Goal: Task Accomplishment & Management: Complete application form

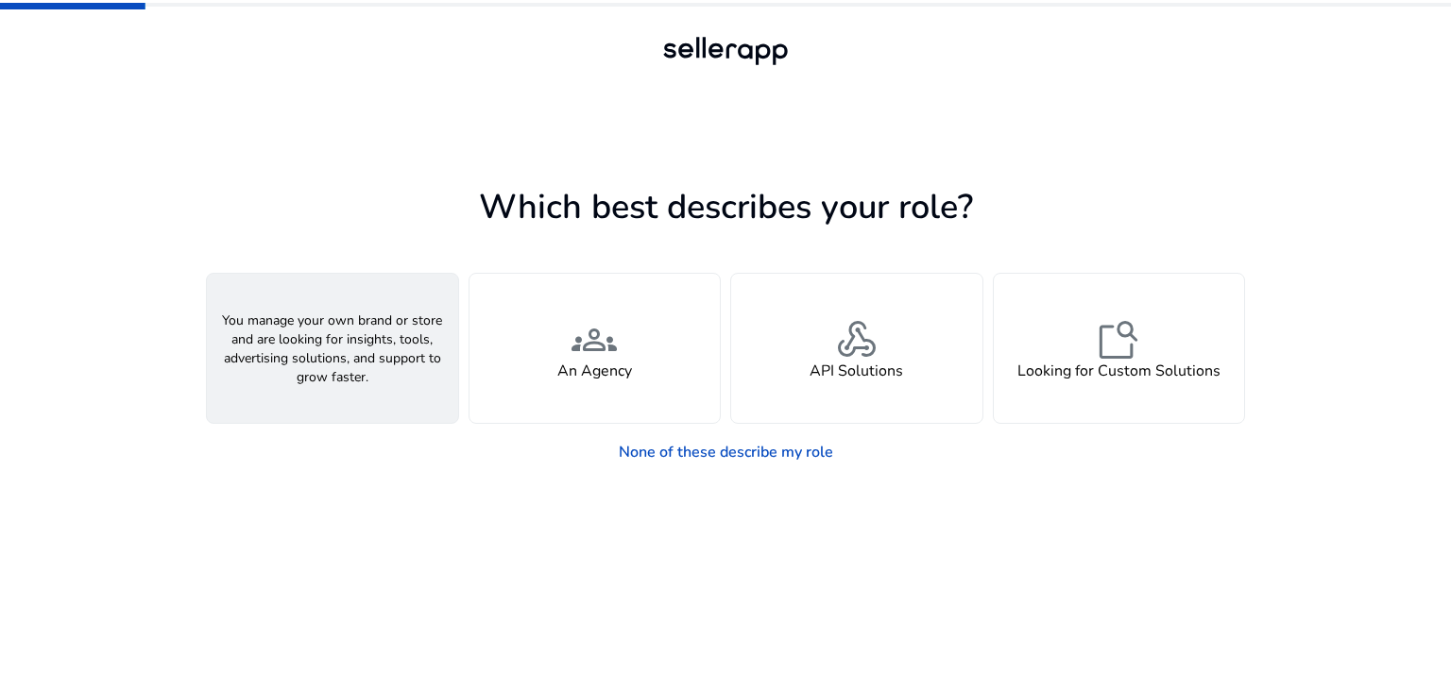
click at [369, 330] on div "person A Seller" at bounding box center [332, 348] width 251 height 149
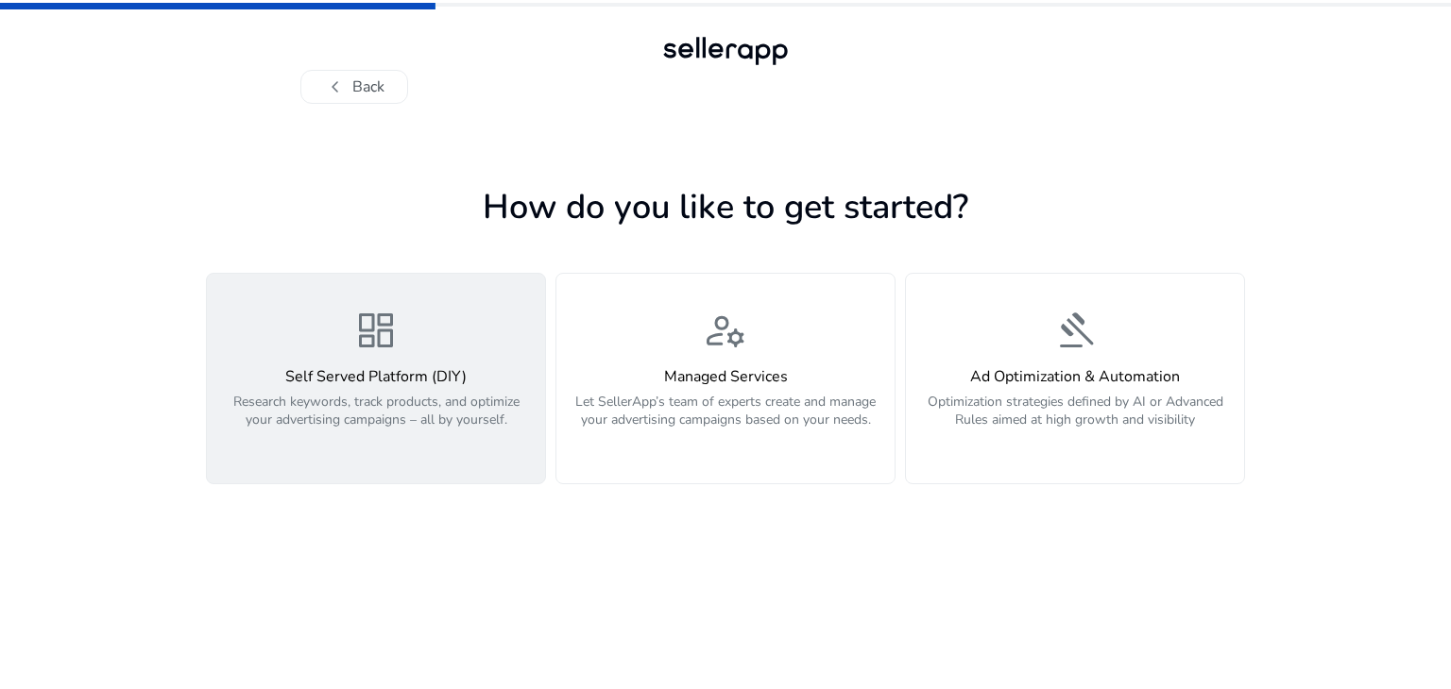
click at [374, 394] on p "Research keywords, track products, and optimize your advertising campaigns – al…" at bounding box center [375, 421] width 315 height 57
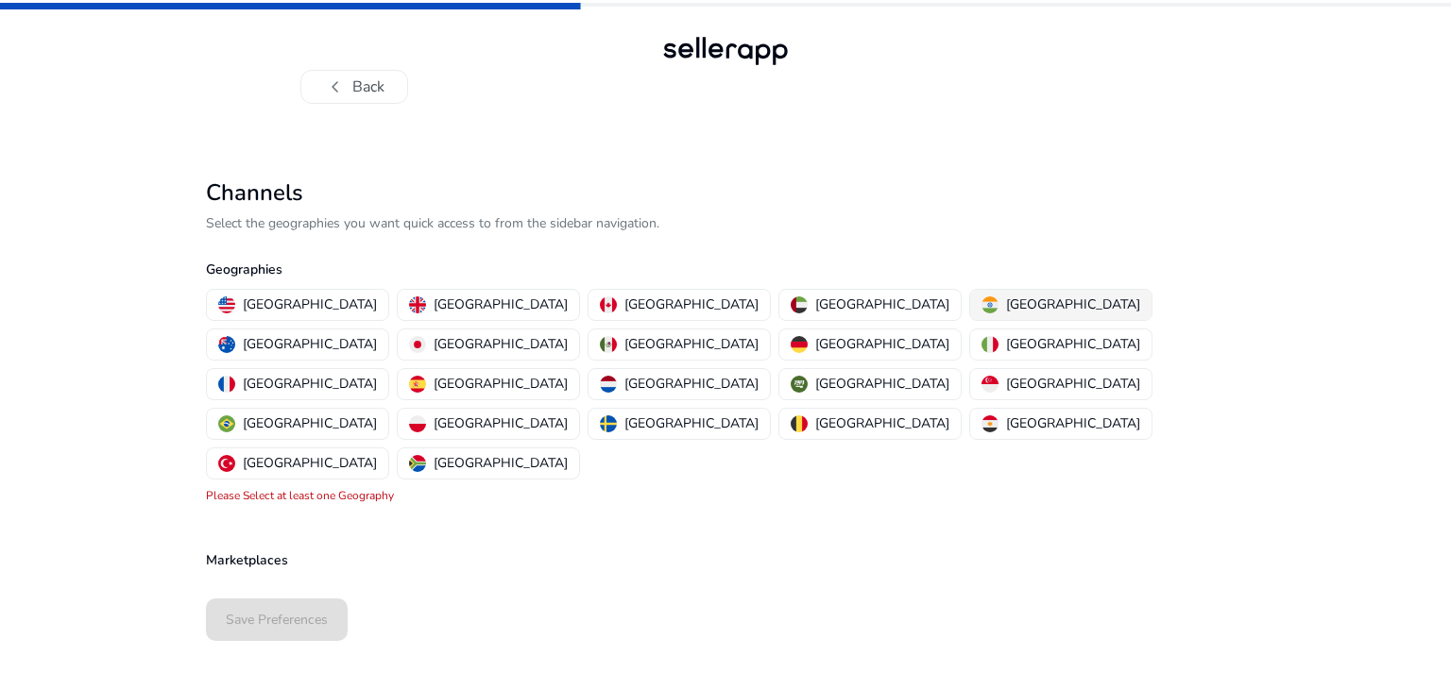
click at [981, 310] on div "India" at bounding box center [1060, 305] width 159 height 20
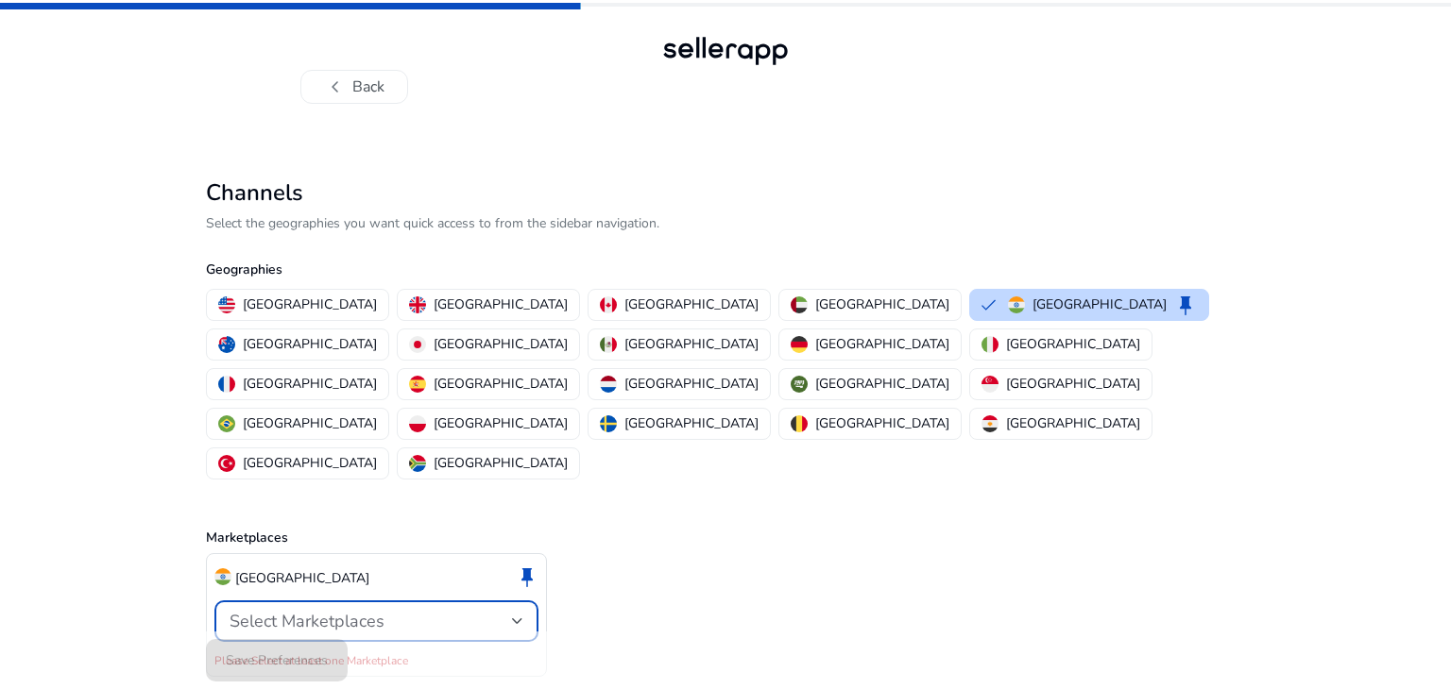
click at [519, 618] on div at bounding box center [517, 622] width 11 height 8
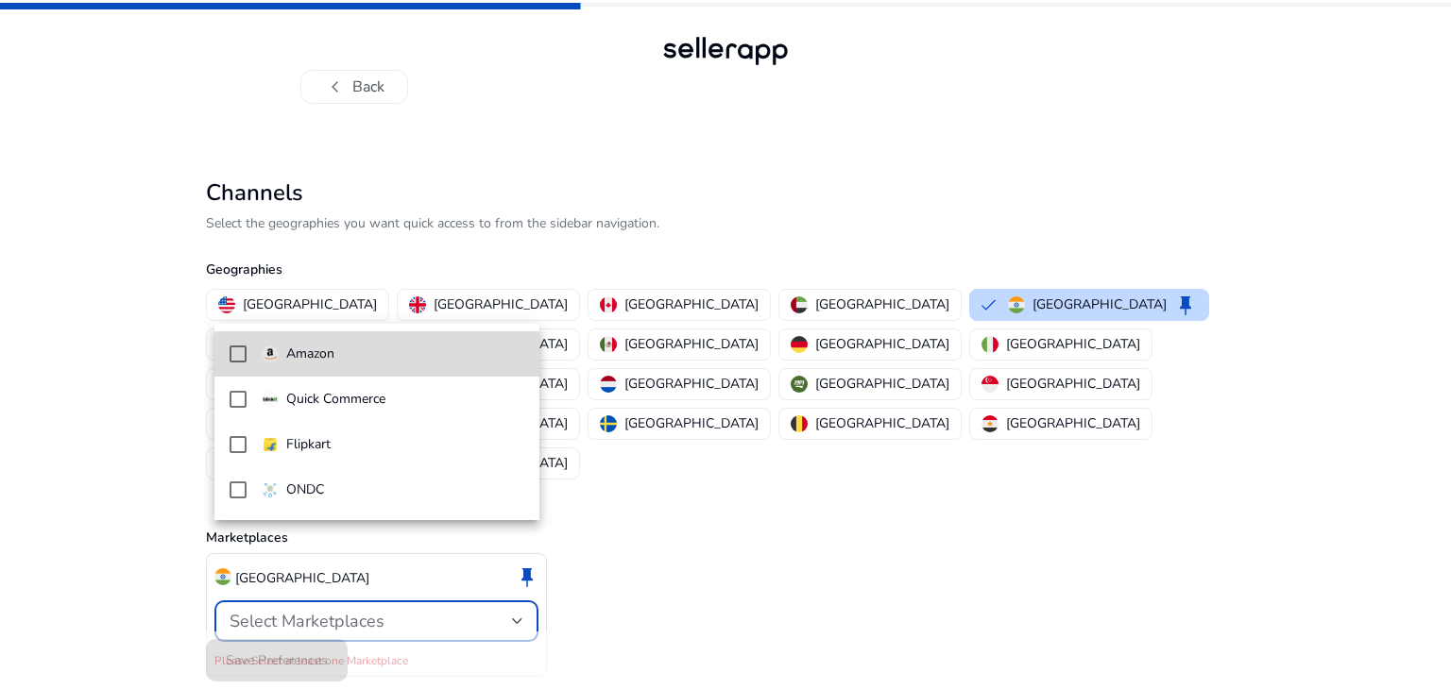
click at [237, 355] on mat-pseudo-checkbox at bounding box center [237, 354] width 17 height 17
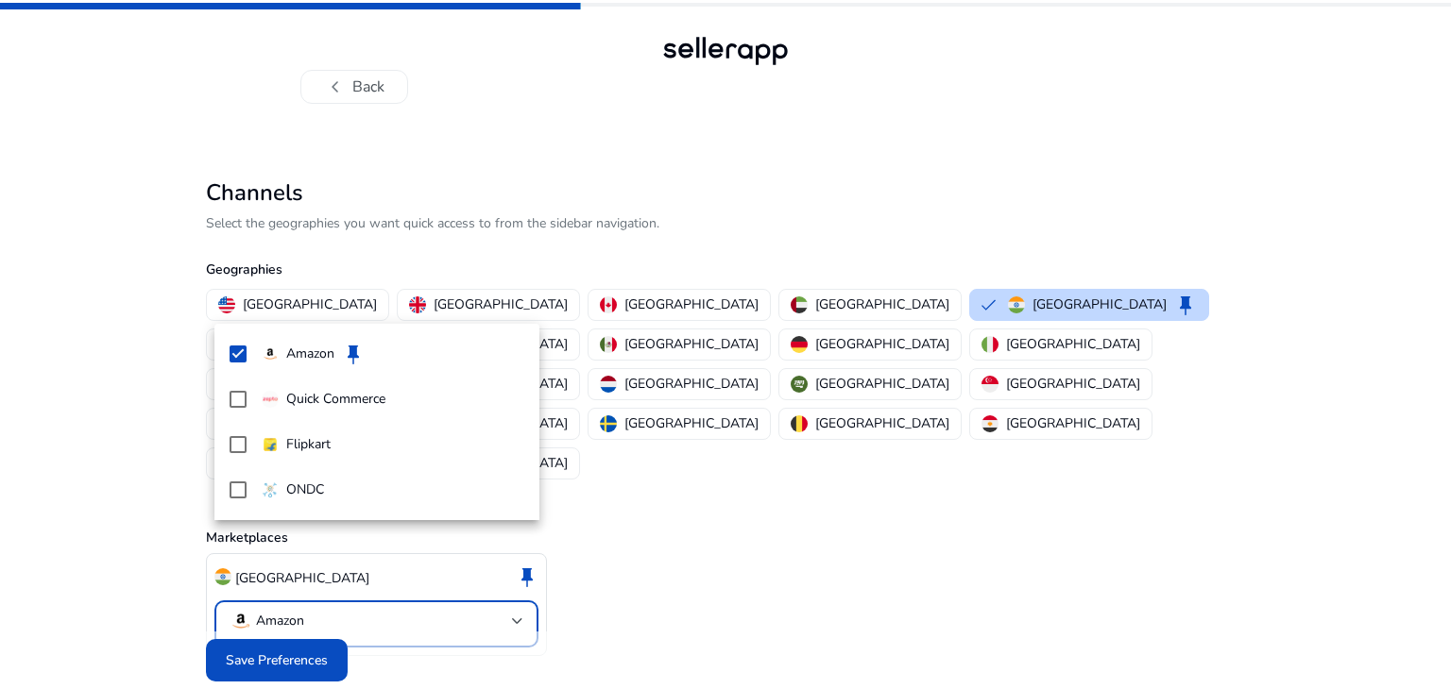
click at [300, 620] on div at bounding box center [725, 344] width 1451 height 689
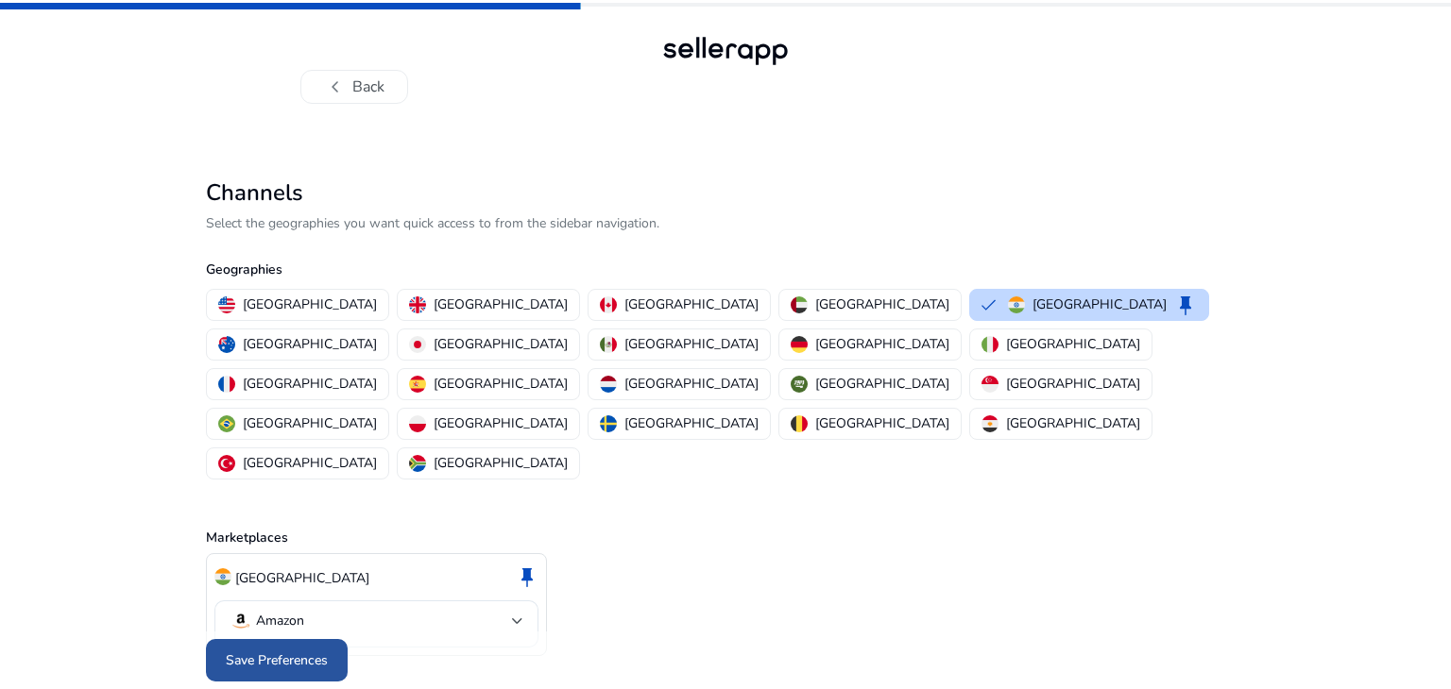
click at [264, 651] on span "Save Preferences" at bounding box center [277, 661] width 102 height 20
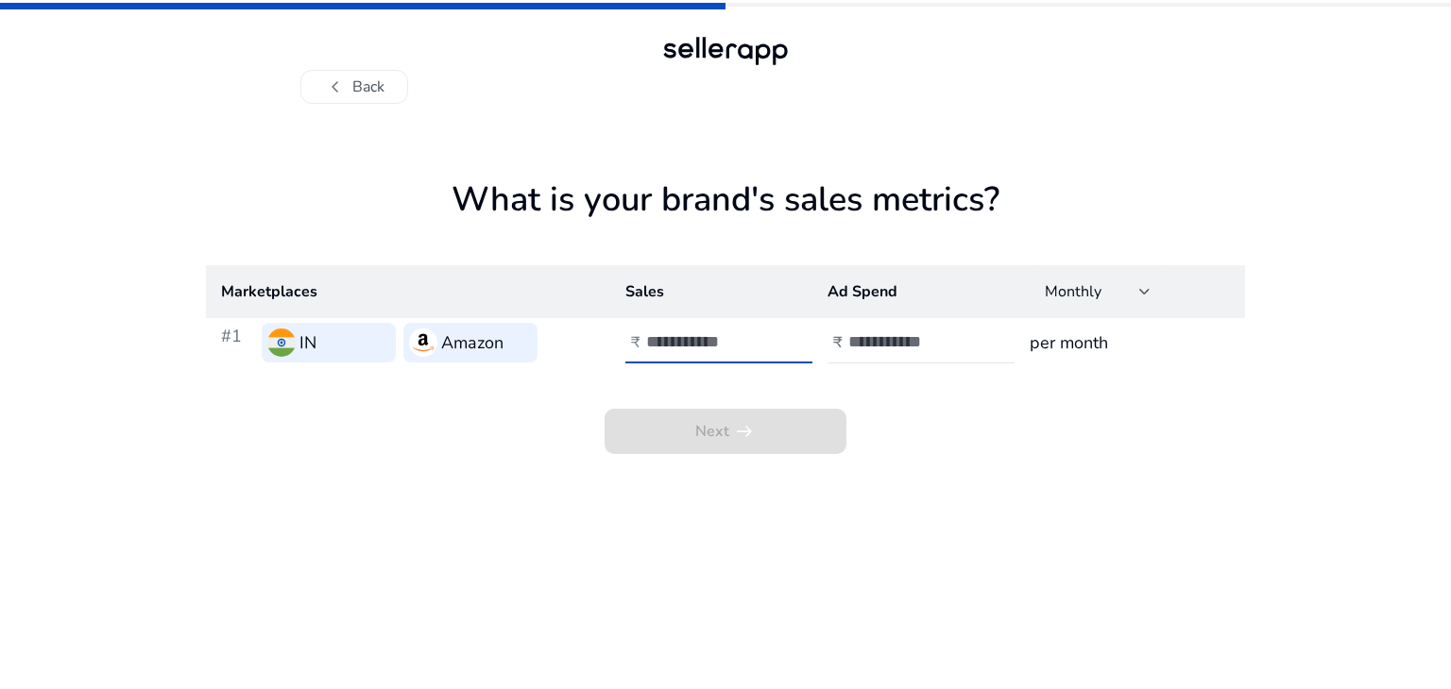
click at [705, 345] on input "number" at bounding box center [709, 341] width 127 height 21
type input "*"
click at [765, 337] on input "*" at bounding box center [709, 341] width 127 height 21
click at [715, 348] on input "*" at bounding box center [709, 341] width 127 height 21
click at [1095, 352] on h3 "per month" at bounding box center [1129, 343] width 200 height 26
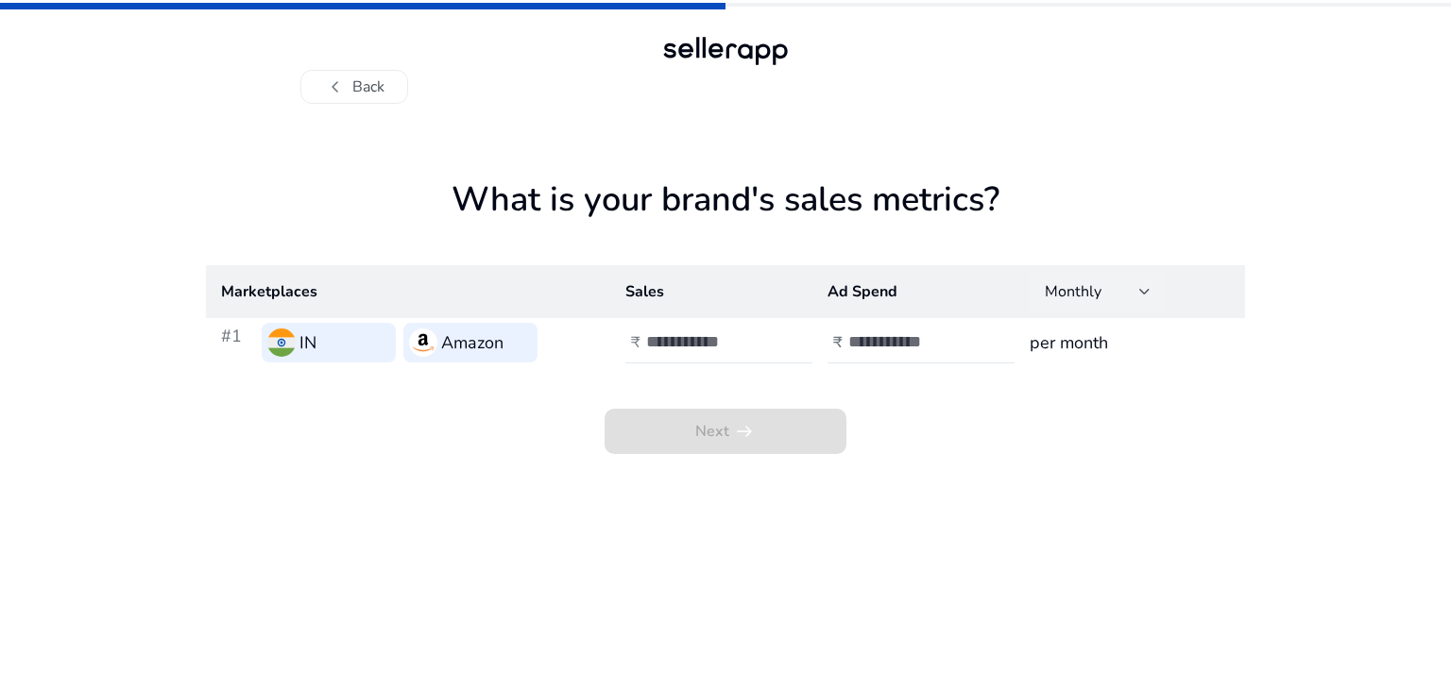
click at [1146, 295] on div at bounding box center [1144, 292] width 11 height 8
click at [1146, 295] on div at bounding box center [725, 344] width 1451 height 689
click at [1302, 450] on div "chevron_left Back What is your brand's sales metrics? Marketplaces Sales Ad Spe…" at bounding box center [725, 344] width 1451 height 689
click at [655, 342] on input "*******" at bounding box center [709, 341] width 127 height 21
type input "********"
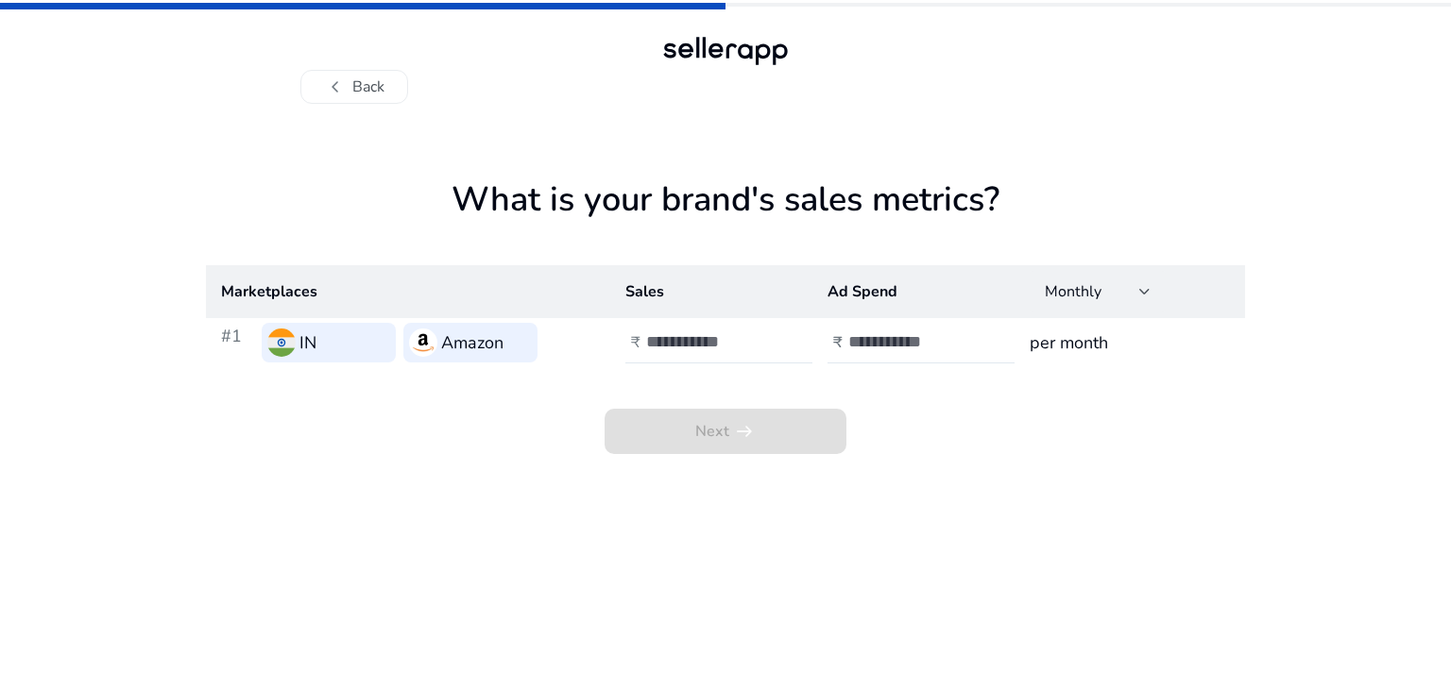
click at [546, 496] on app-sales-metrics "What is your brand's sales metrics? Marketplaces Sales Ad Spend Monthly #1 IN A…" at bounding box center [725, 434] width 1039 height 510
click at [936, 348] on input "number" at bounding box center [911, 341] width 127 height 21
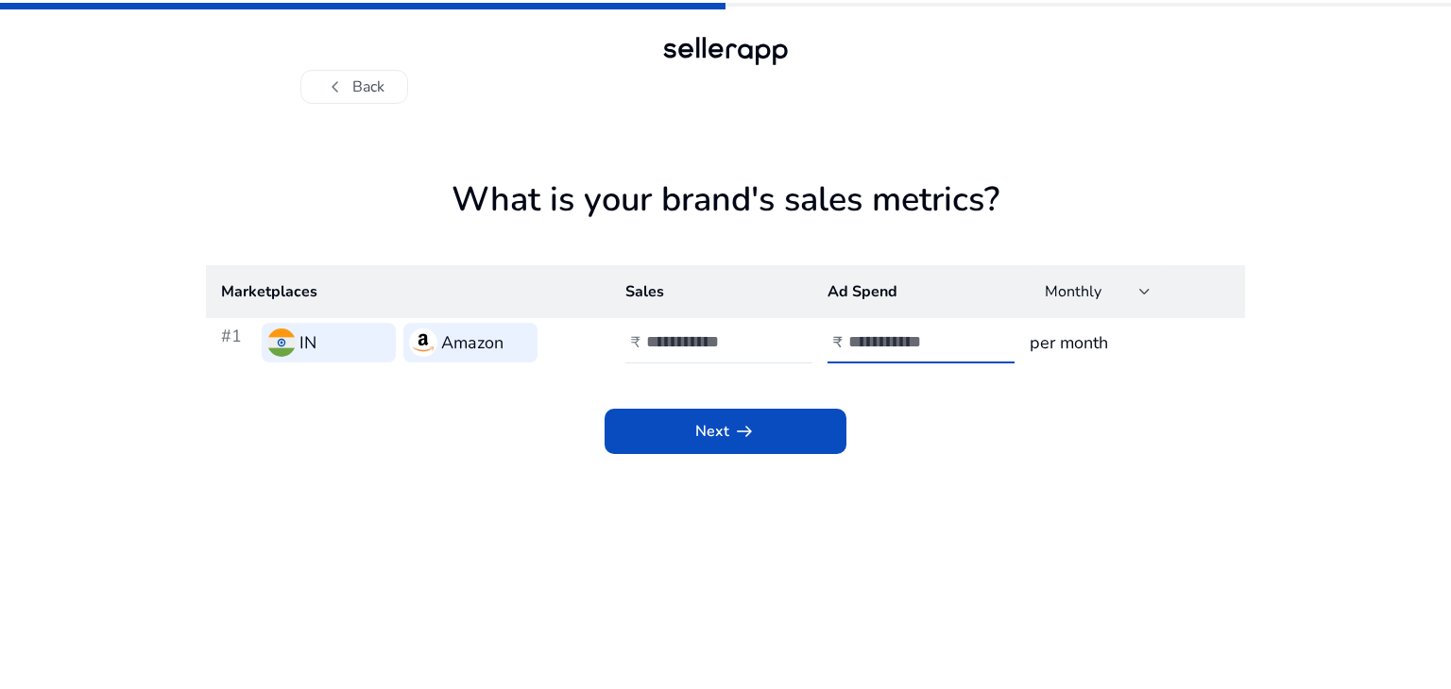
type input "*"
click at [966, 431] on div "Next arrow_right_alt" at bounding box center [725, 410] width 1039 height 87
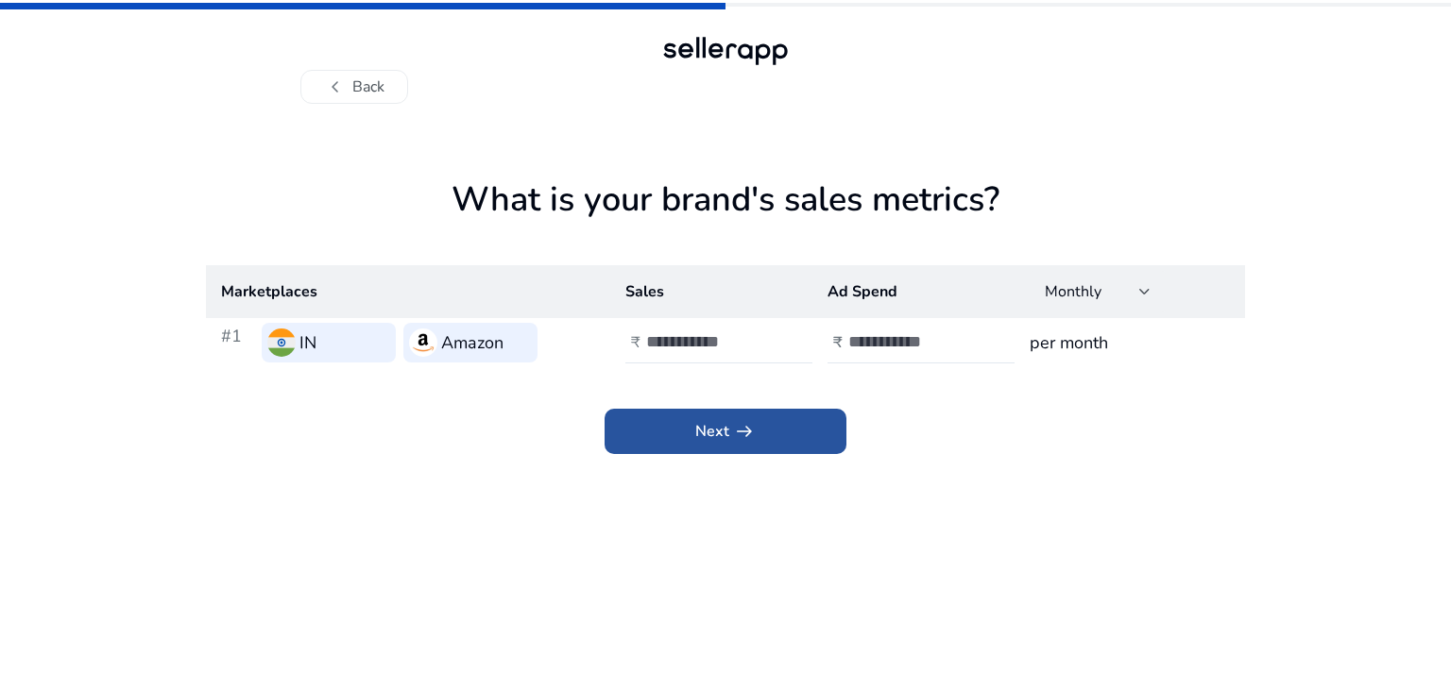
click at [790, 425] on span at bounding box center [725, 431] width 242 height 45
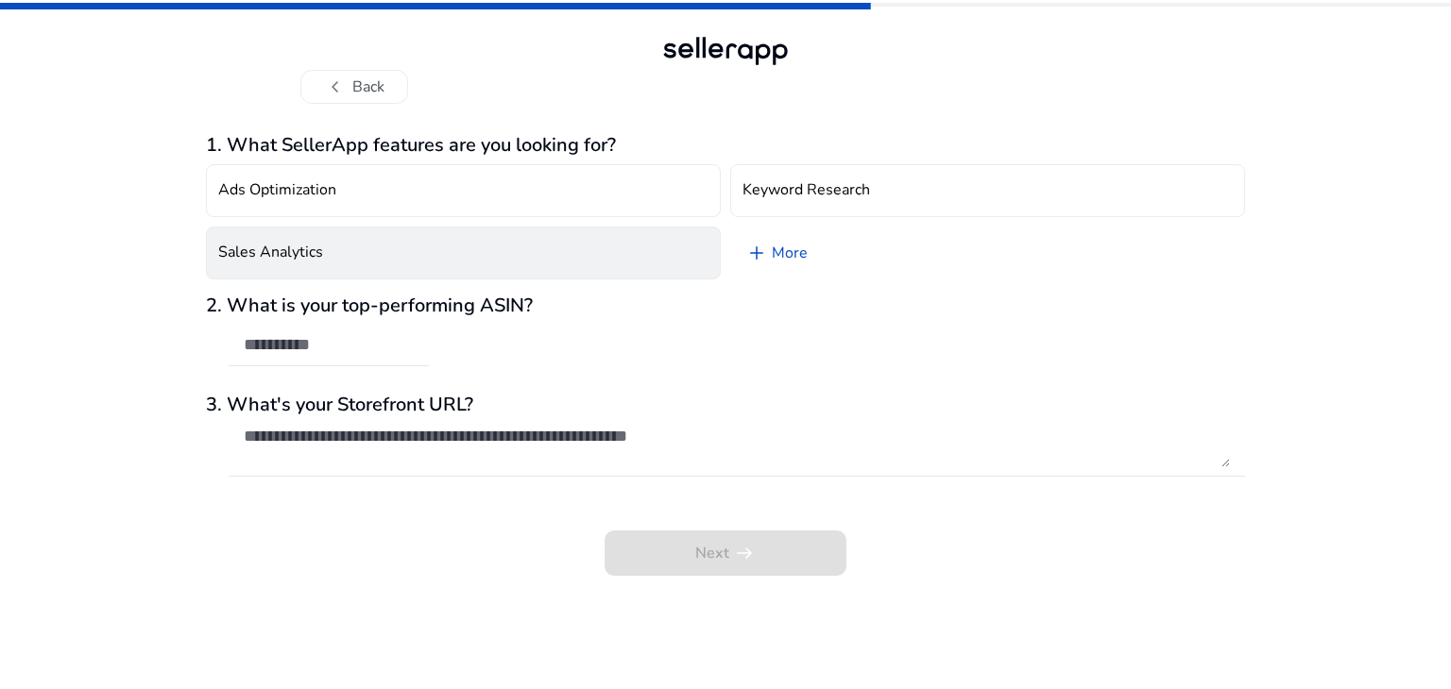
click at [603, 256] on button "Sales Analytics" at bounding box center [463, 253] width 515 height 53
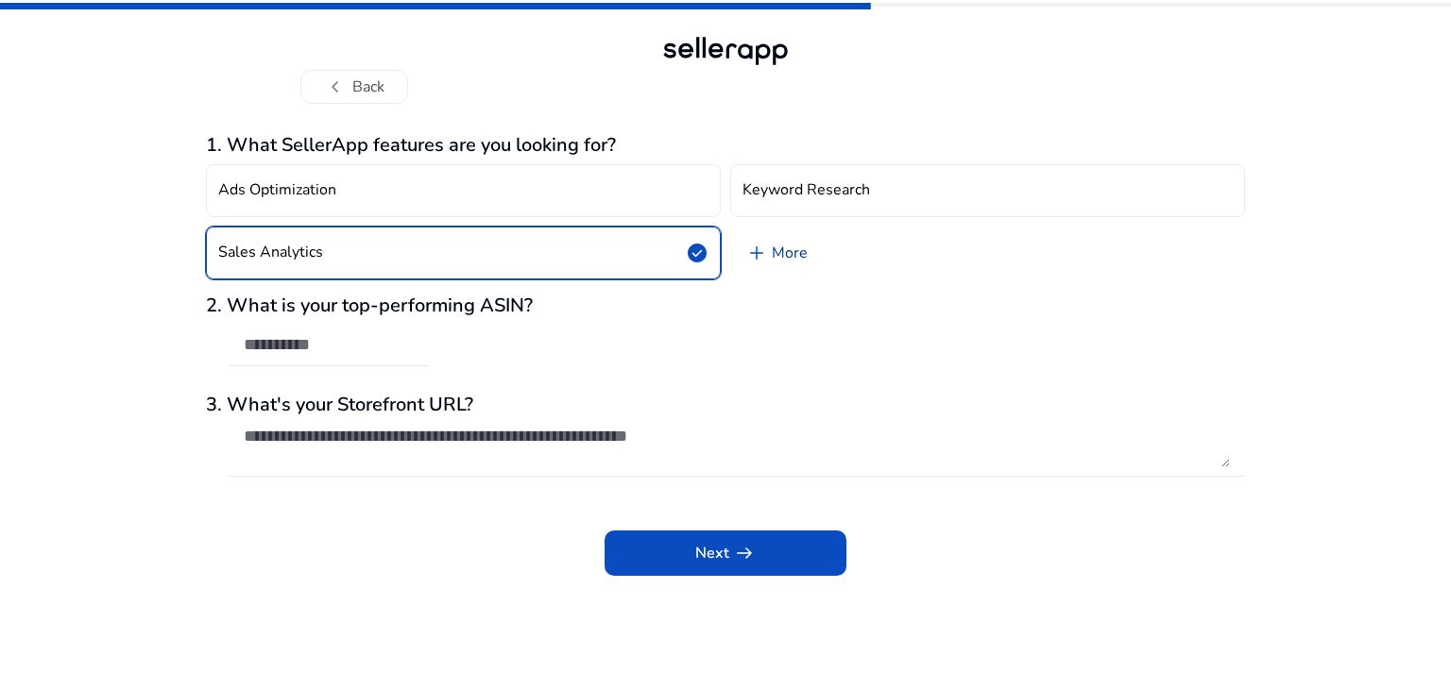
click at [776, 253] on link "add More" at bounding box center [776, 253] width 93 height 53
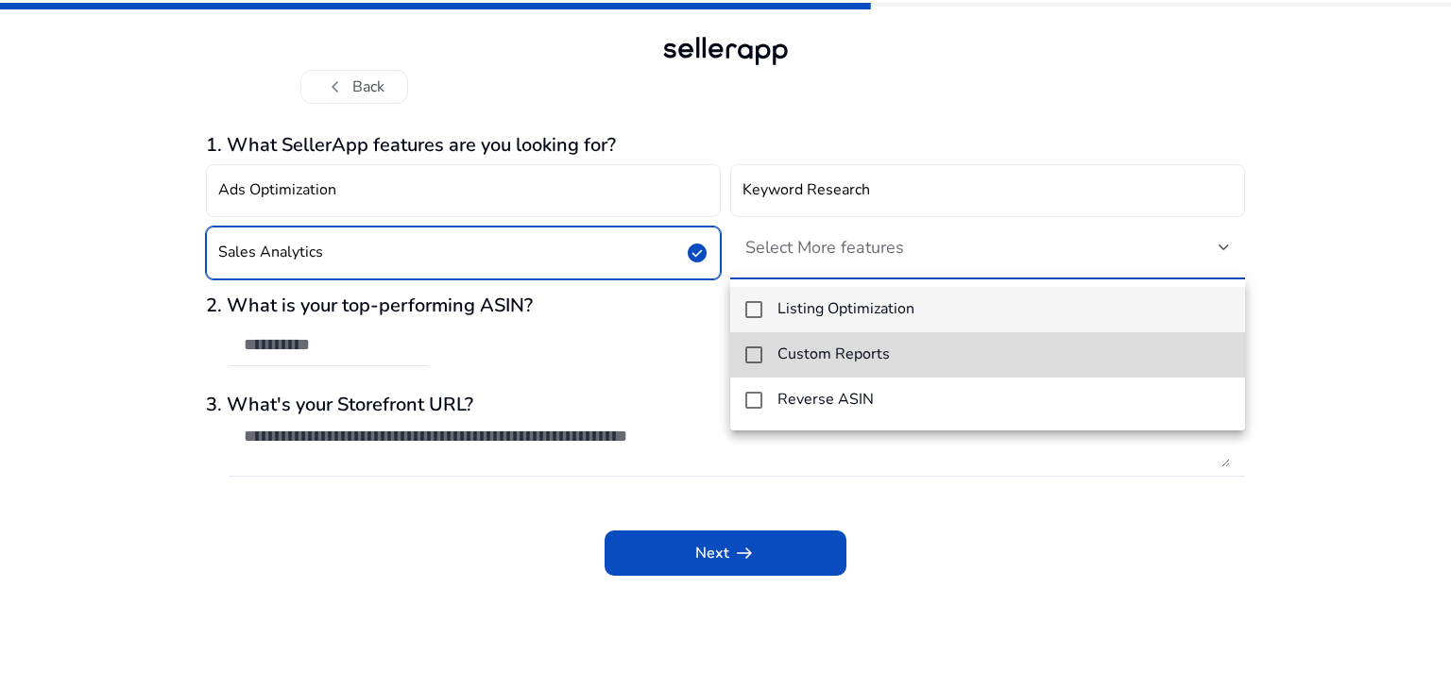
click at [750, 360] on mat-pseudo-checkbox at bounding box center [753, 355] width 17 height 17
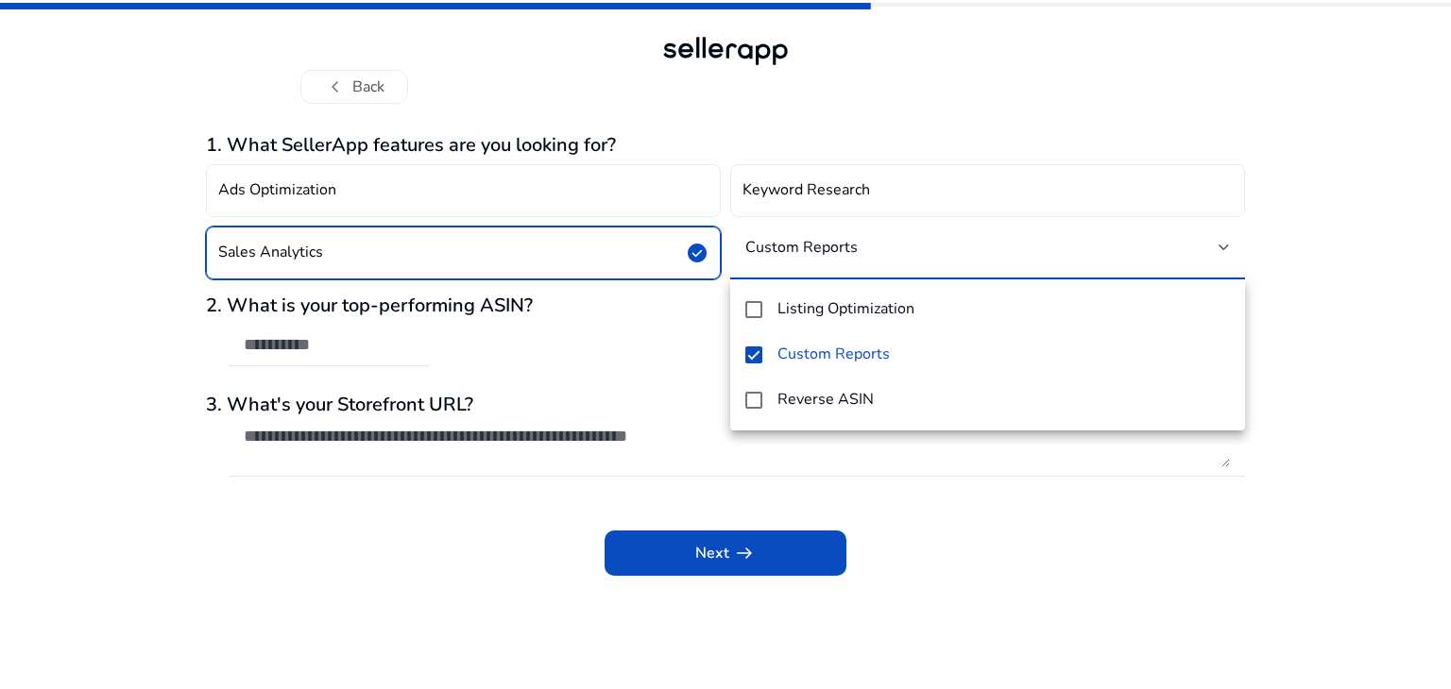
click at [0, 411] on div at bounding box center [725, 344] width 1451 height 689
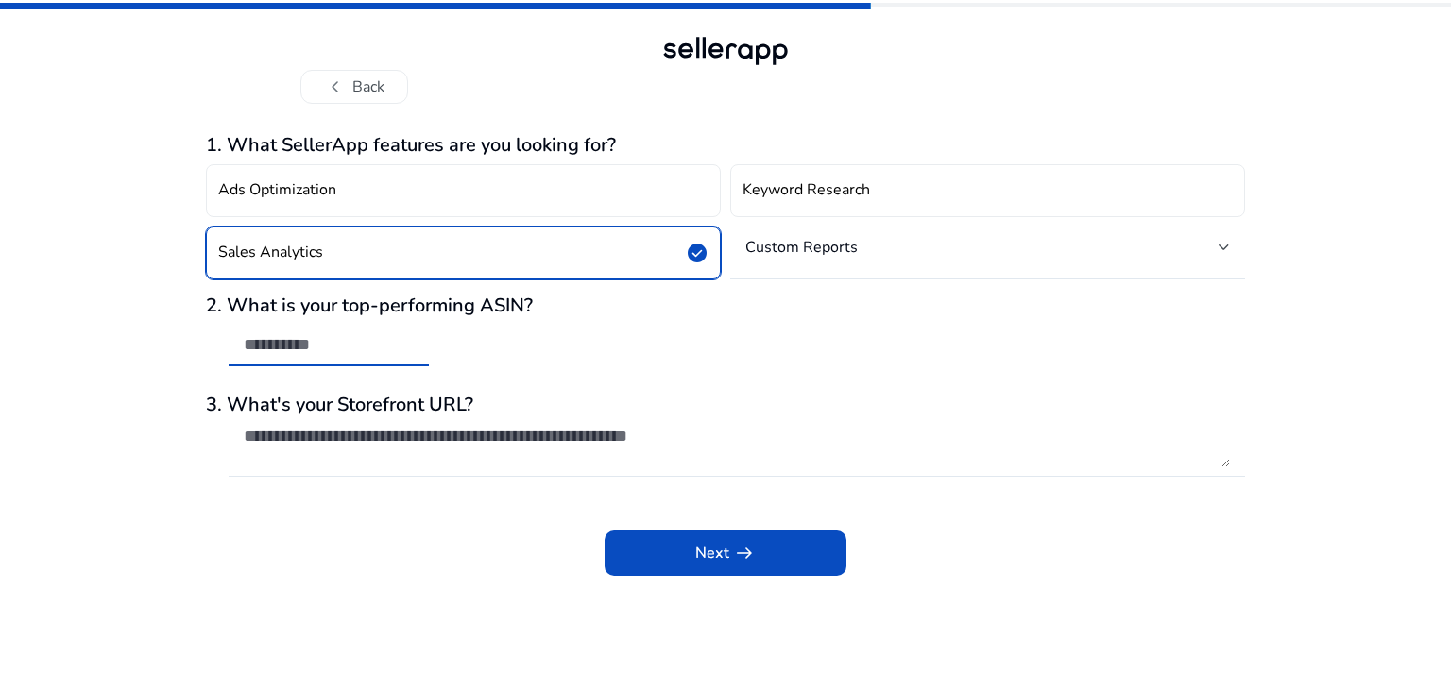
click at [335, 341] on input "text" at bounding box center [329, 344] width 170 height 21
paste input "**********"
type input "**********"
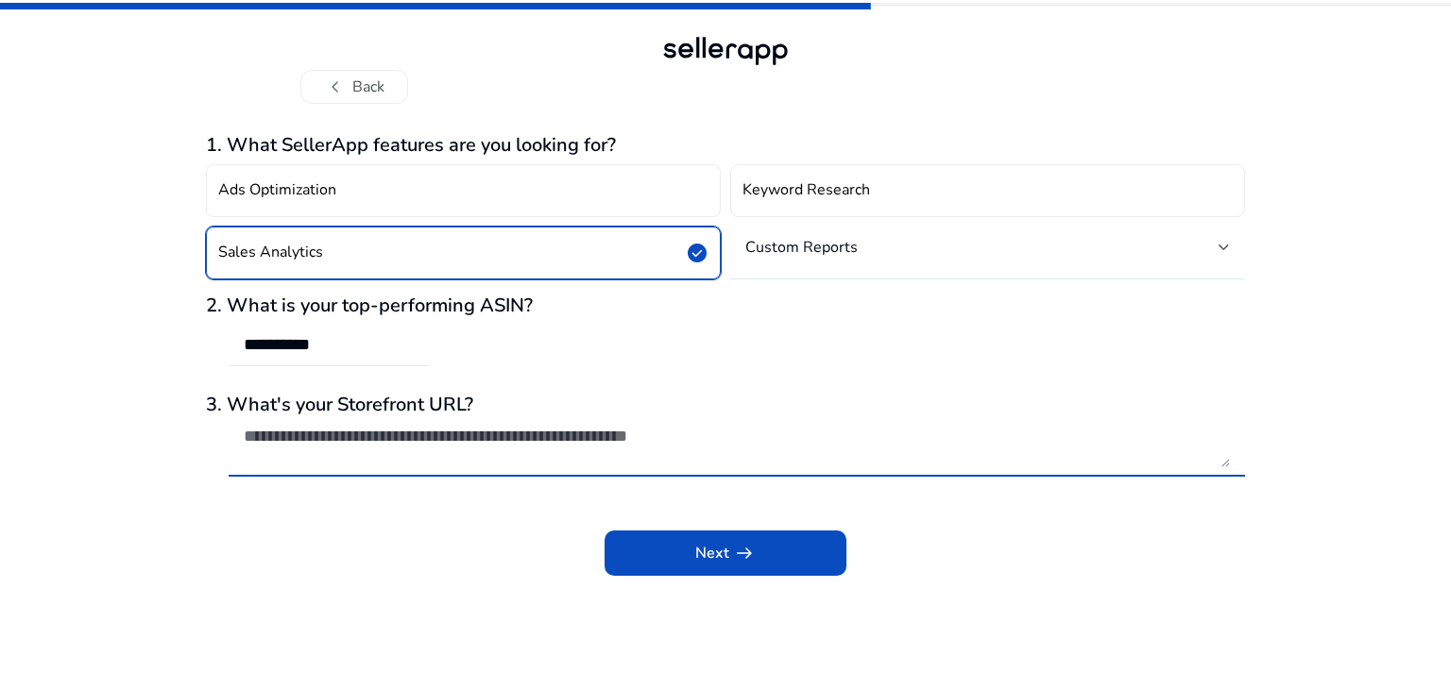
click at [337, 443] on textarea at bounding box center [737, 447] width 986 height 42
click at [705, 439] on textarea "To enrich screen reader interactions, please activate Accessibility in Grammarl…" at bounding box center [737, 447] width 986 height 42
paste textarea "**********"
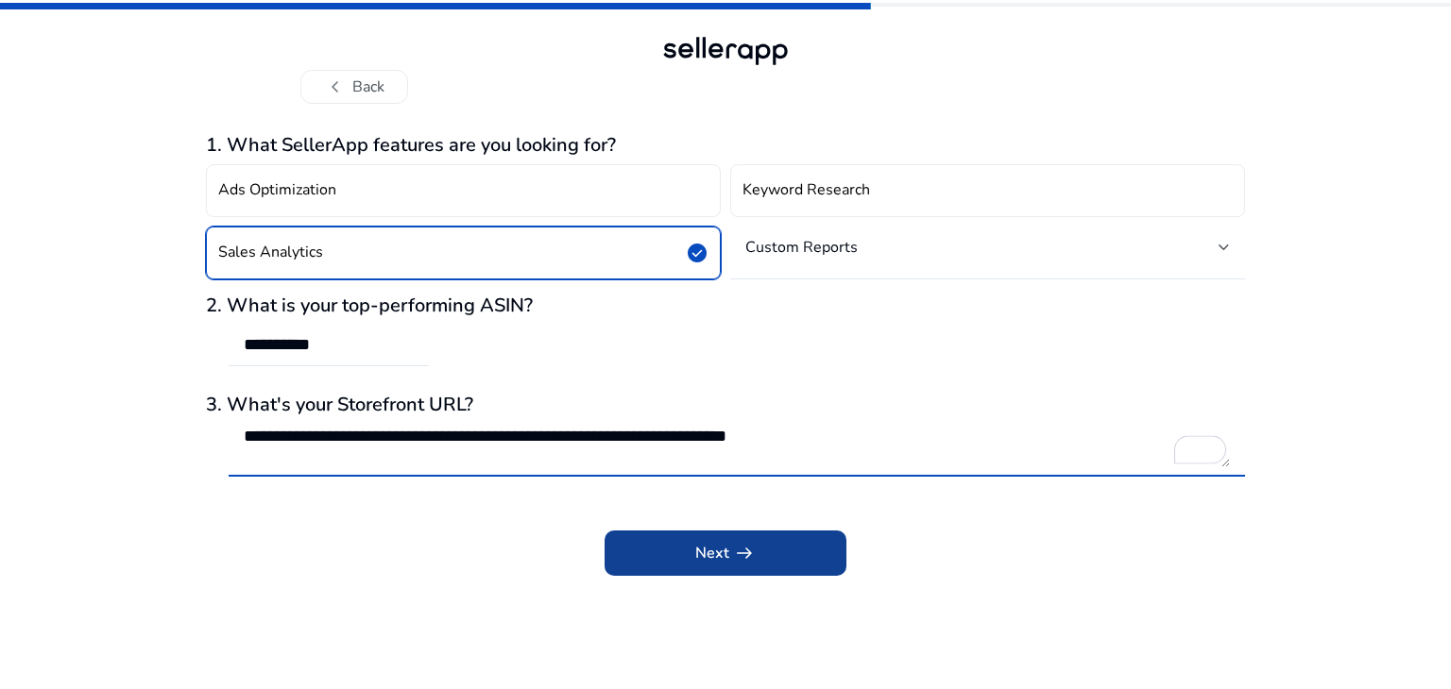
type textarea "**********"
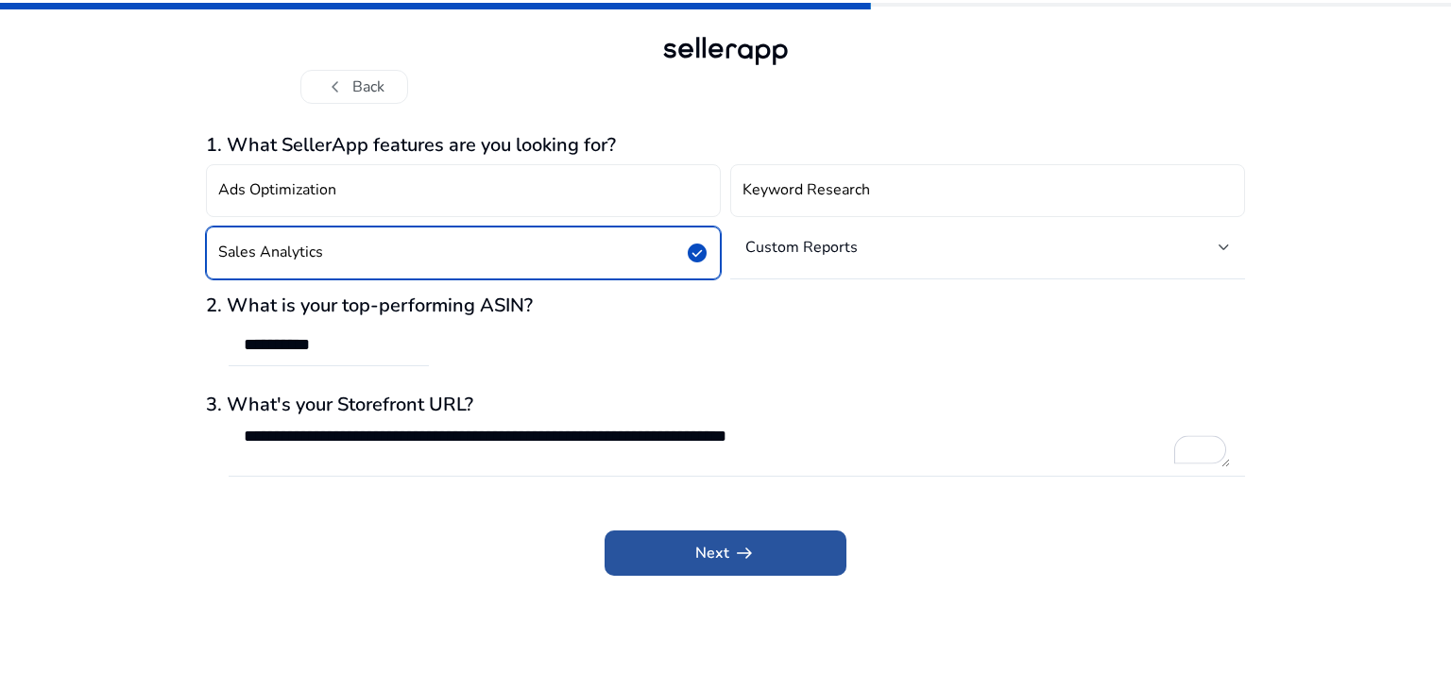
click at [742, 552] on span "arrow_right_alt" at bounding box center [744, 553] width 23 height 23
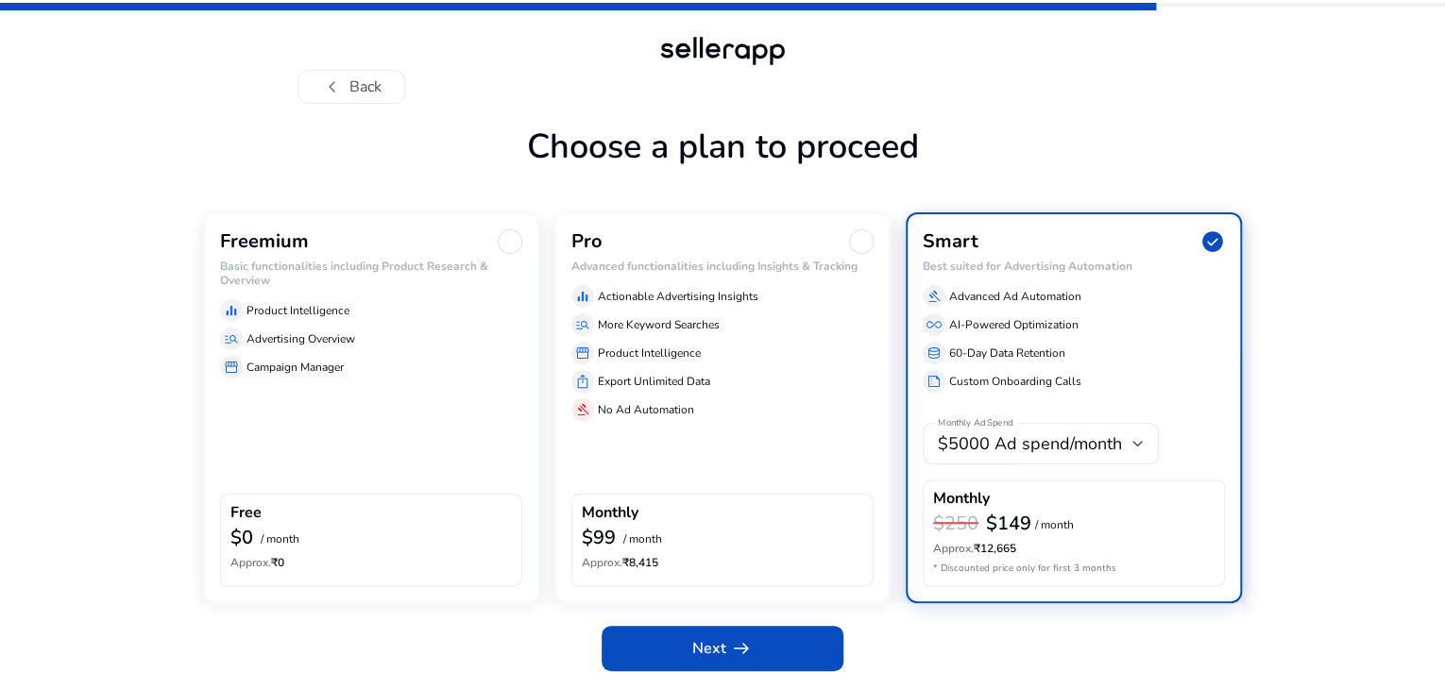
click at [325, 348] on p "Advertising Overview" at bounding box center [300, 339] width 109 height 17
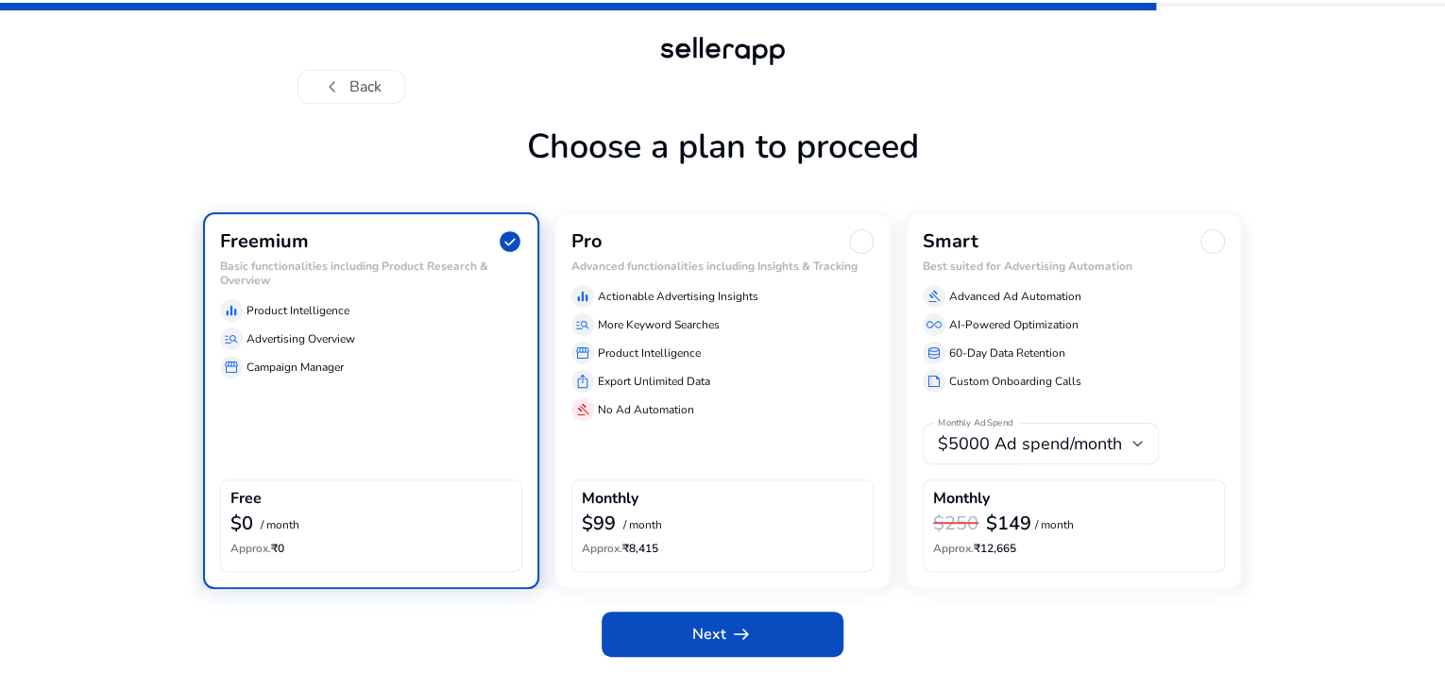
scroll to position [42, 0]
click at [689, 656] on span at bounding box center [723, 634] width 242 height 45
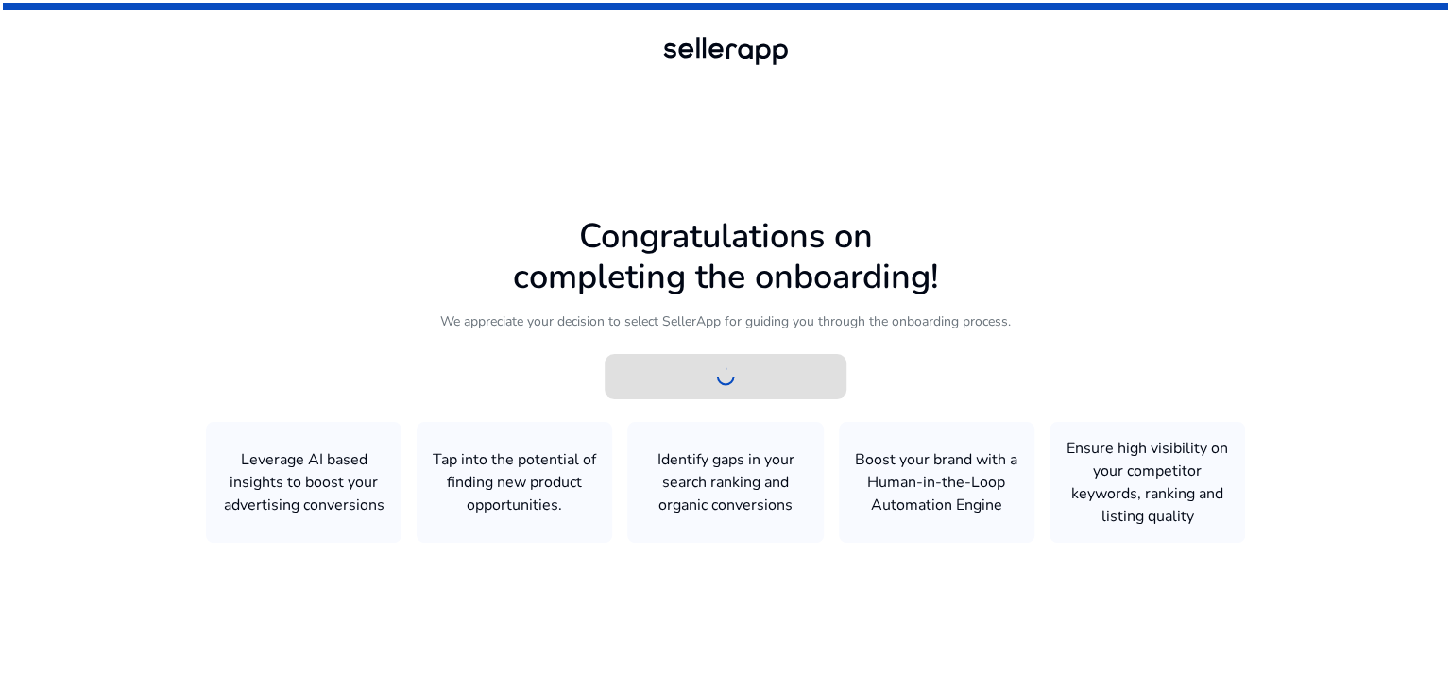
scroll to position [0, 0]
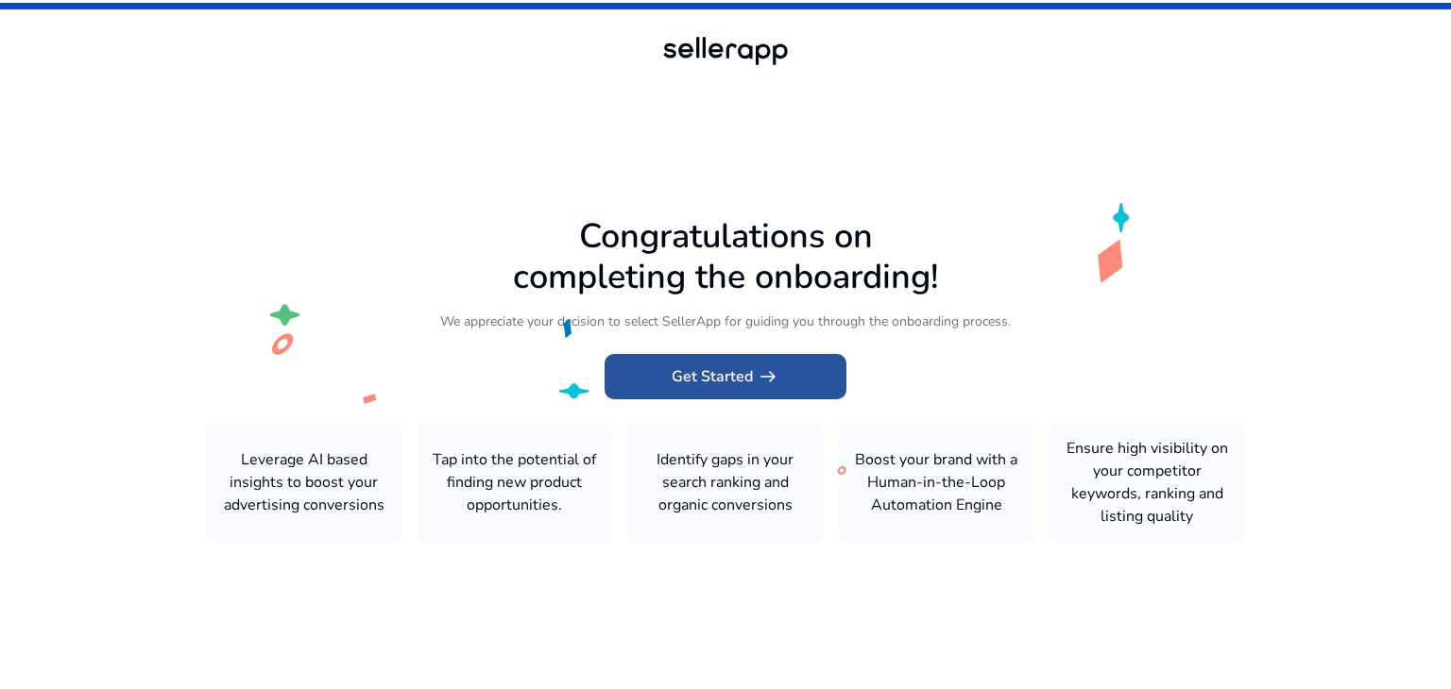
click at [780, 382] on span at bounding box center [725, 376] width 242 height 45
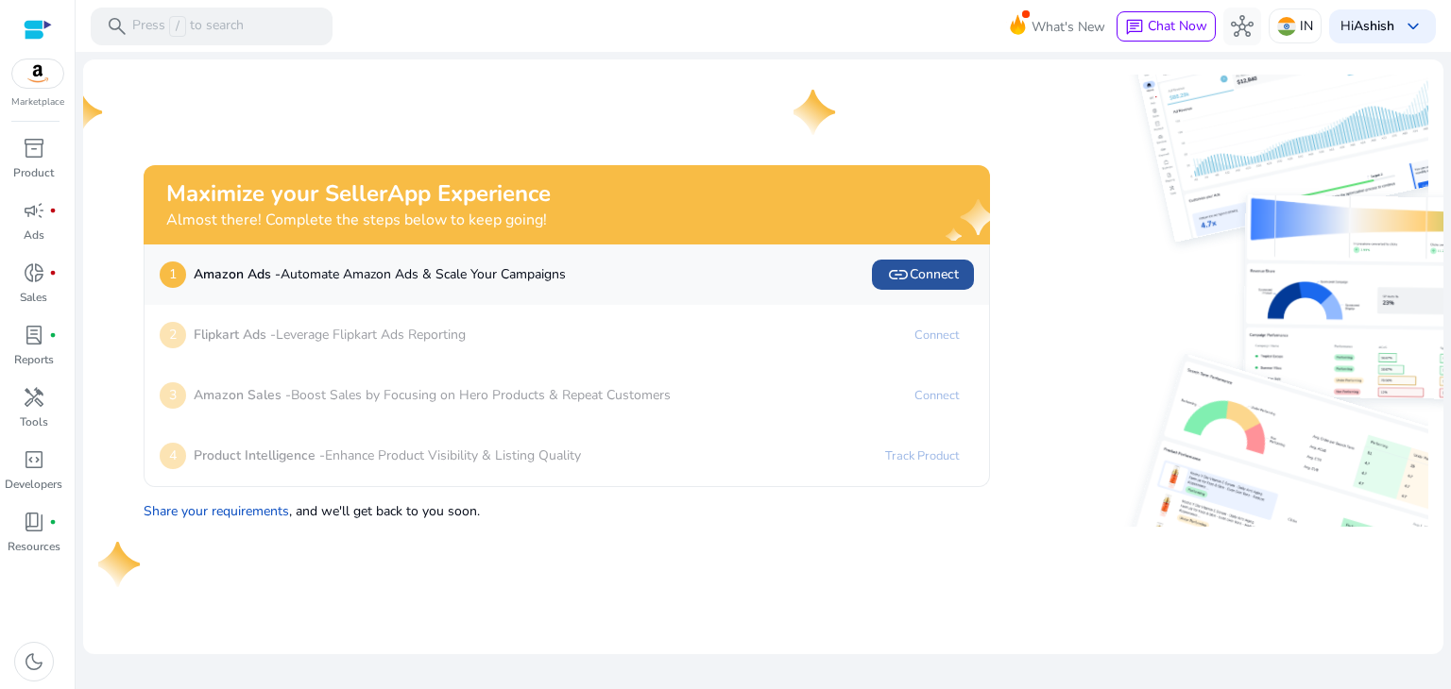
click at [914, 280] on span "link Connect" at bounding box center [923, 274] width 72 height 23
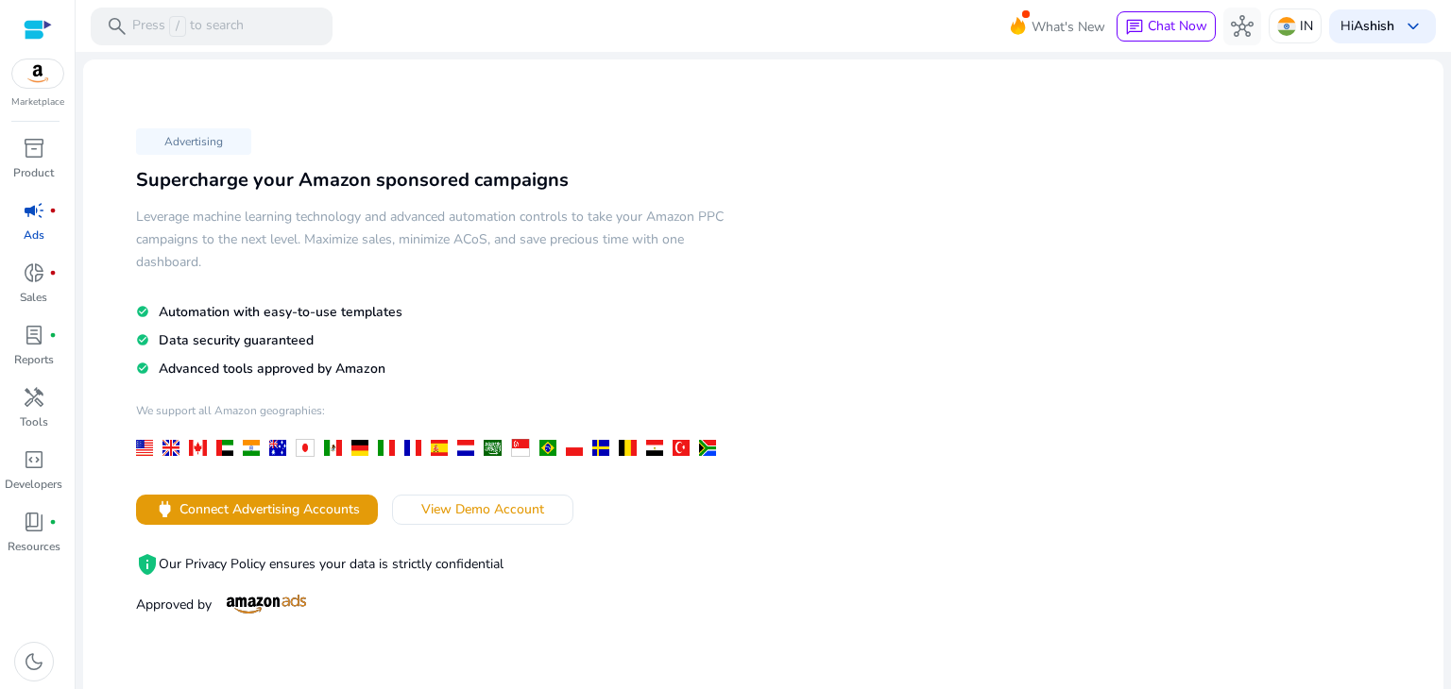
drag, startPoint x: 133, startPoint y: 216, endPoint x: 229, endPoint y: 271, distance: 110.0
click at [229, 271] on div "Advertising Supercharge your Amazon sponsored campaigns Leverage machine learni…" at bounding box center [430, 371] width 665 height 498
click at [229, 271] on h5 "Leverage machine learning technology and advanced automation controls to take y…" at bounding box center [430, 240] width 589 height 68
drag, startPoint x: 229, startPoint y: 271, endPoint x: 125, endPoint y: 213, distance: 118.8
click at [125, 213] on div "Advertising Supercharge your Amazon sponsored campaigns Leverage machine learni…" at bounding box center [430, 371] width 665 height 498
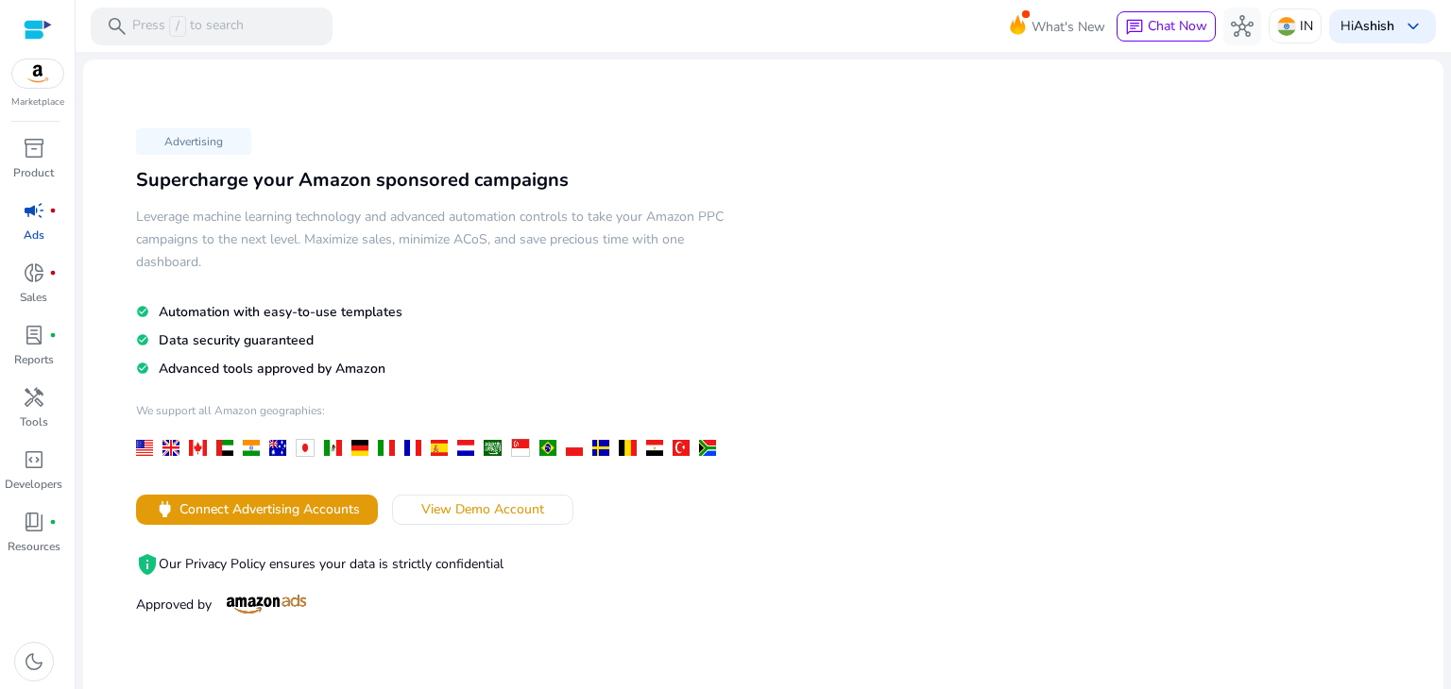
click at [278, 254] on h5 "Leverage machine learning technology and advanced automation controls to take y…" at bounding box center [430, 240] width 589 height 68
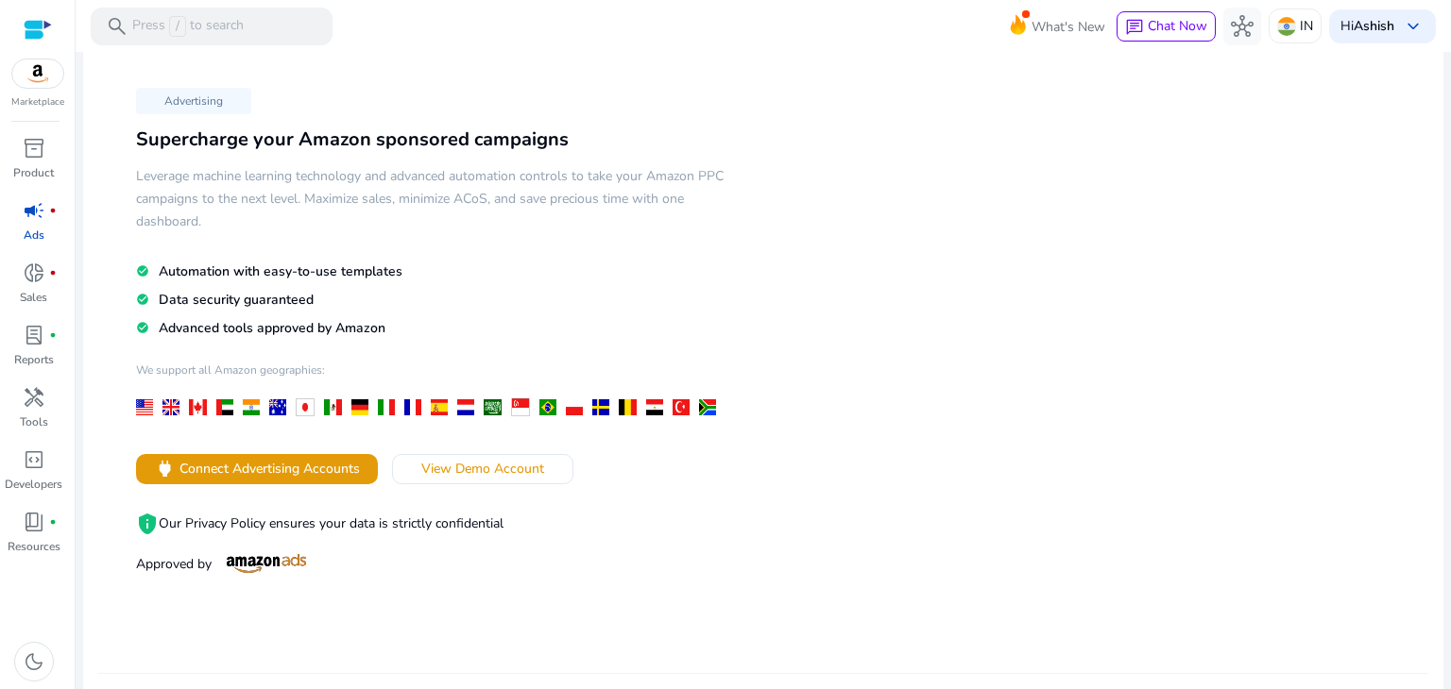
scroll to position [53, 0]
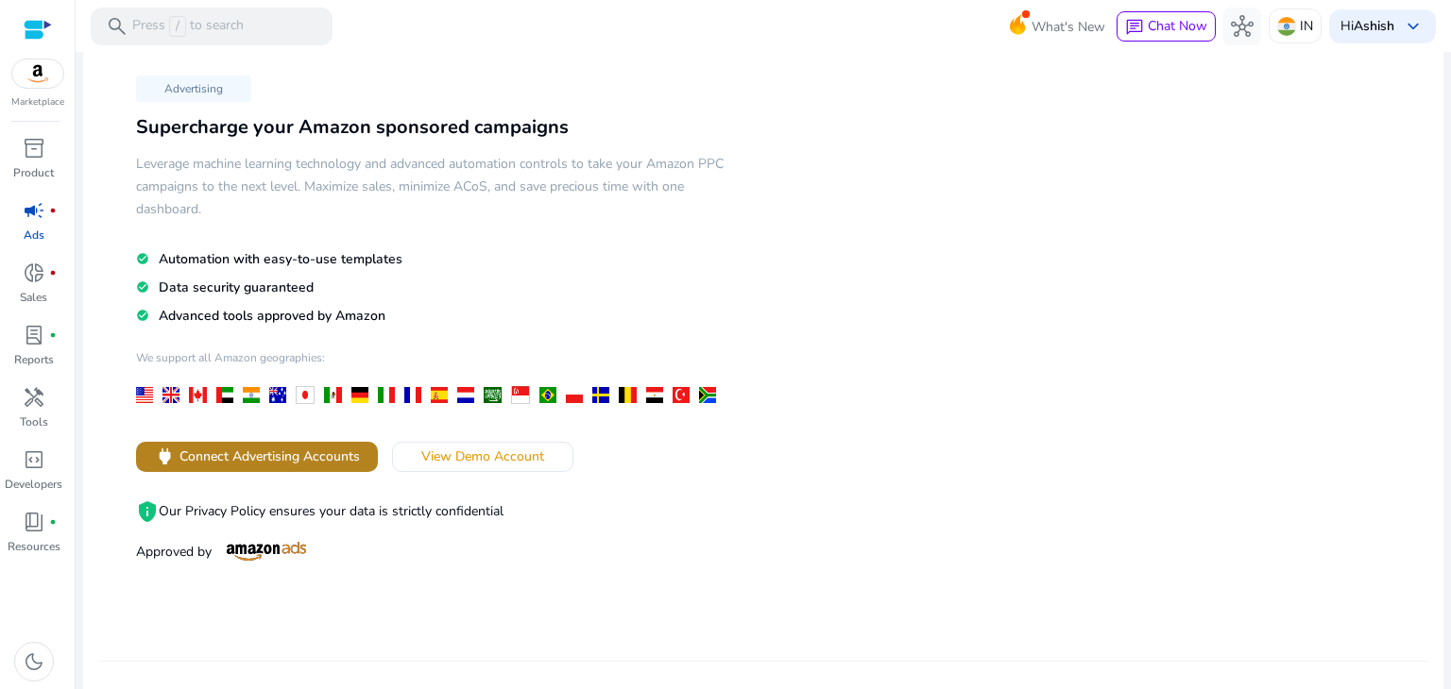
click at [325, 466] on span at bounding box center [257, 456] width 242 height 45
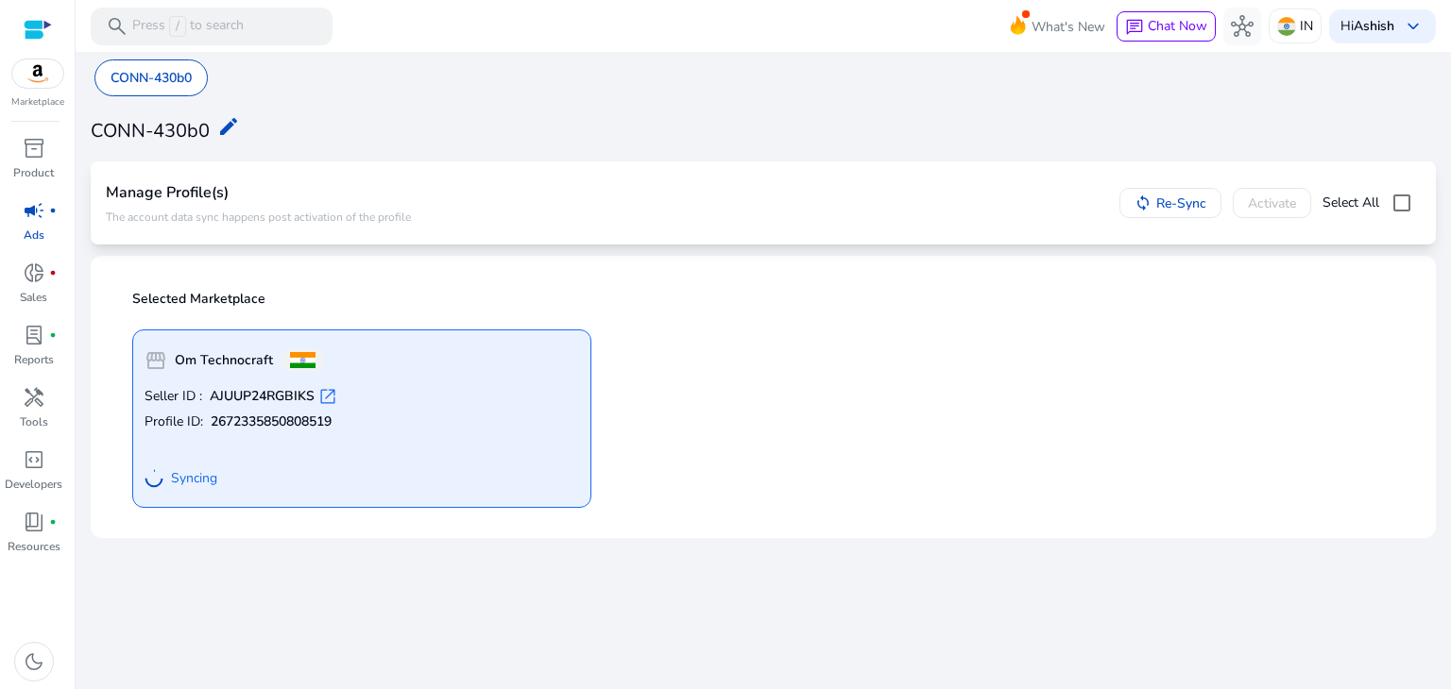
click at [1054, 99] on div "CONN-430b0 CONN-430b0 edit Manage Profile(s) The account data sync happens post…" at bounding box center [763, 299] width 1360 height 494
click at [33, 289] on p "Sales" at bounding box center [33, 297] width 27 height 17
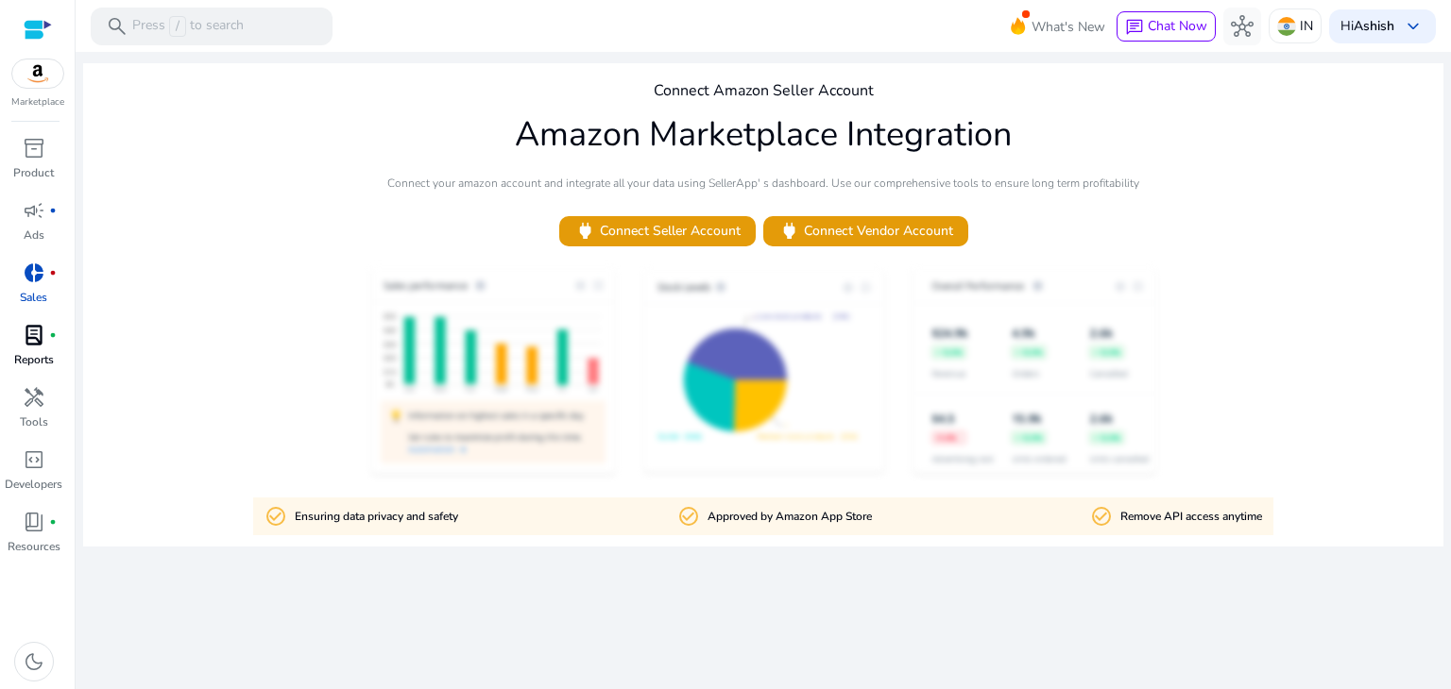
click at [37, 359] on p "Reports" at bounding box center [34, 359] width 40 height 17
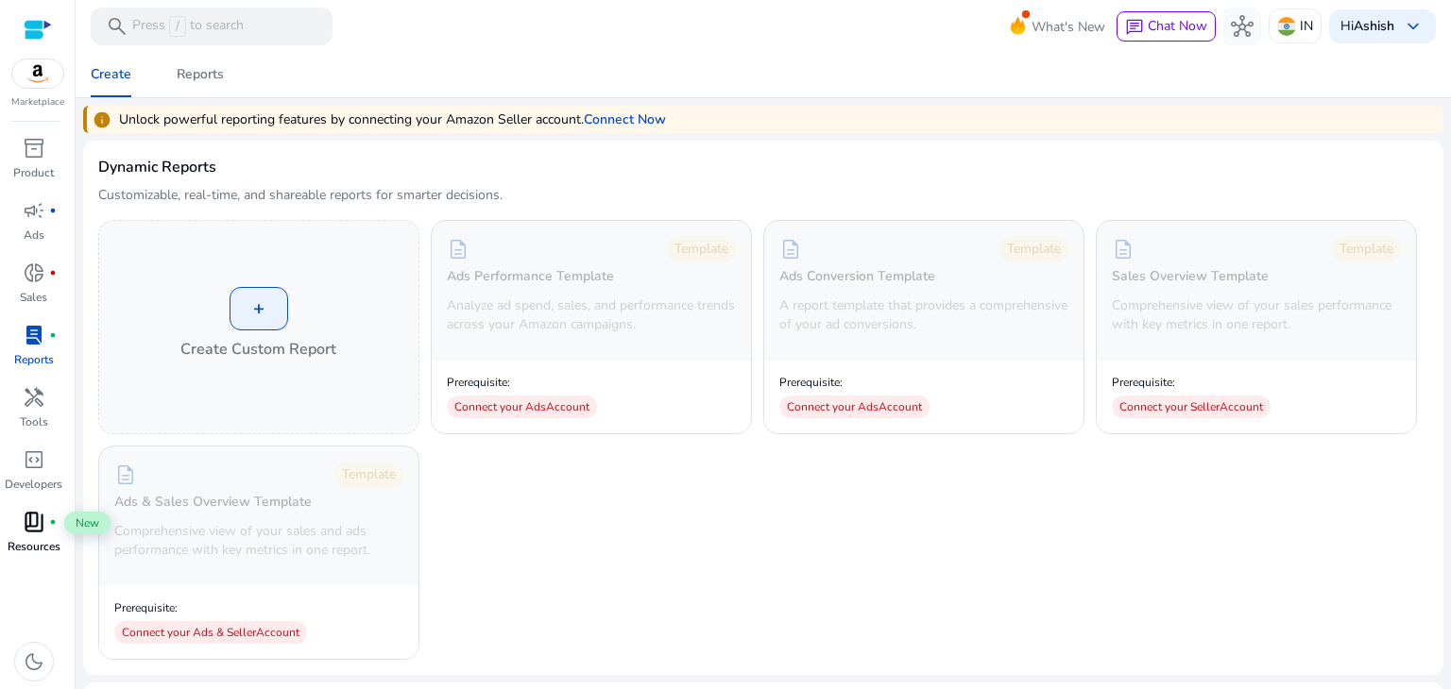
click at [44, 531] on span "book_4" at bounding box center [34, 522] width 23 height 23
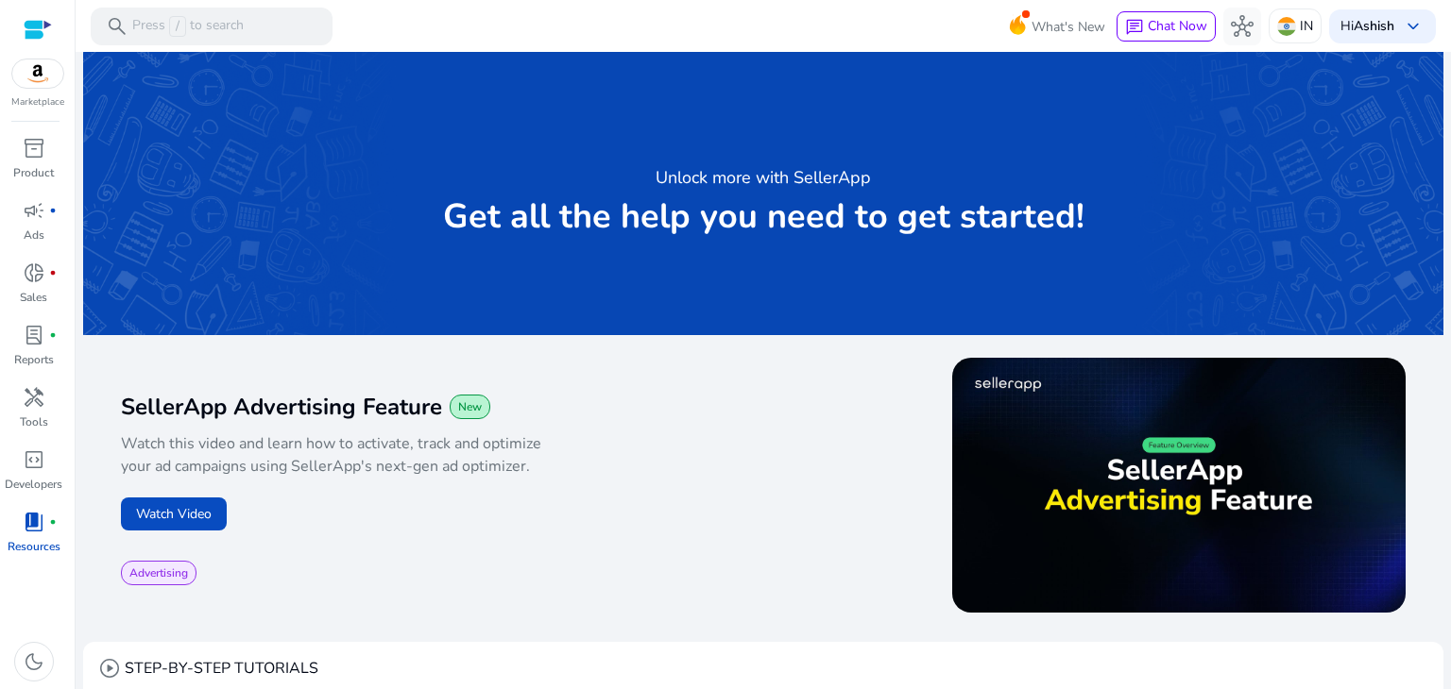
click at [309, 478] on div "Watch this video and learn how to activate, track and optimize your ad campaign…" at bounding box center [442, 460] width 642 height 76
click at [20, 152] on div "inventory_2" at bounding box center [34, 148] width 53 height 30
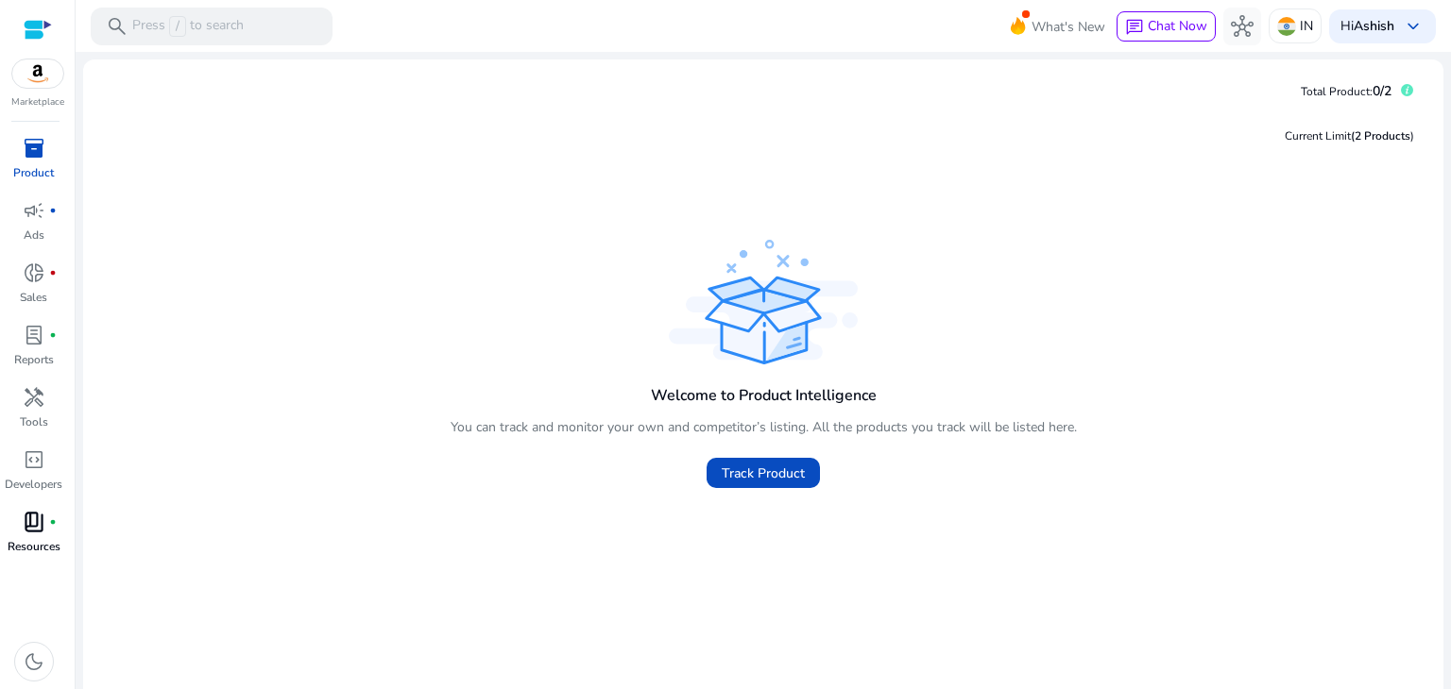
click at [32, 74] on img at bounding box center [37, 73] width 51 height 28
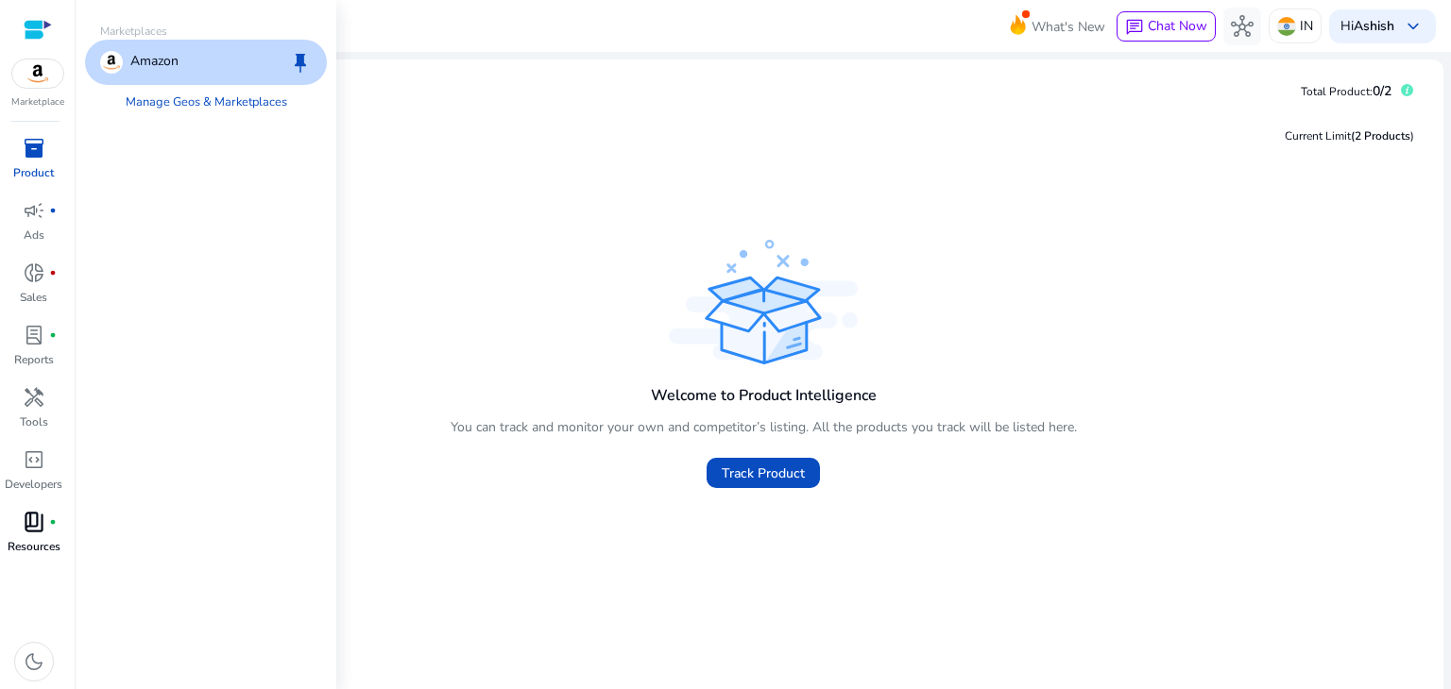
click at [157, 61] on p "Amazon" at bounding box center [154, 62] width 48 height 23
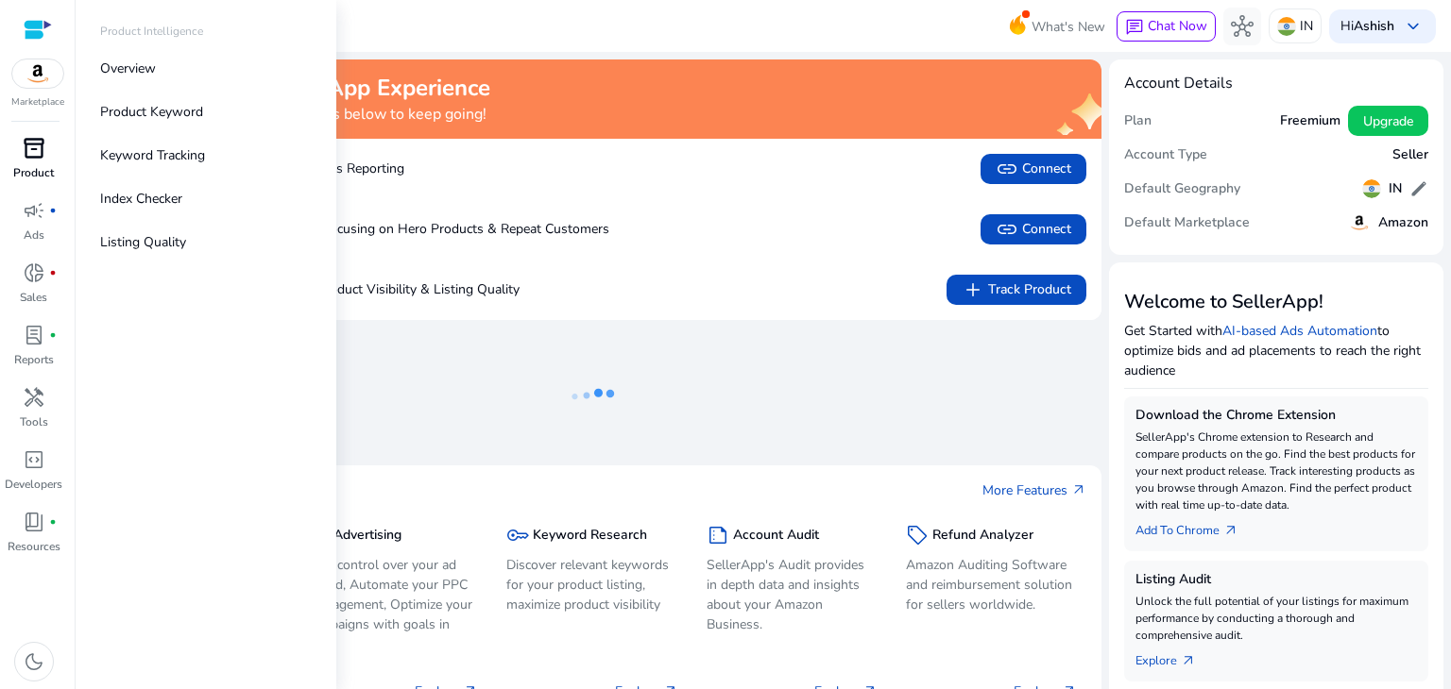
click at [38, 152] on span "inventory_2" at bounding box center [34, 148] width 23 height 23
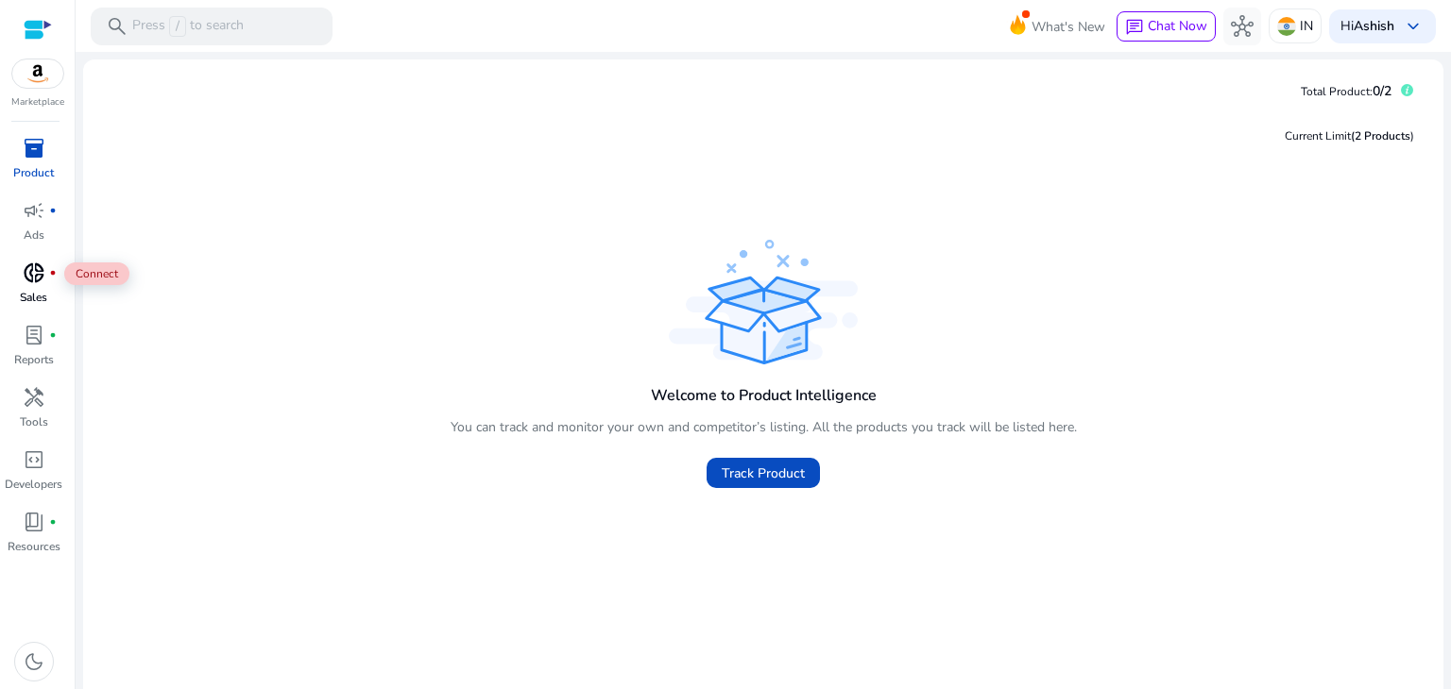
click at [43, 287] on div "donut_small fiber_manual_record" at bounding box center [34, 273] width 53 height 30
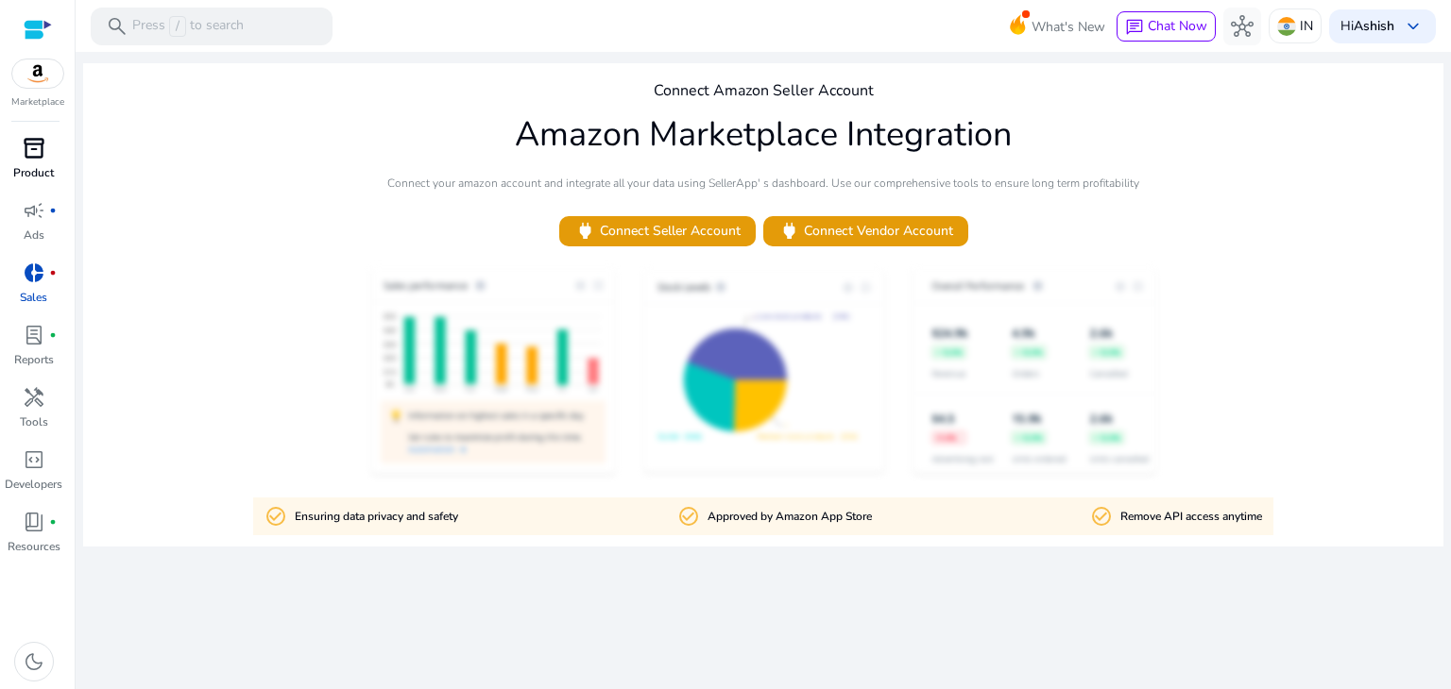
click at [46, 79] on img at bounding box center [37, 73] width 51 height 28
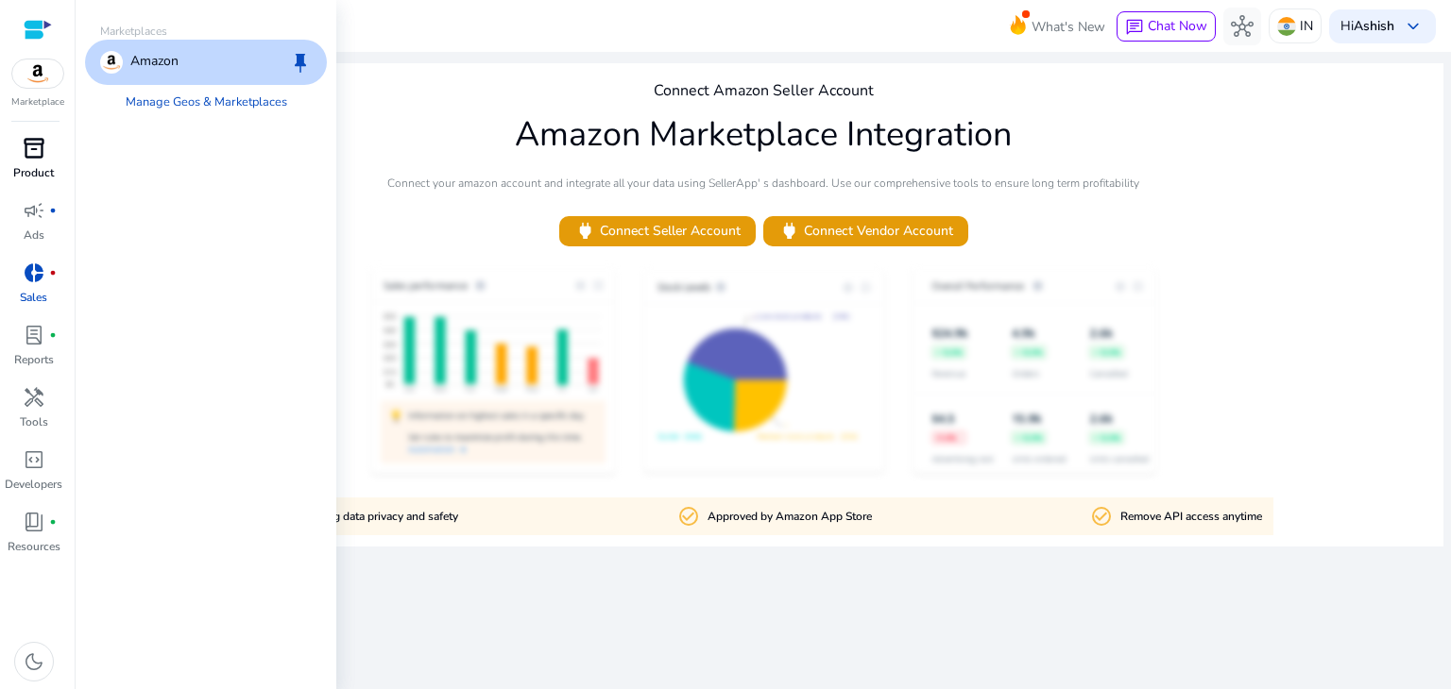
click at [148, 62] on p "Amazon" at bounding box center [154, 62] width 48 height 23
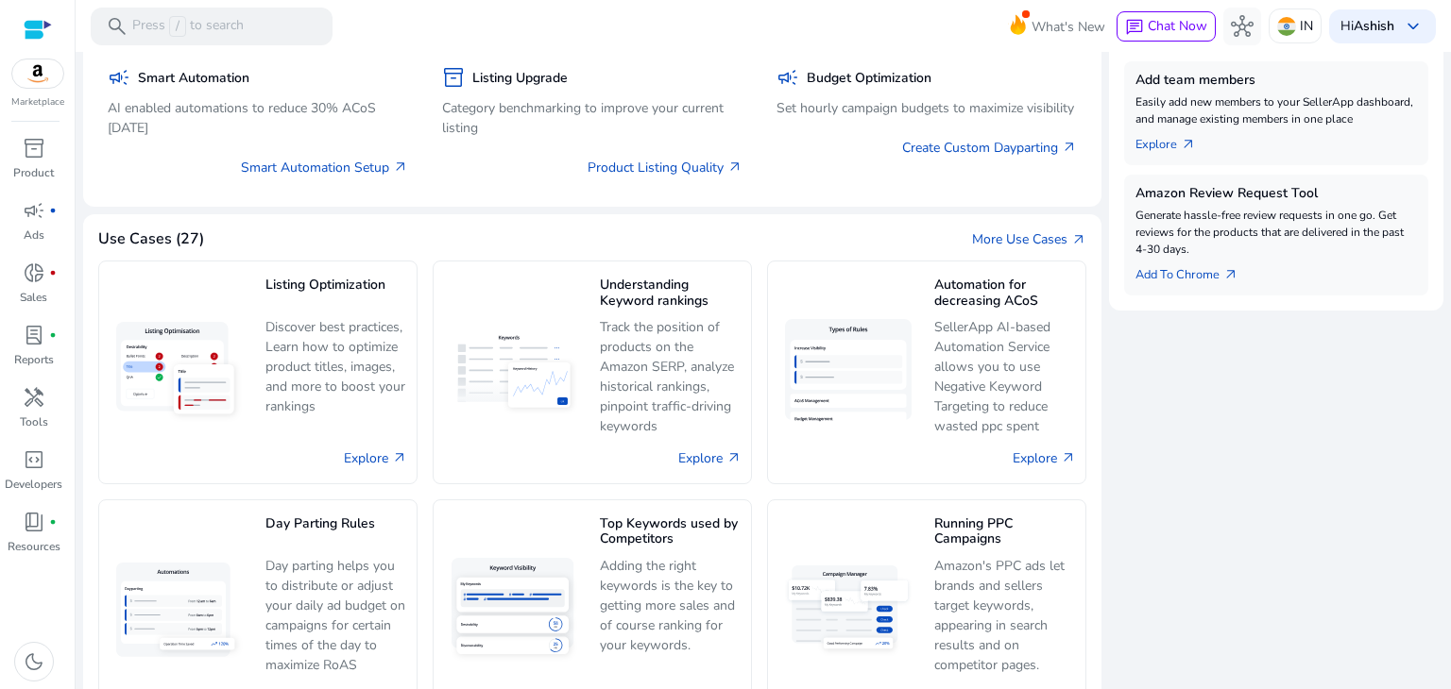
scroll to position [1011, 0]
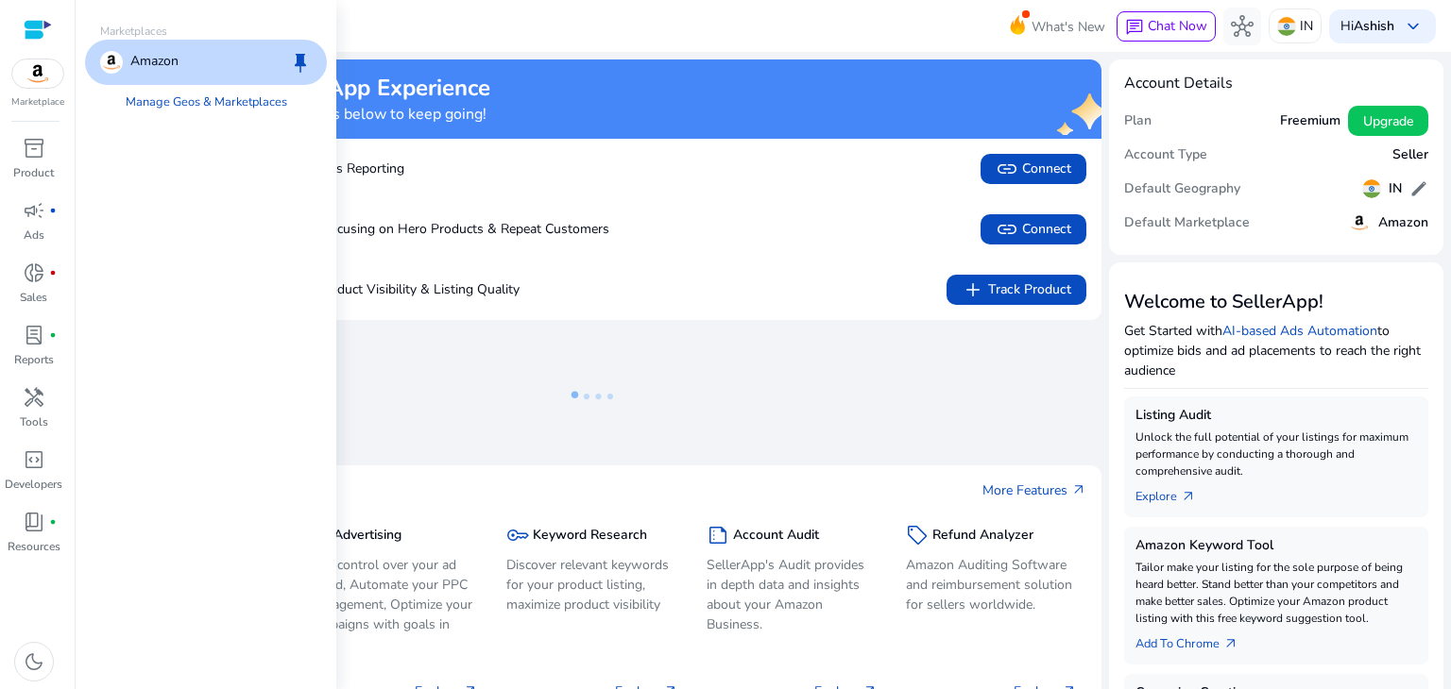
click at [141, 64] on p "Amazon" at bounding box center [154, 62] width 48 height 23
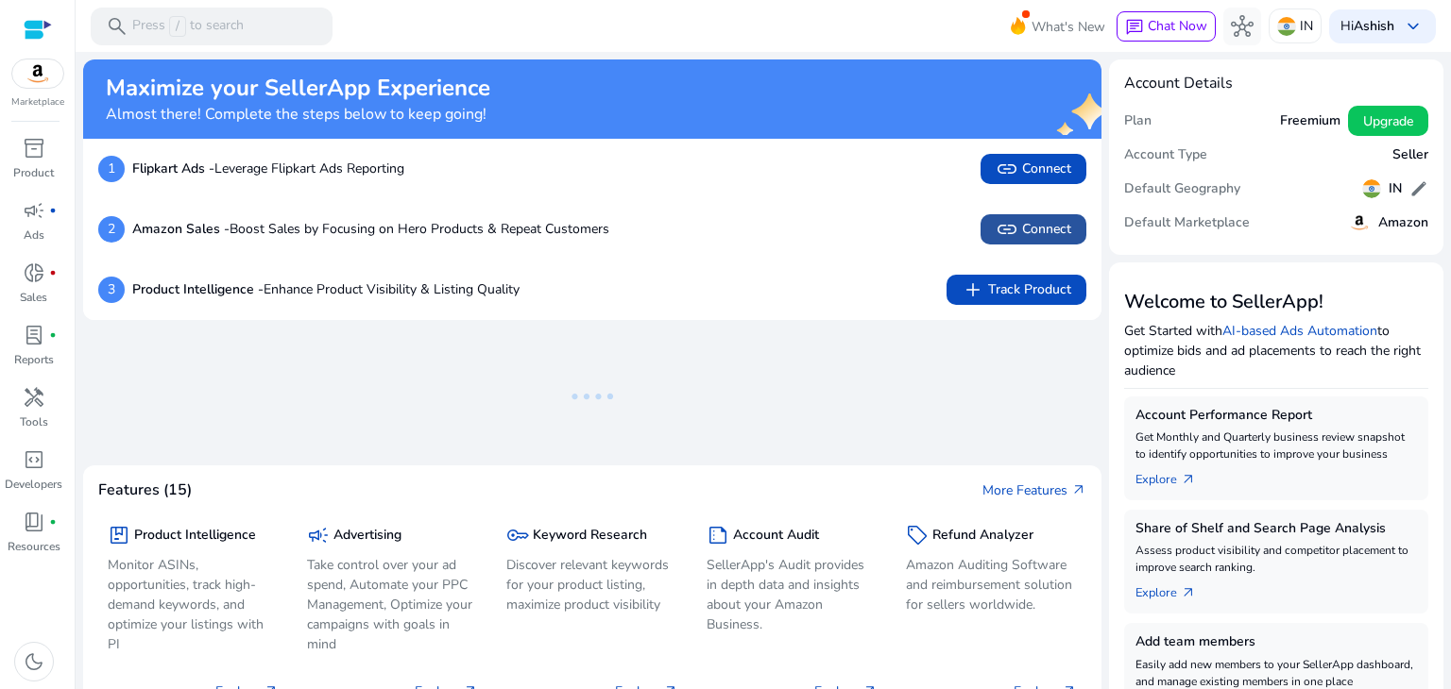
click at [1003, 227] on span "link" at bounding box center [1006, 229] width 23 height 23
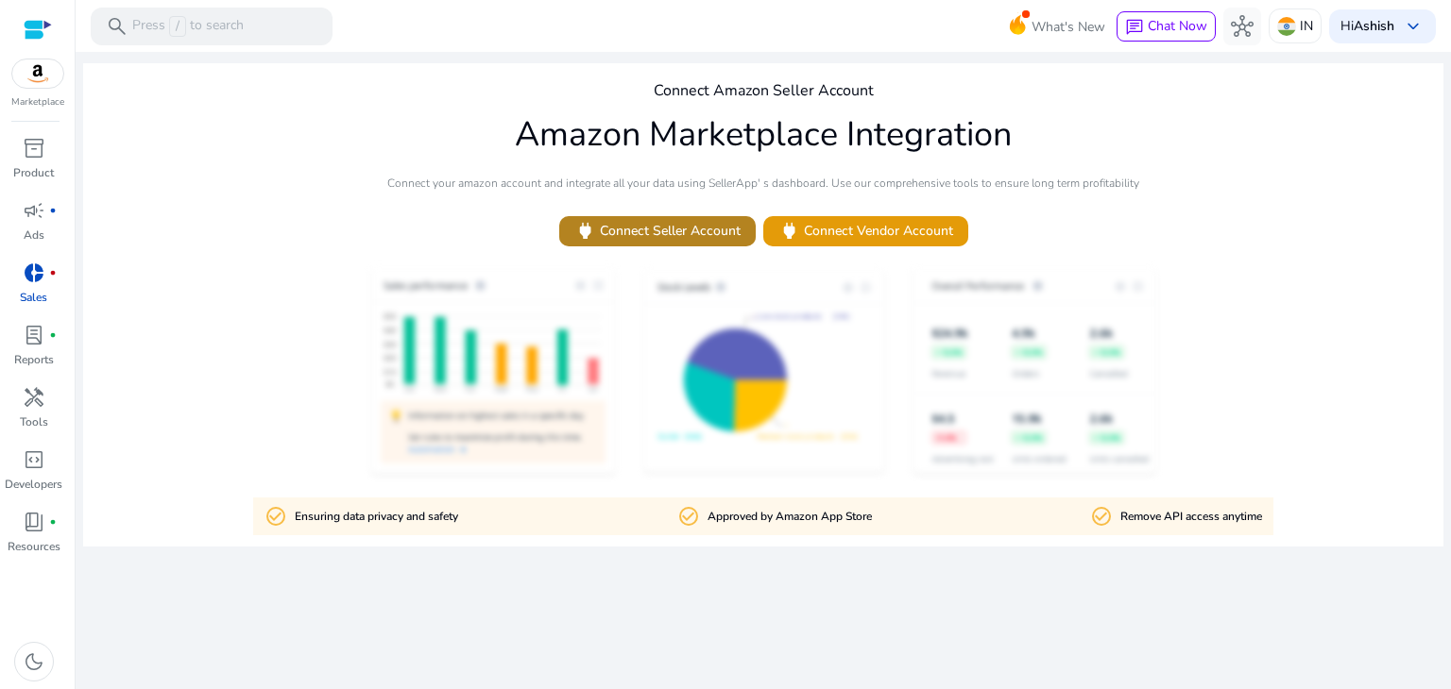
click at [719, 224] on span "power Connect Seller Account" at bounding box center [657, 231] width 166 height 22
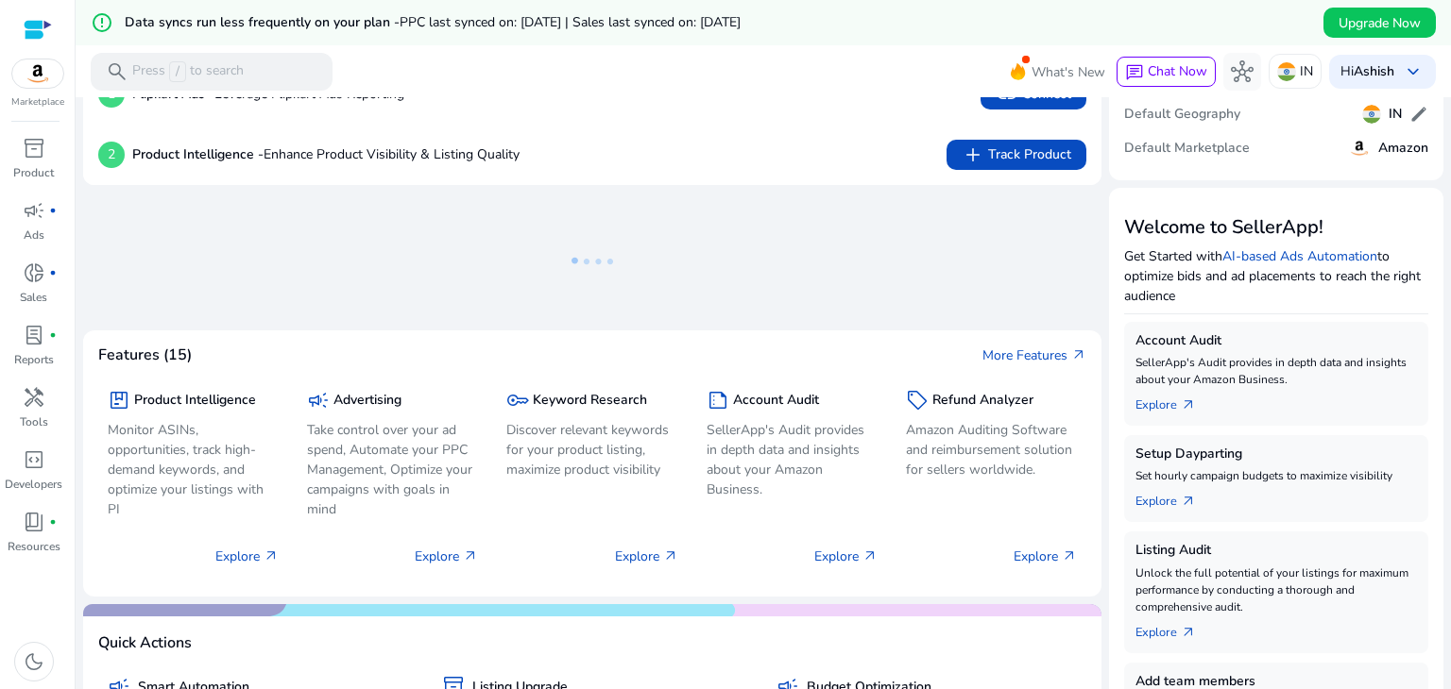
scroll to position [136, 0]
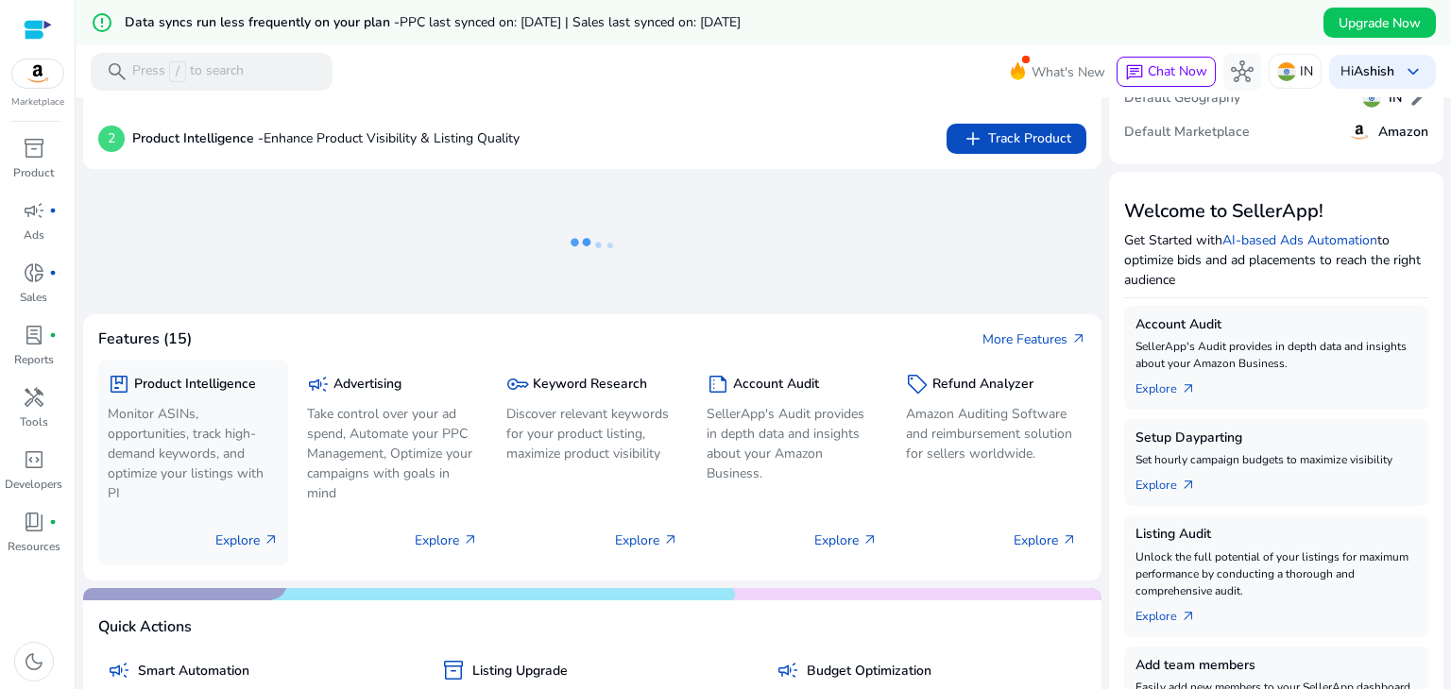
click at [239, 541] on p "Explore arrow_outward" at bounding box center [246, 541] width 63 height 20
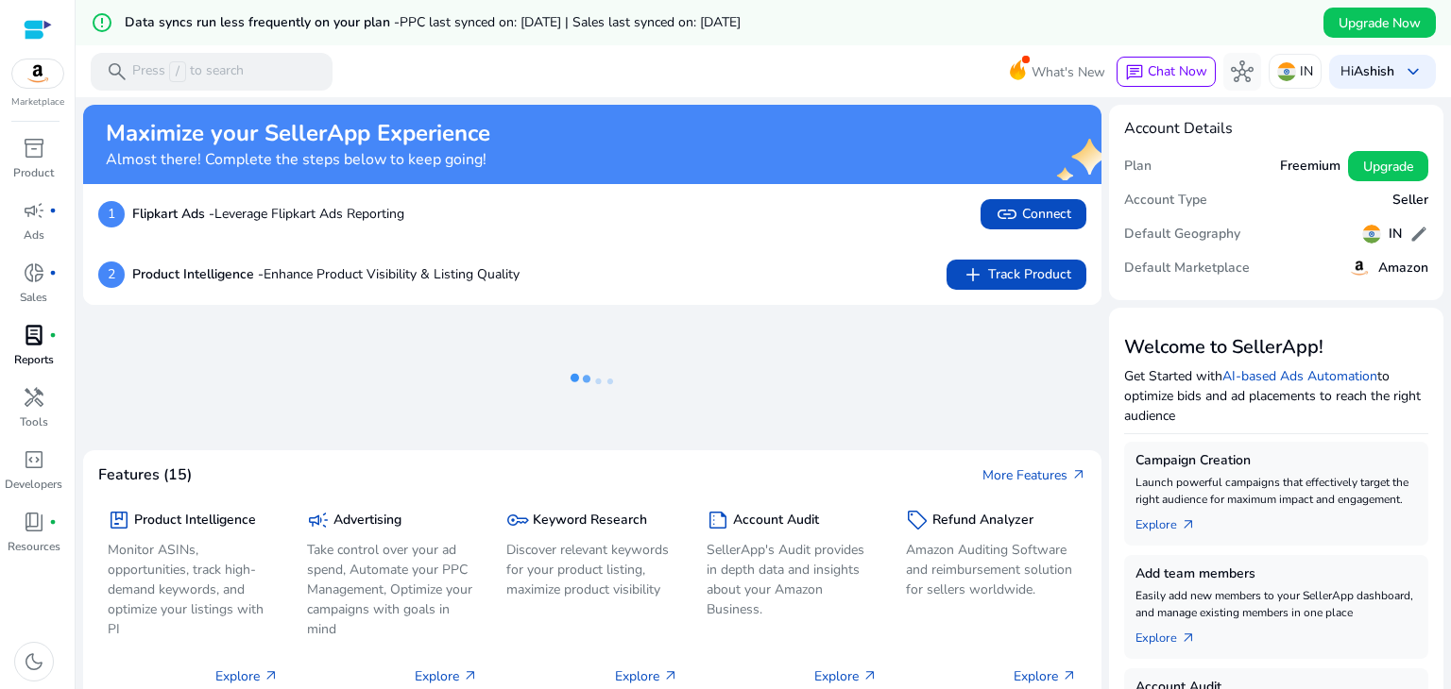
click at [34, 358] on p "Reports" at bounding box center [34, 359] width 40 height 17
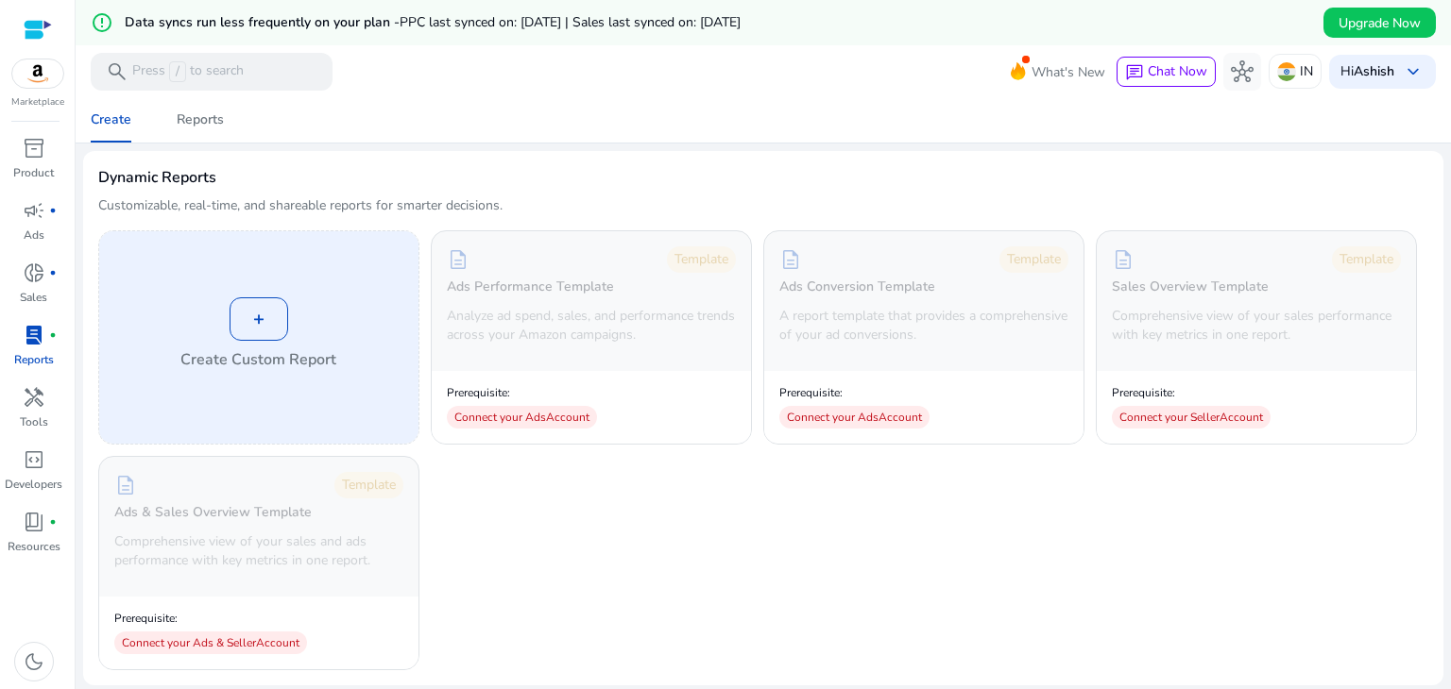
click at [260, 320] on div "+" at bounding box center [258, 318] width 59 height 43
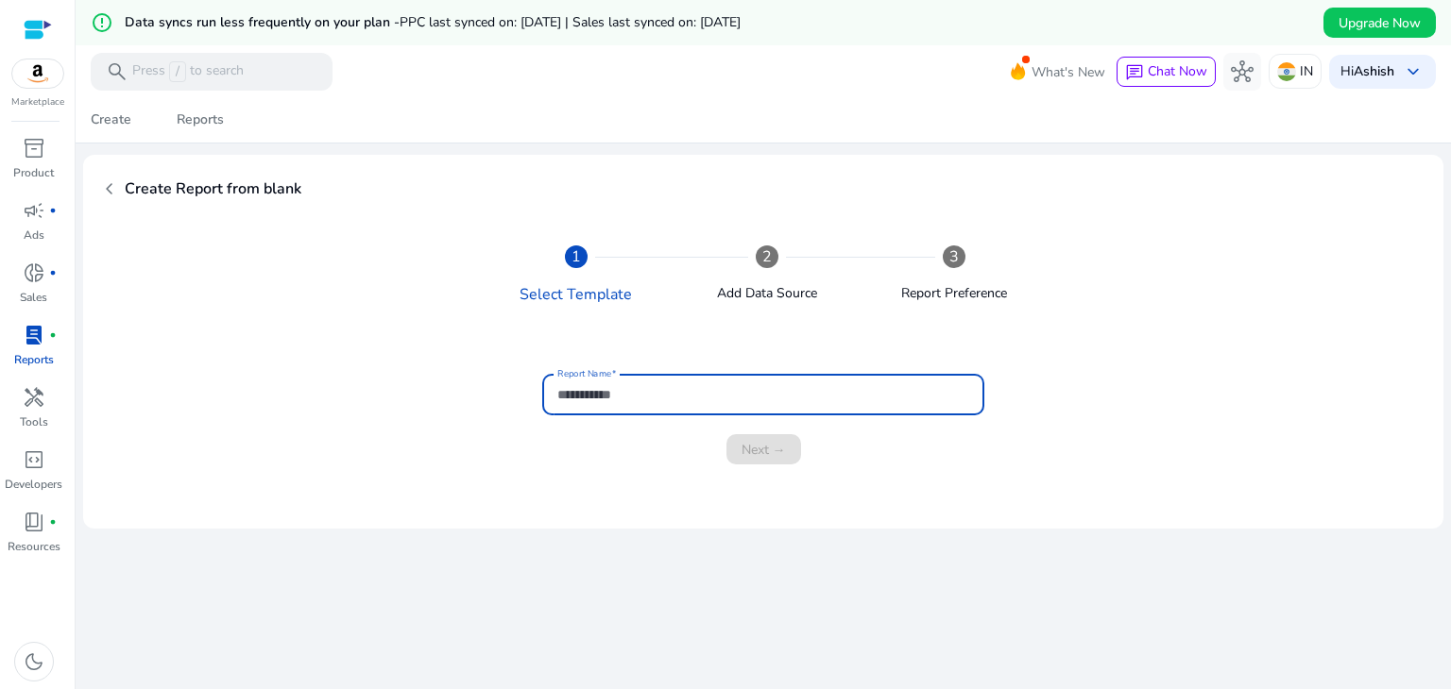
click at [620, 398] on input "Report Name" at bounding box center [763, 394] width 412 height 21
type input "******"
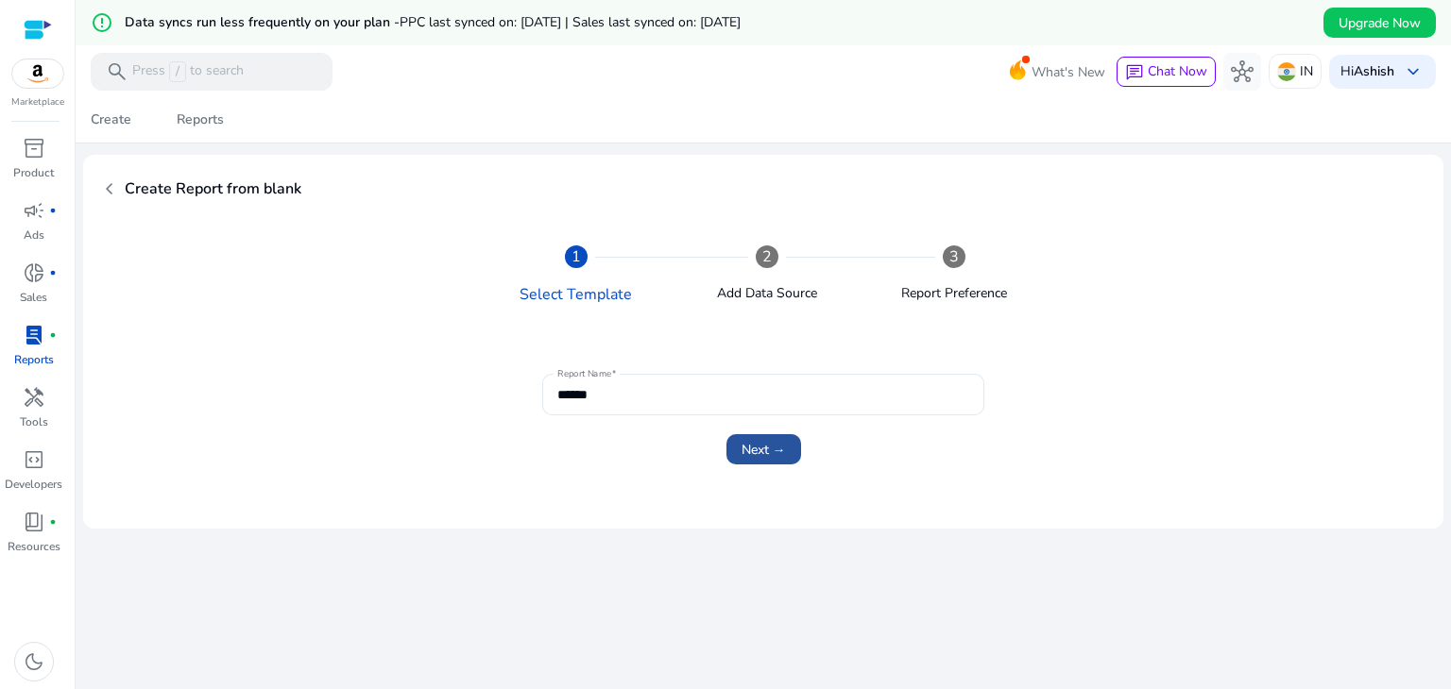
click at [759, 450] on span "Next →" at bounding box center [763, 450] width 44 height 20
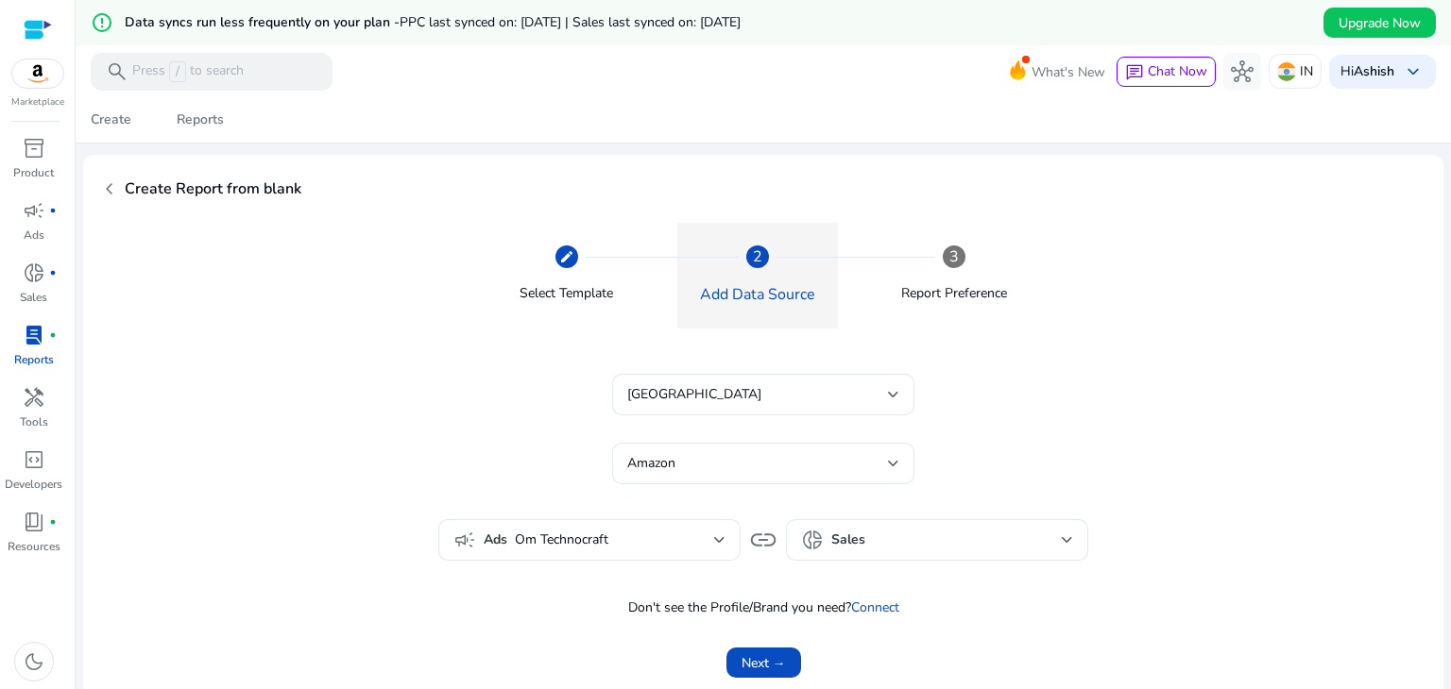
scroll to position [45, 0]
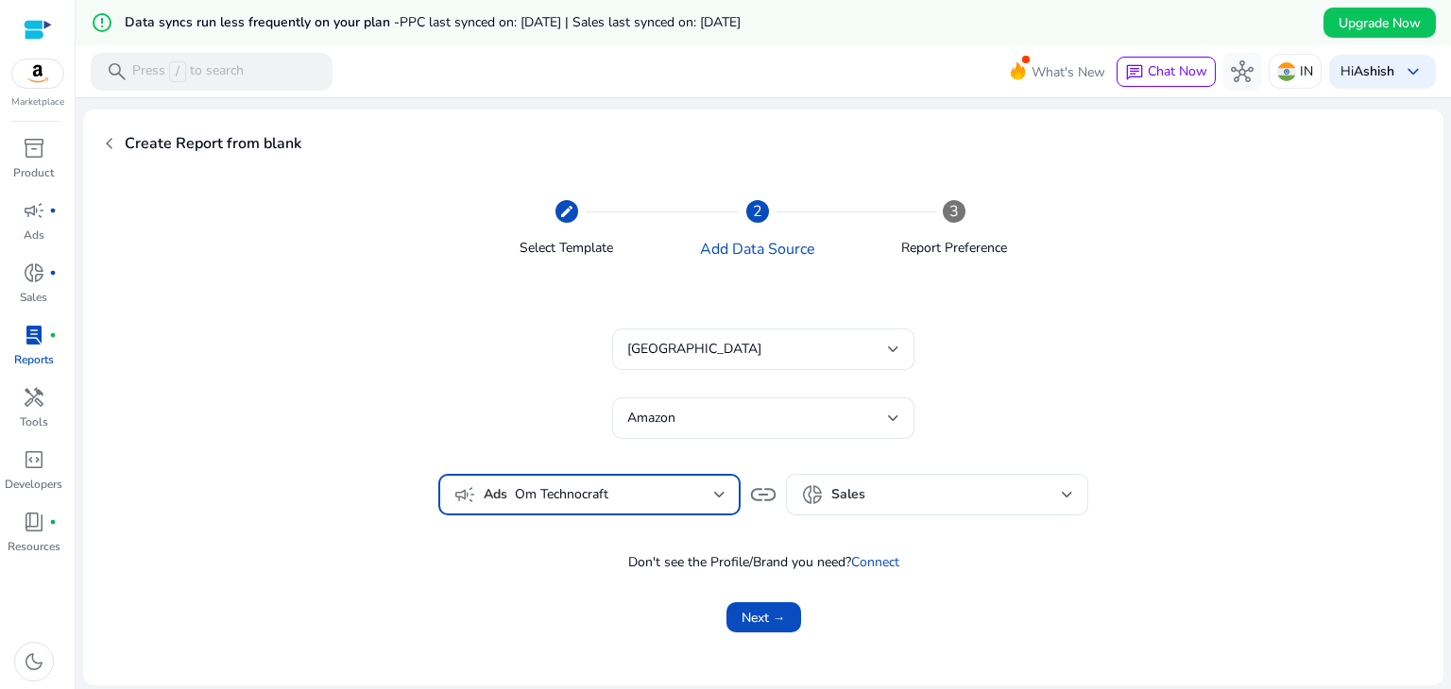
click at [714, 487] on div at bounding box center [719, 495] width 11 height 23
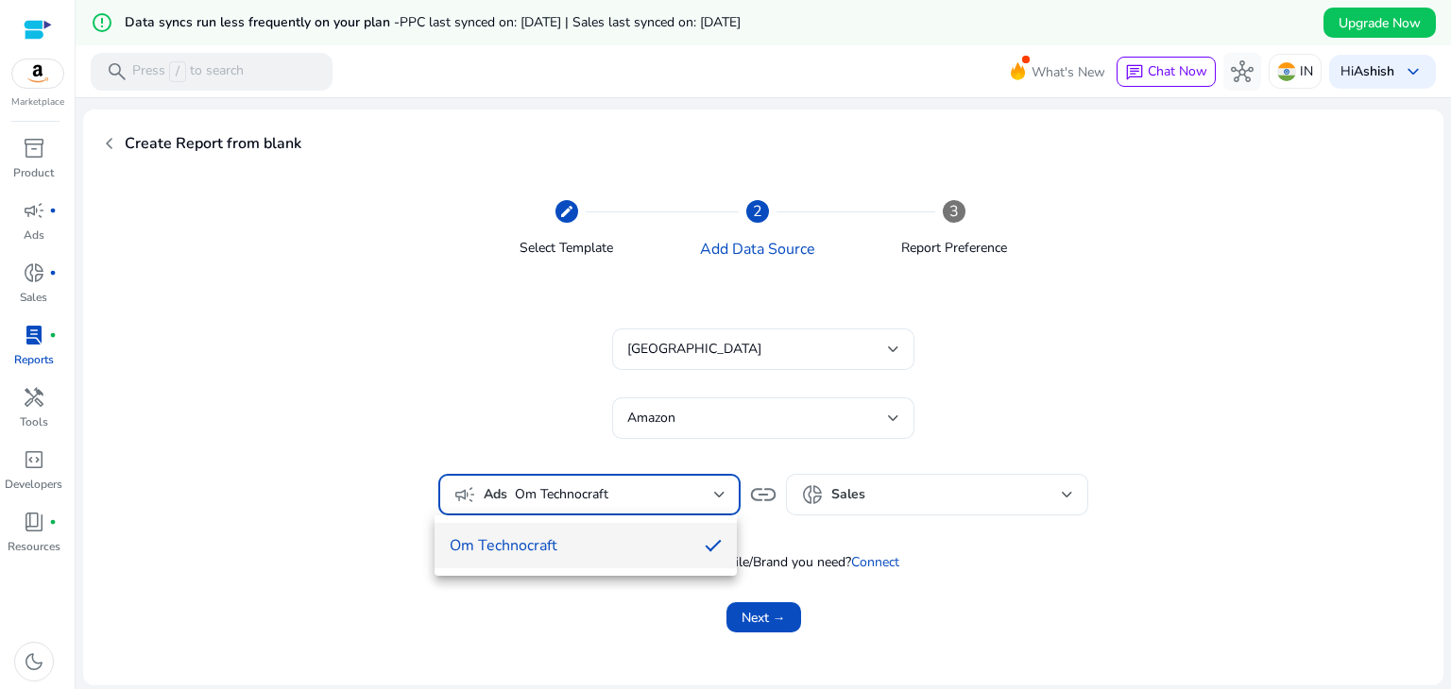
click at [711, 487] on div at bounding box center [725, 344] width 1451 height 689
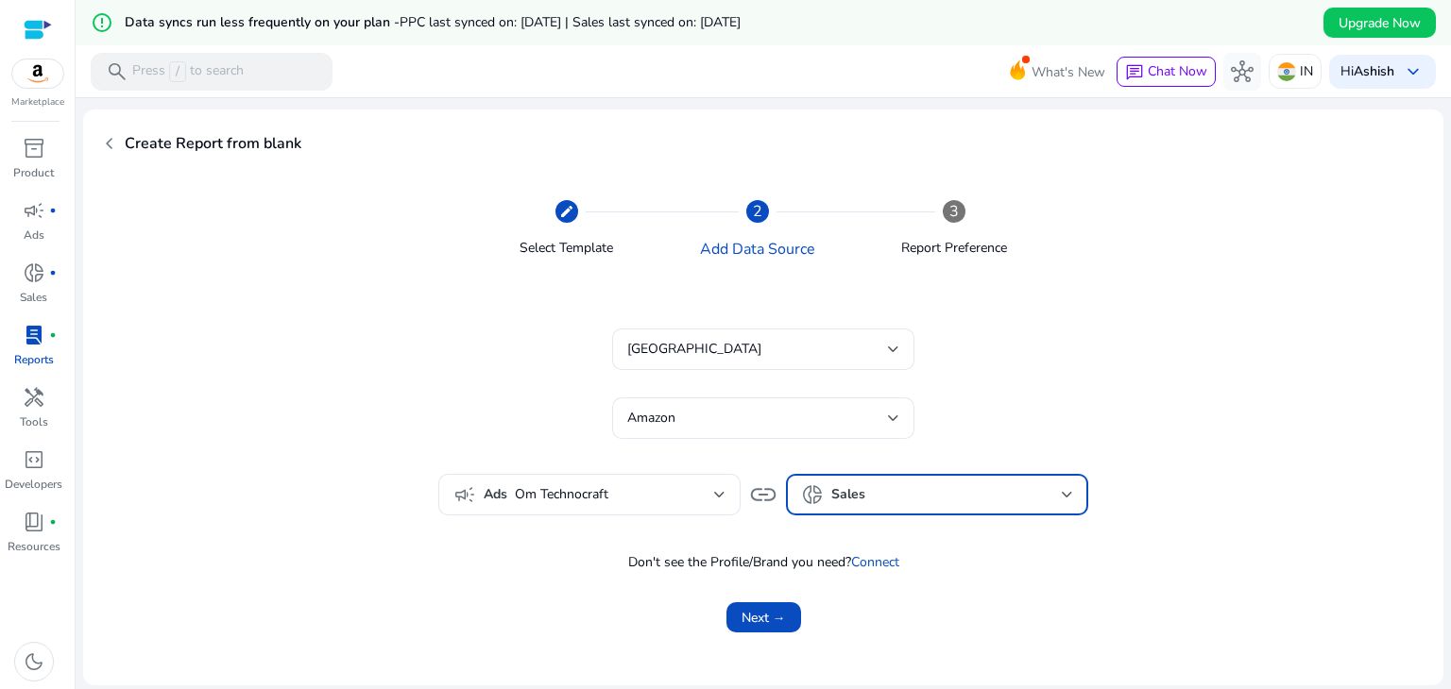
click at [890, 490] on div at bounding box center [967, 494] width 189 height 21
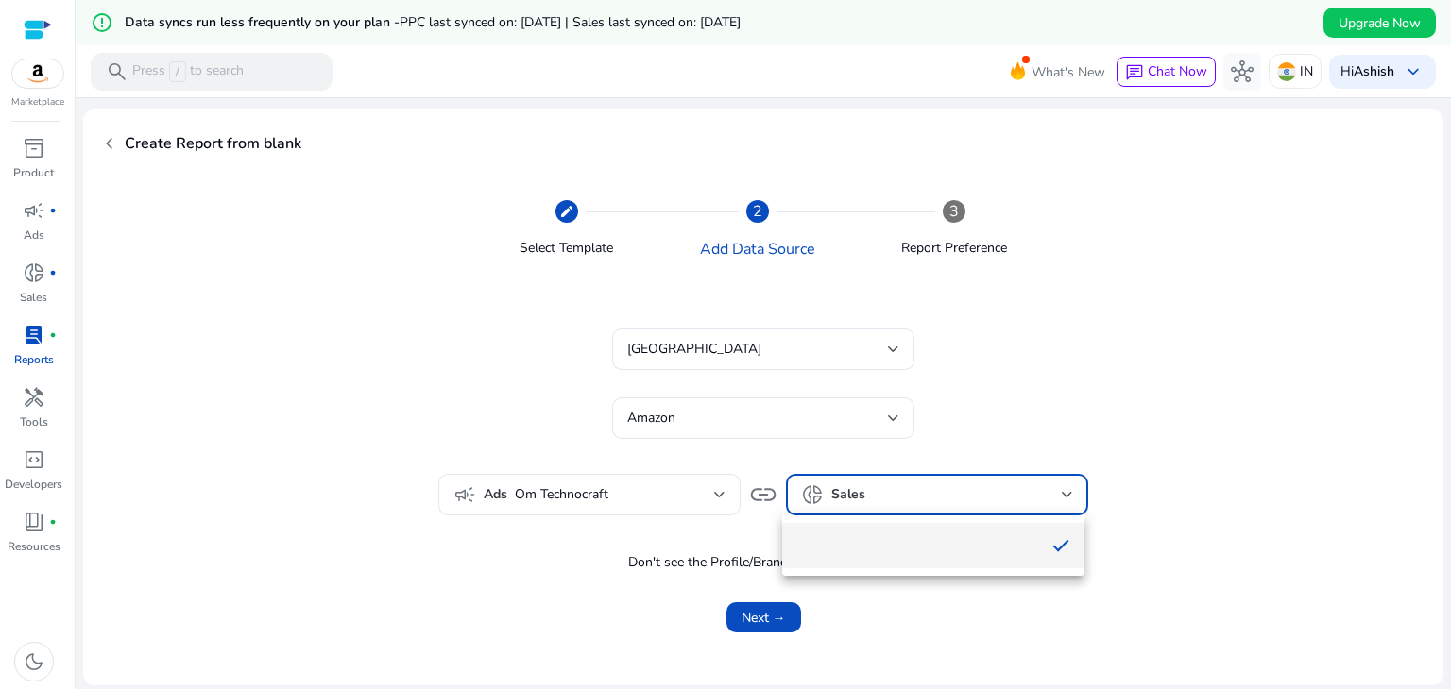
click at [912, 647] on div at bounding box center [725, 344] width 1451 height 689
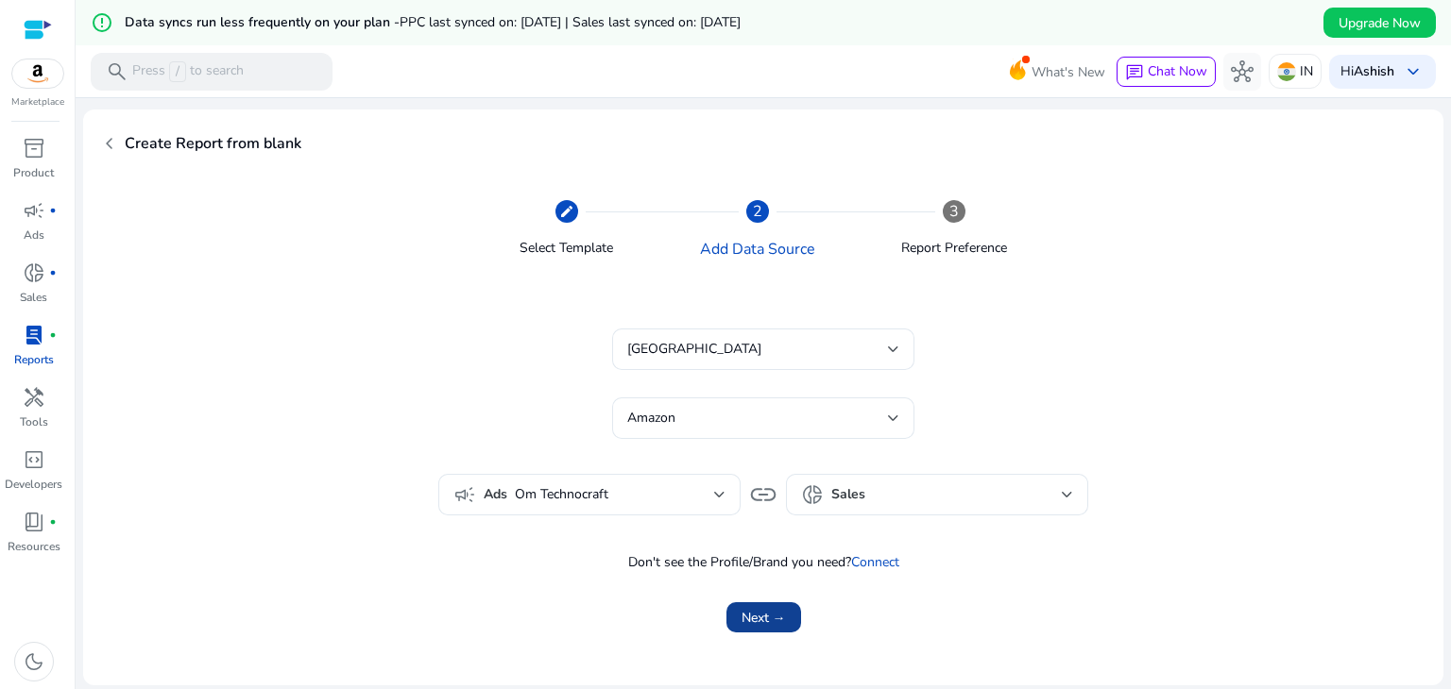
click at [758, 613] on span "Next →" at bounding box center [763, 618] width 44 height 20
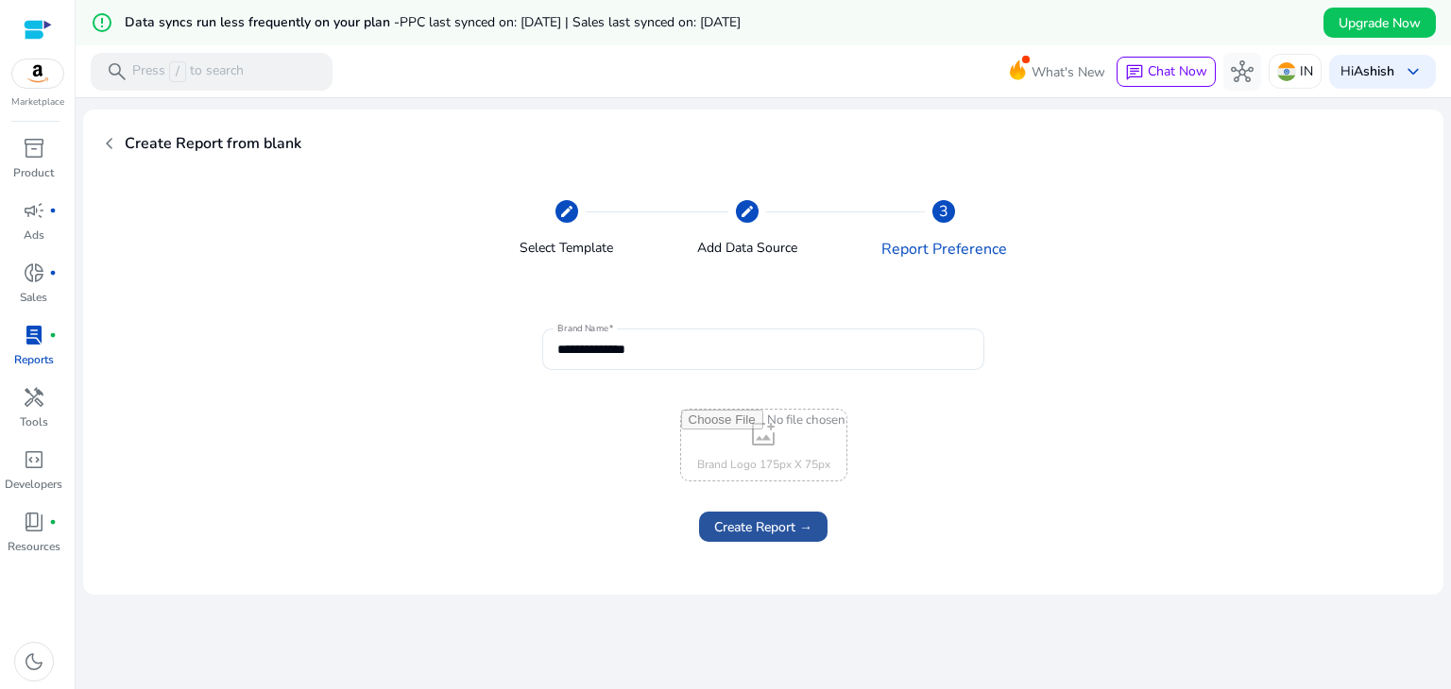
click at [757, 523] on span "Create Report →" at bounding box center [763, 528] width 98 height 20
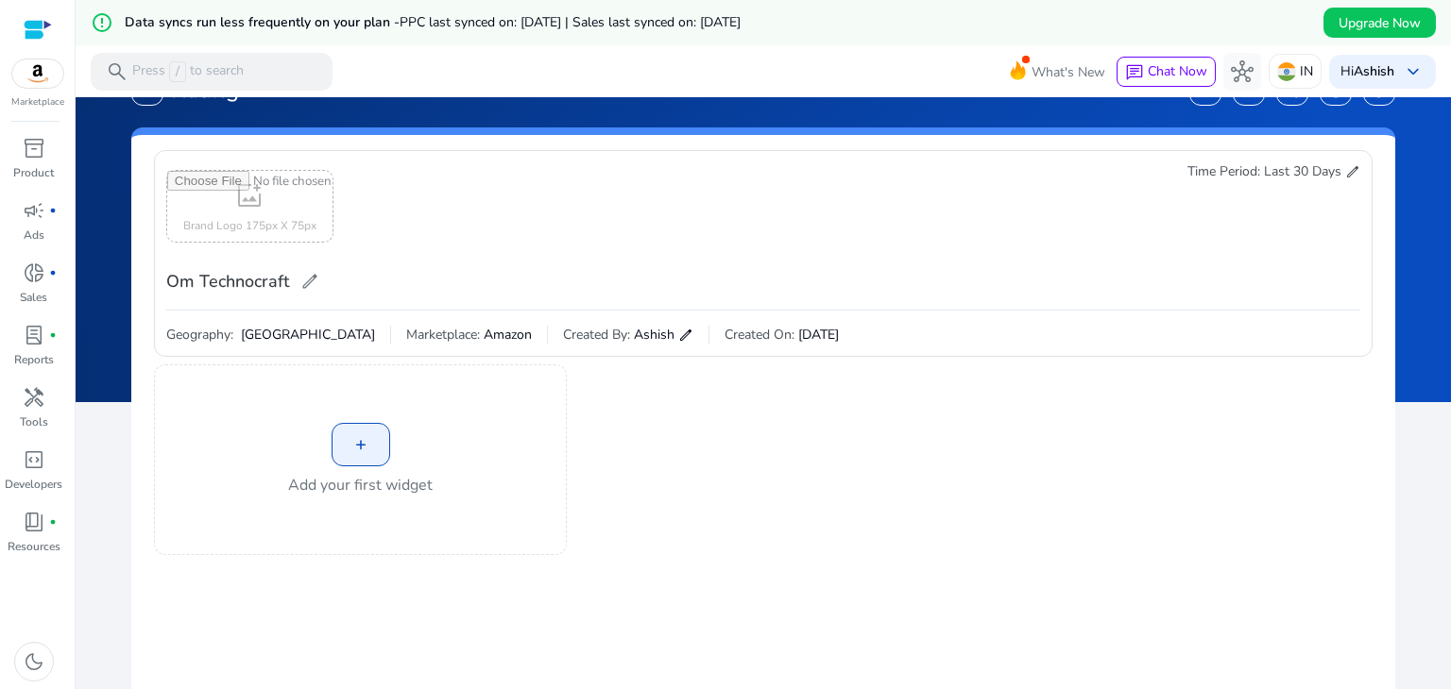
scroll to position [49, 0]
click at [361, 454] on div "+" at bounding box center [360, 444] width 59 height 43
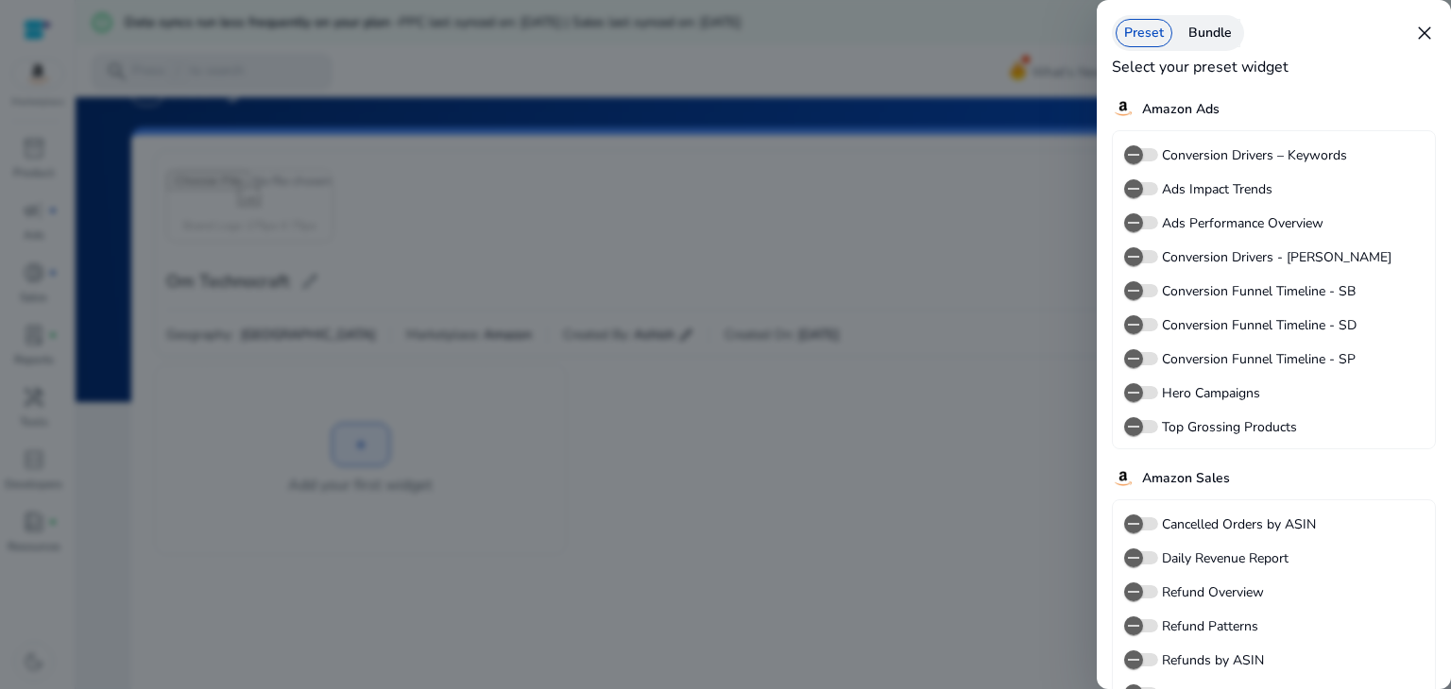
scroll to position [0, 0]
click at [1197, 32] on div "Bundle" at bounding box center [1210, 33] width 60 height 28
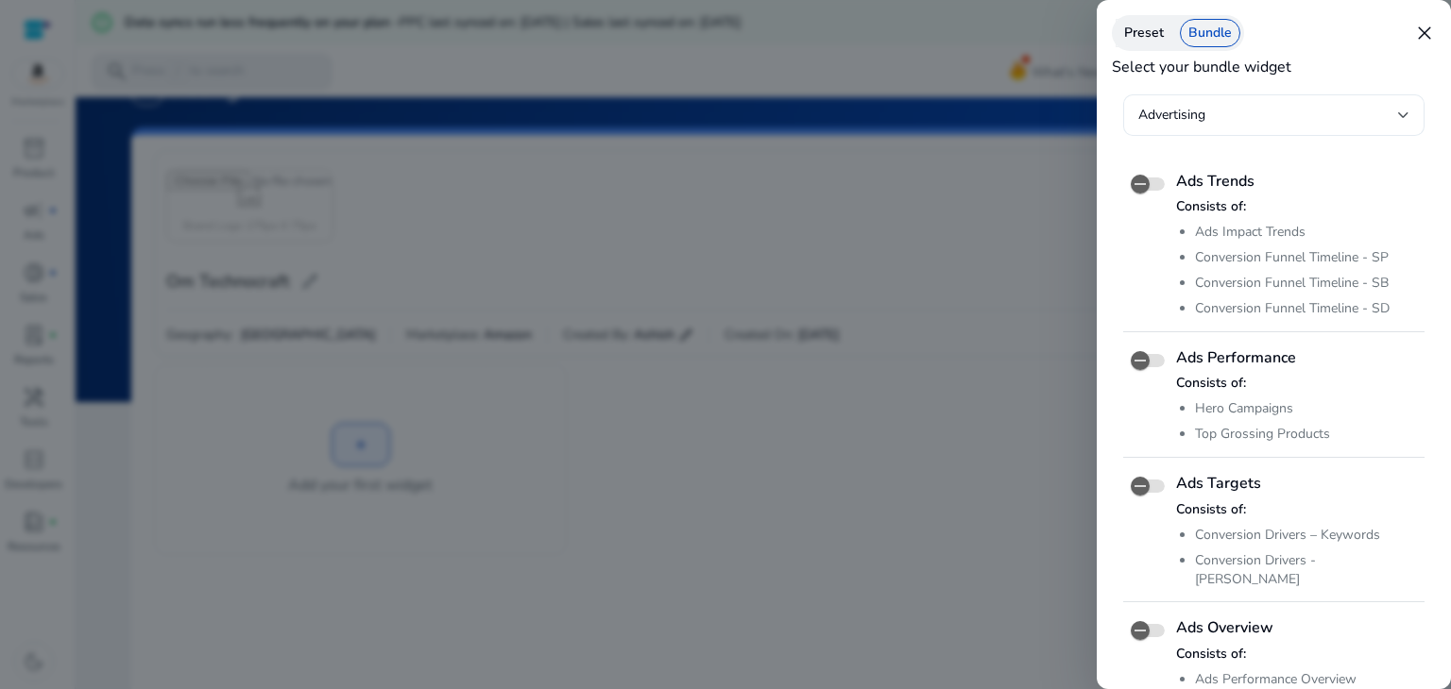
click at [1392, 127] on div "Advertising" at bounding box center [1273, 115] width 271 height 42
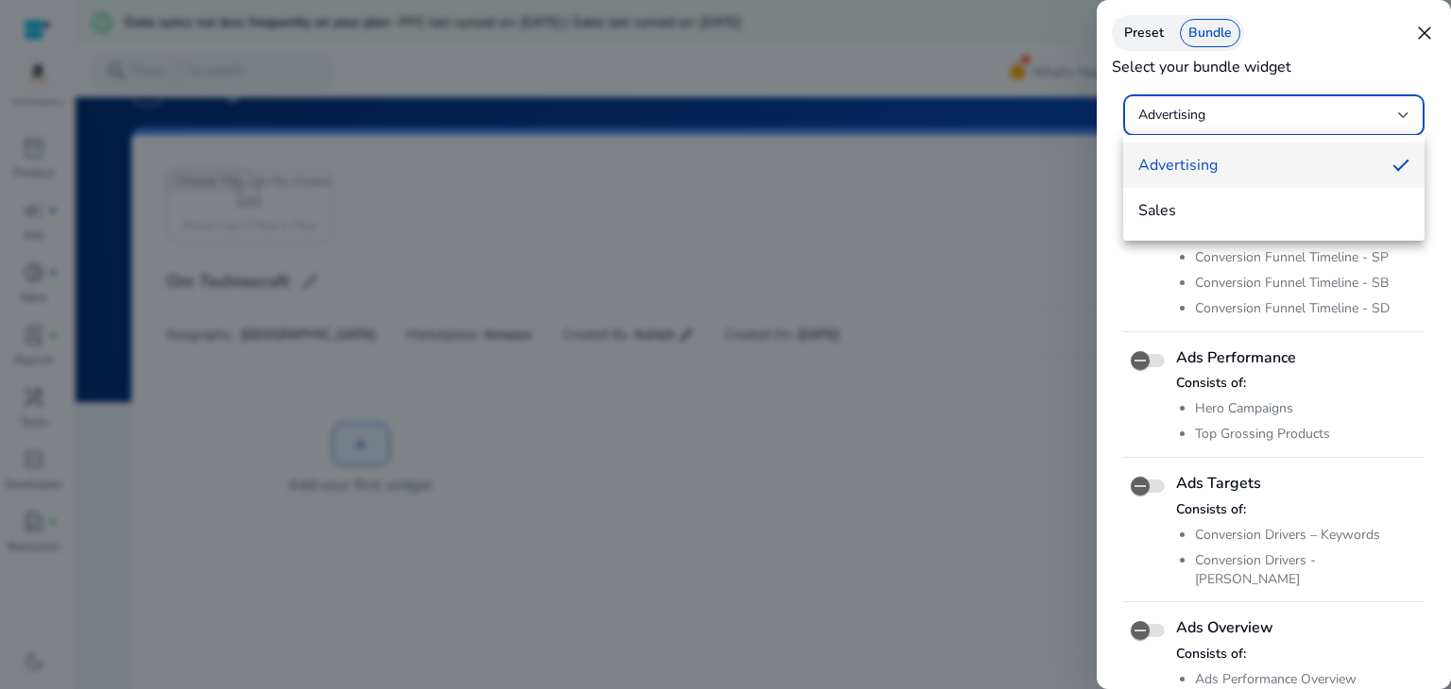
click at [1441, 337] on div at bounding box center [725, 344] width 1451 height 689
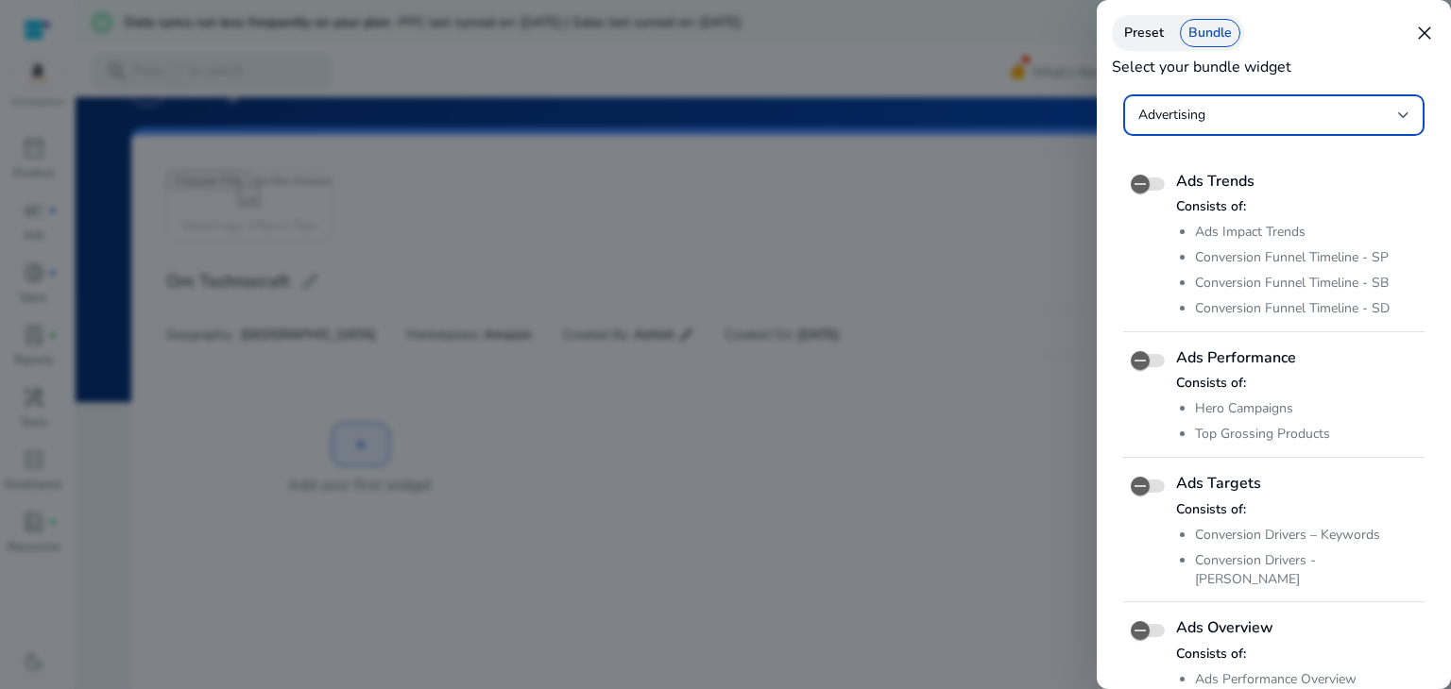
click at [1284, 121] on div "Advertising" at bounding box center [1268, 115] width 260 height 21
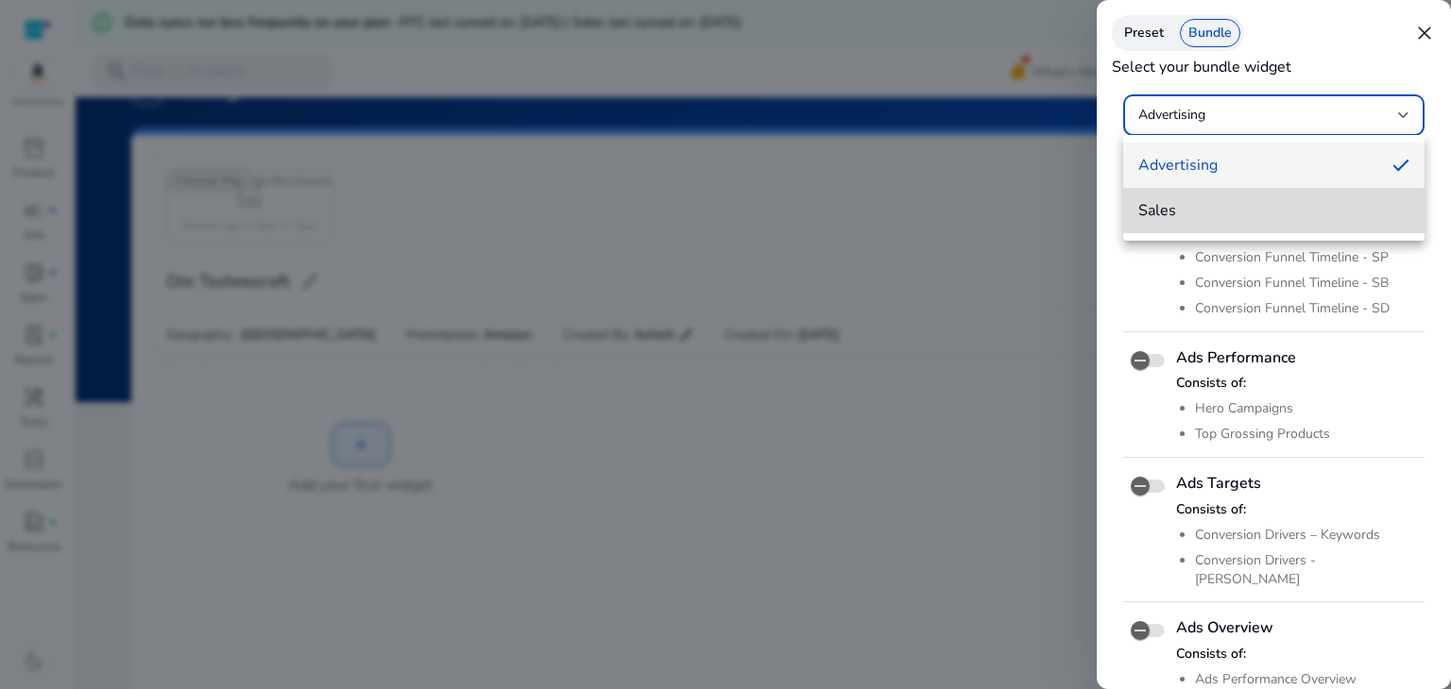
click at [1258, 199] on mat-option "Sales" at bounding box center [1273, 210] width 301 height 45
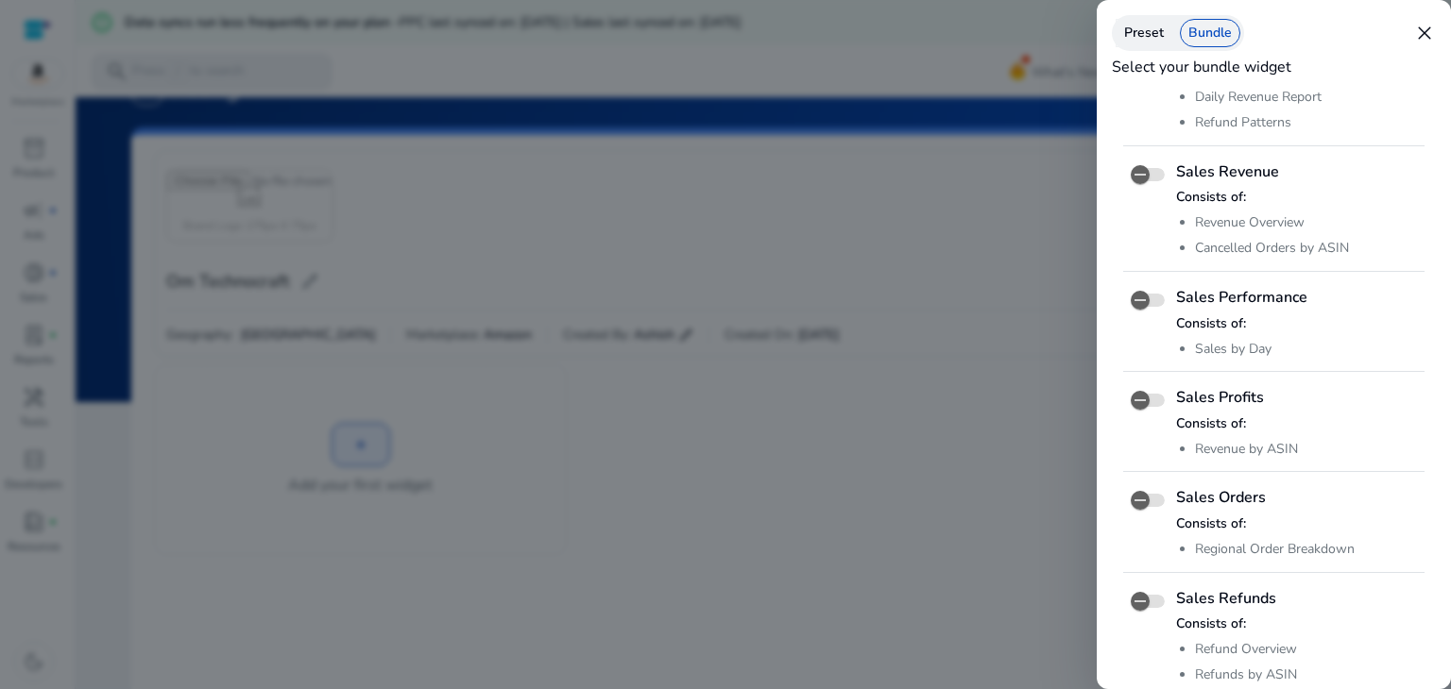
scroll to position [137, 0]
click at [1158, 603] on span "button" at bounding box center [1140, 600] width 38 height 38
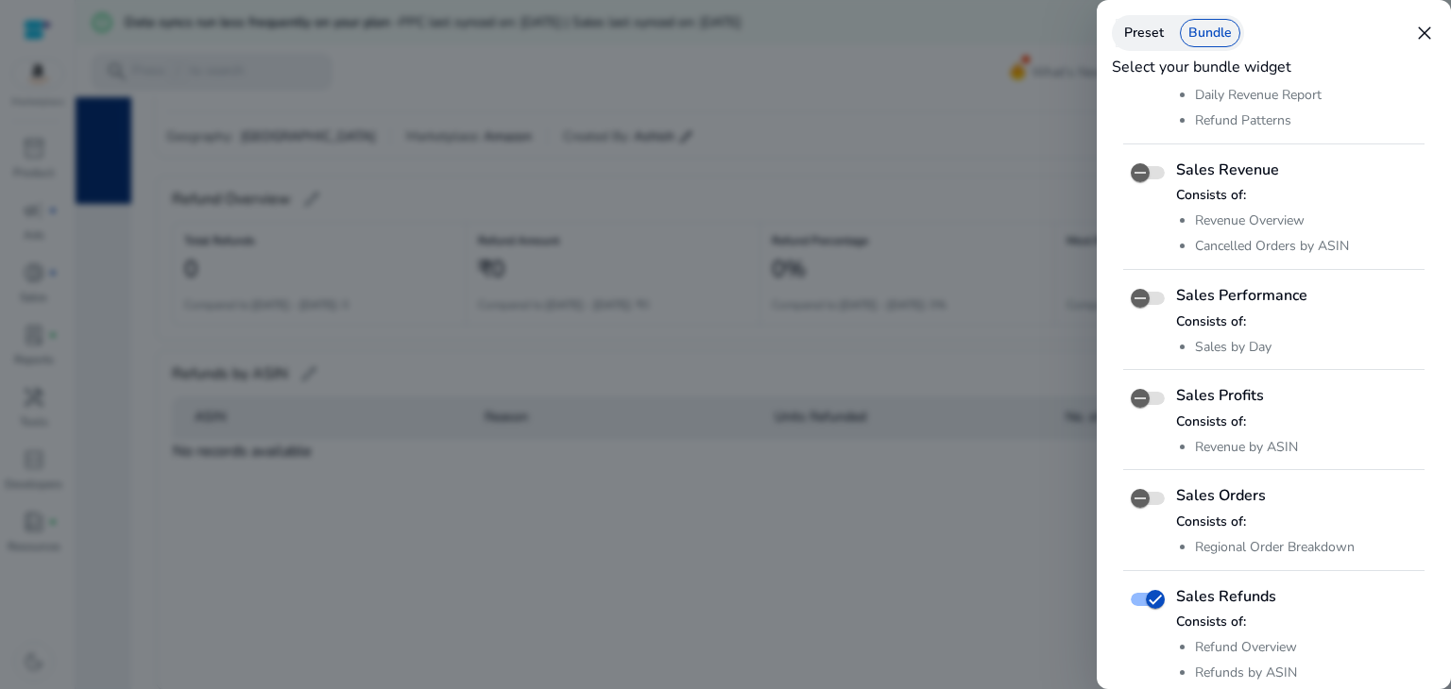
click at [825, 630] on div at bounding box center [725, 344] width 1451 height 689
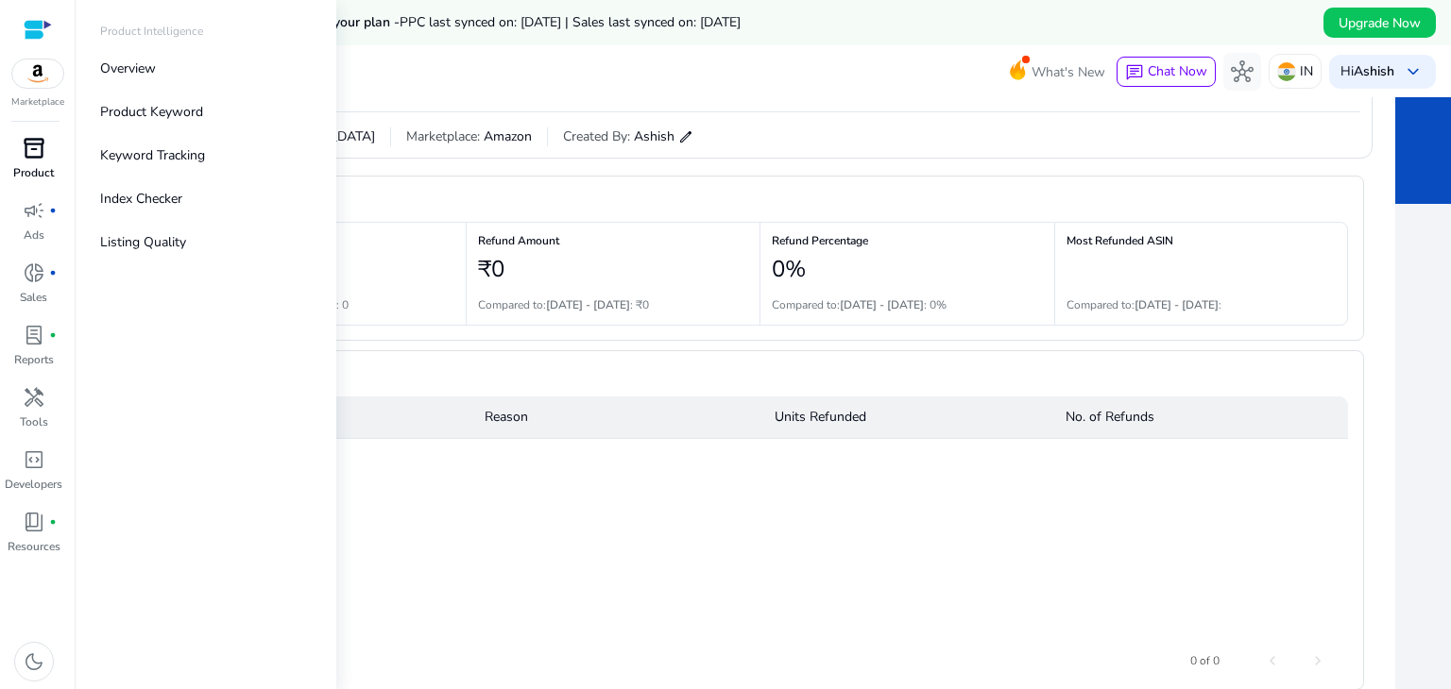
click at [26, 144] on span "inventory_2" at bounding box center [34, 148] width 23 height 23
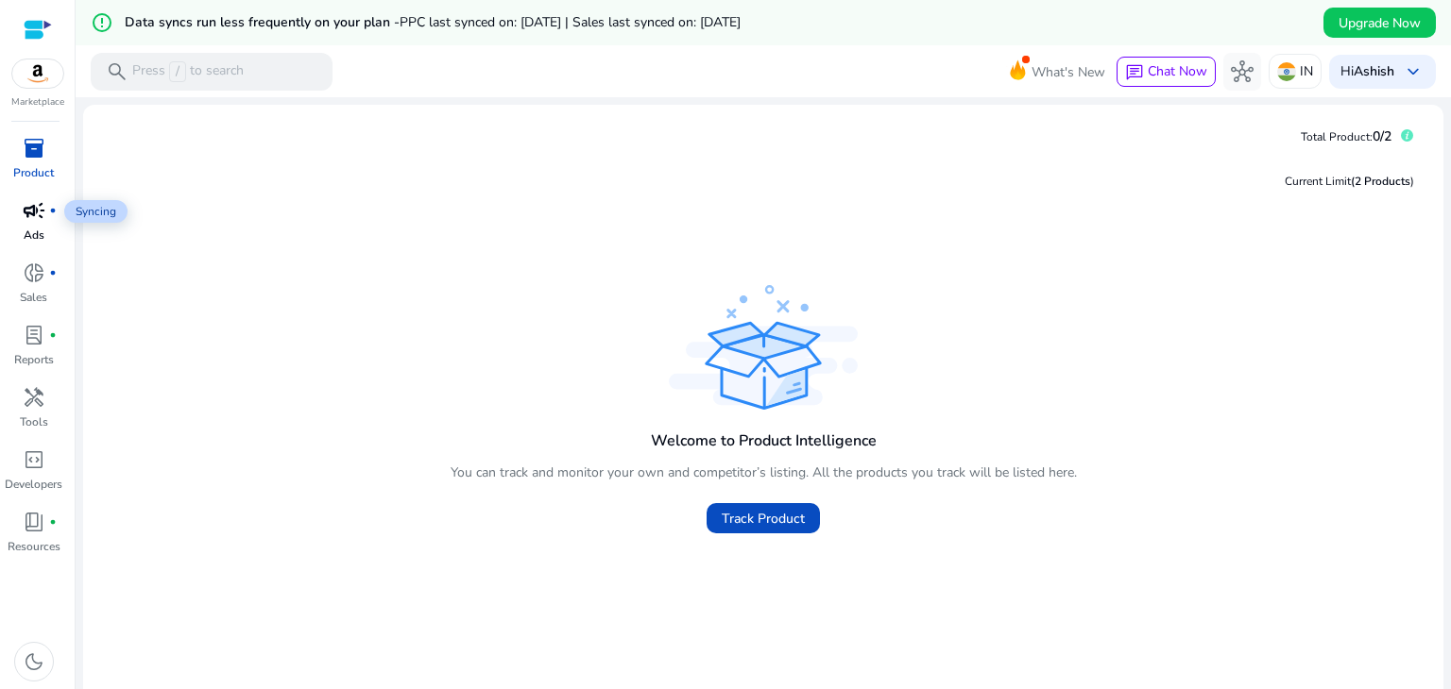
click at [42, 202] on span "campaign" at bounding box center [34, 210] width 23 height 23
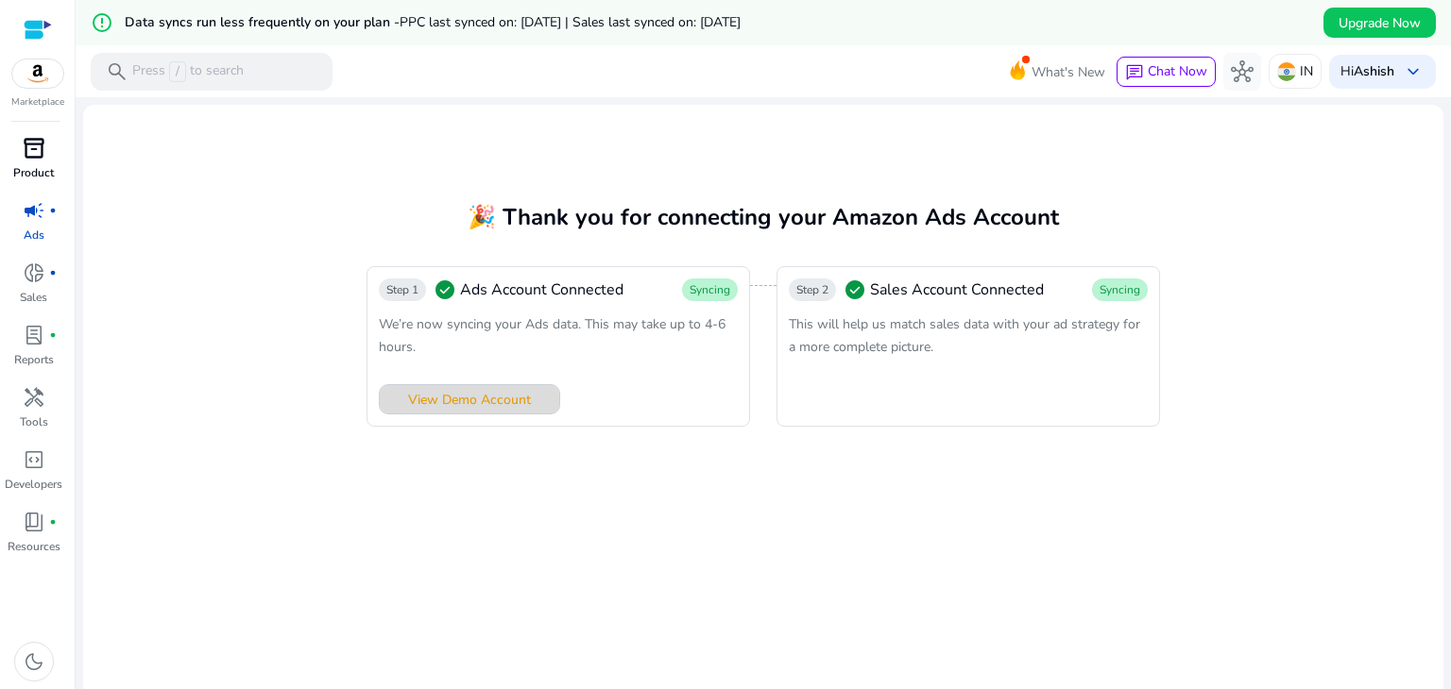
click at [490, 407] on span "View Demo Account" at bounding box center [469, 400] width 123 height 20
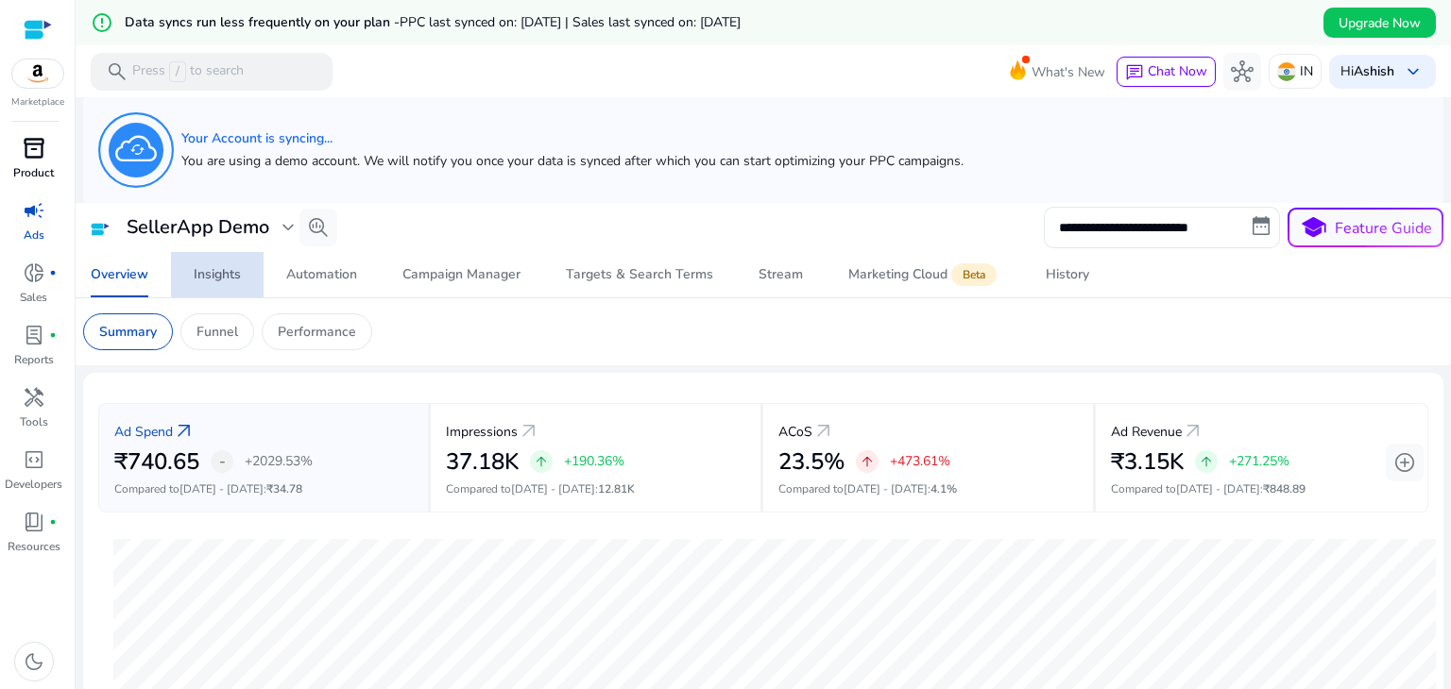
click at [227, 273] on div "Insights" at bounding box center [217, 274] width 47 height 13
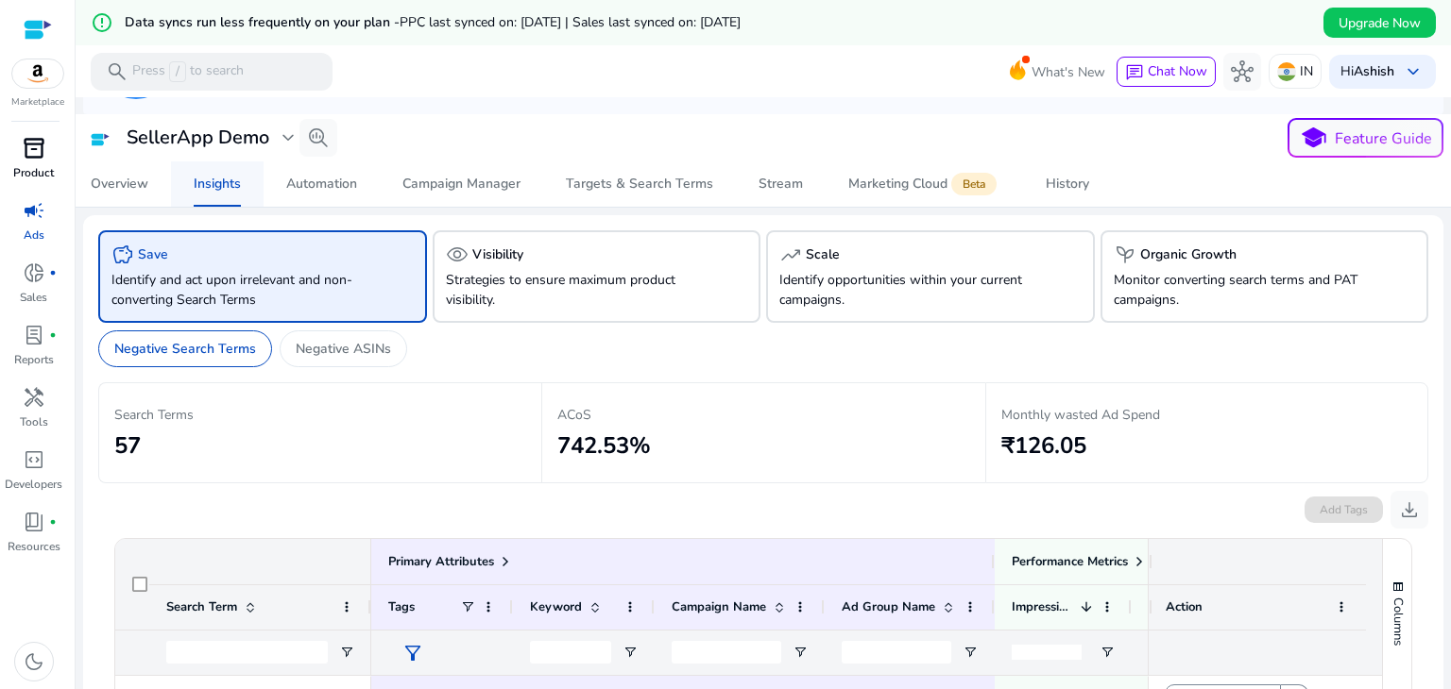
scroll to position [87, 0]
click at [314, 194] on span "Automation" at bounding box center [321, 185] width 71 height 45
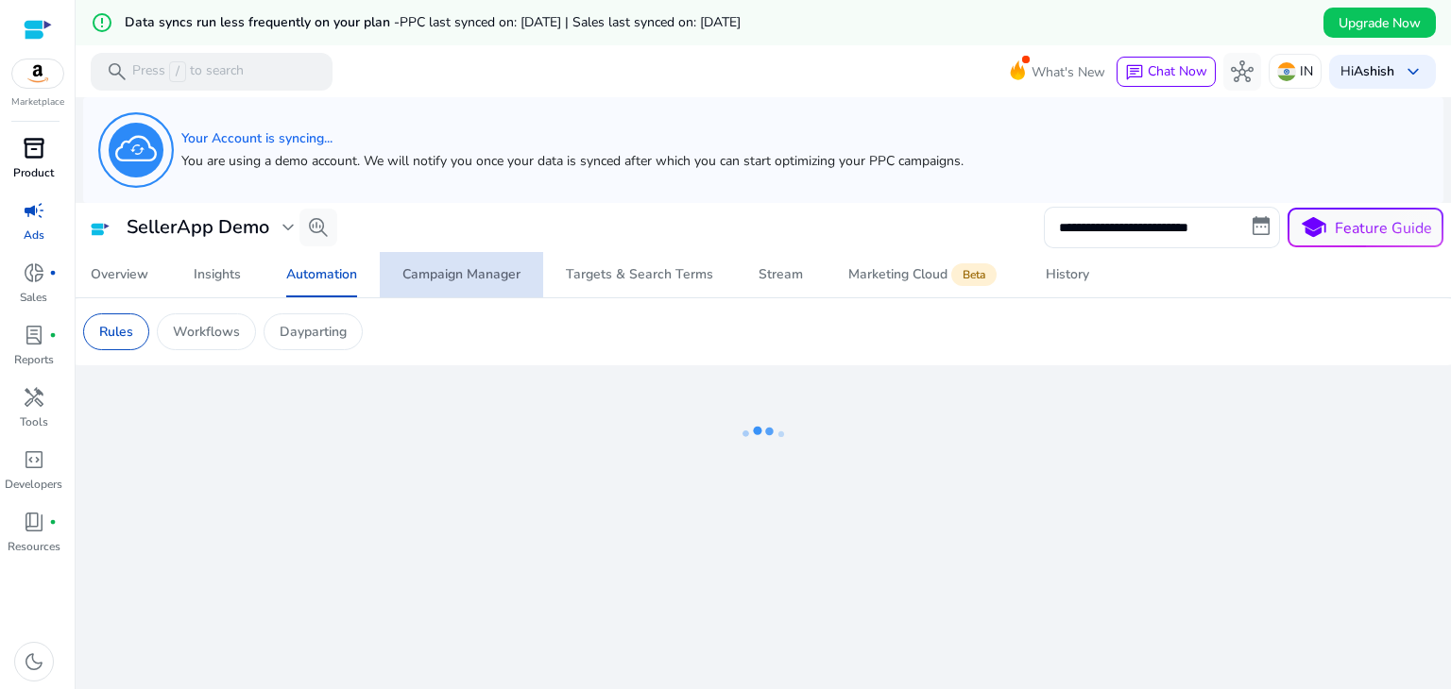
click at [474, 274] on div "Campaign Manager" at bounding box center [461, 274] width 118 height 13
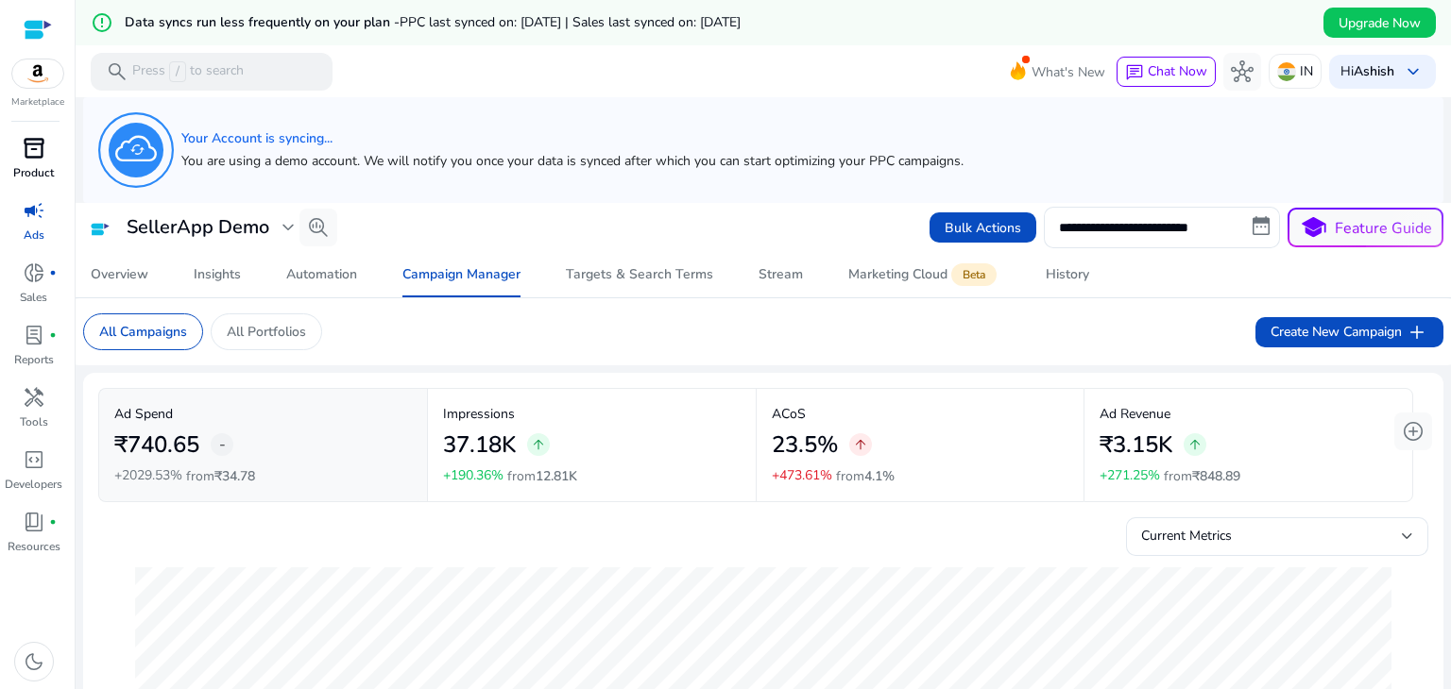
click at [306, 472] on div "Ad Spend ₹740.65 - +2029.53% from ₹34.78" at bounding box center [262, 445] width 297 height 82
click at [617, 287] on span "Targets & Search Terms" at bounding box center [639, 274] width 147 height 45
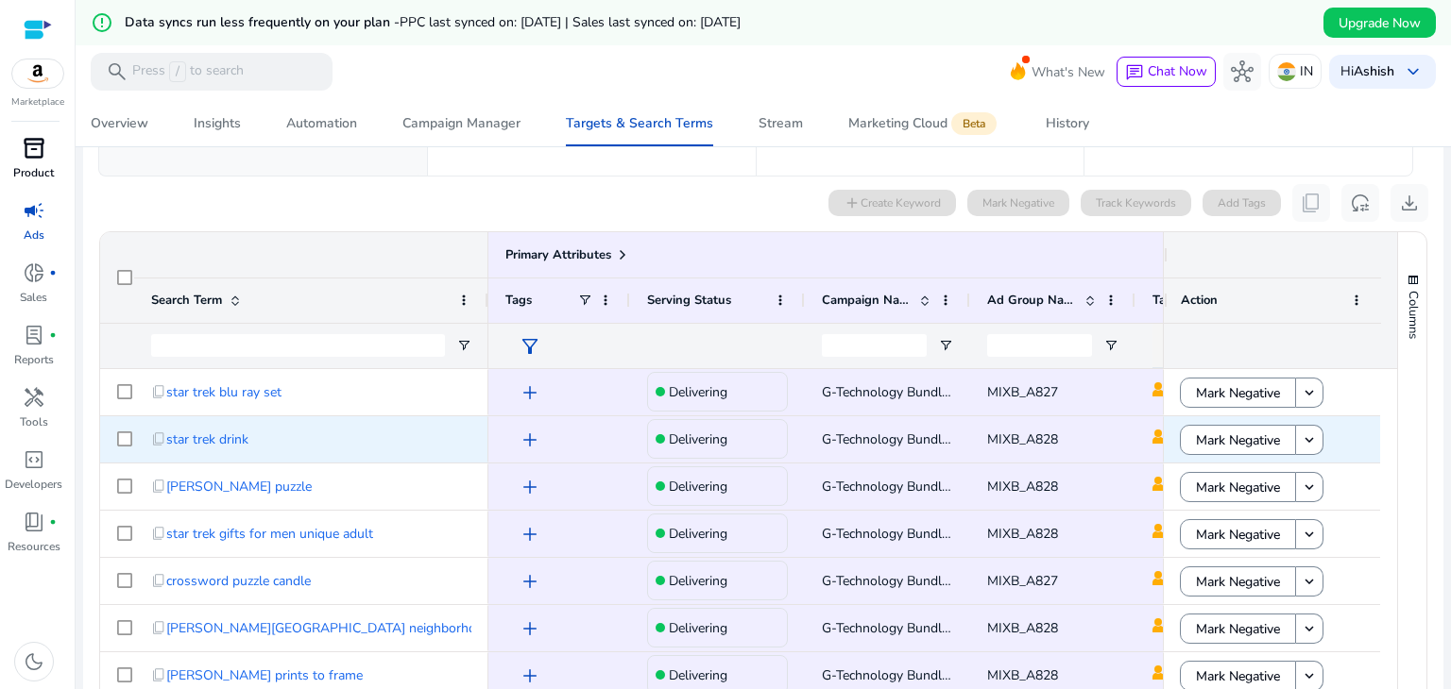
scroll to position [282, 0]
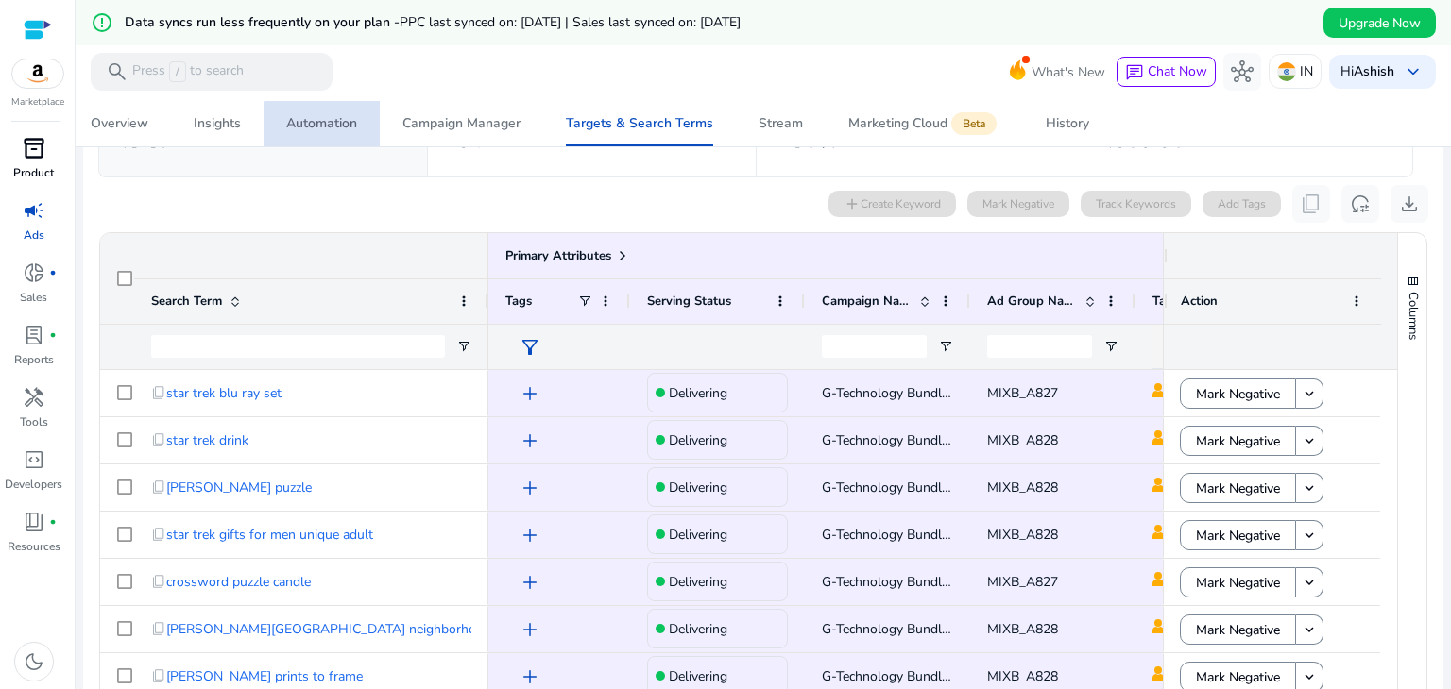
click at [366, 137] on link "Automation" at bounding box center [321, 123] width 116 height 45
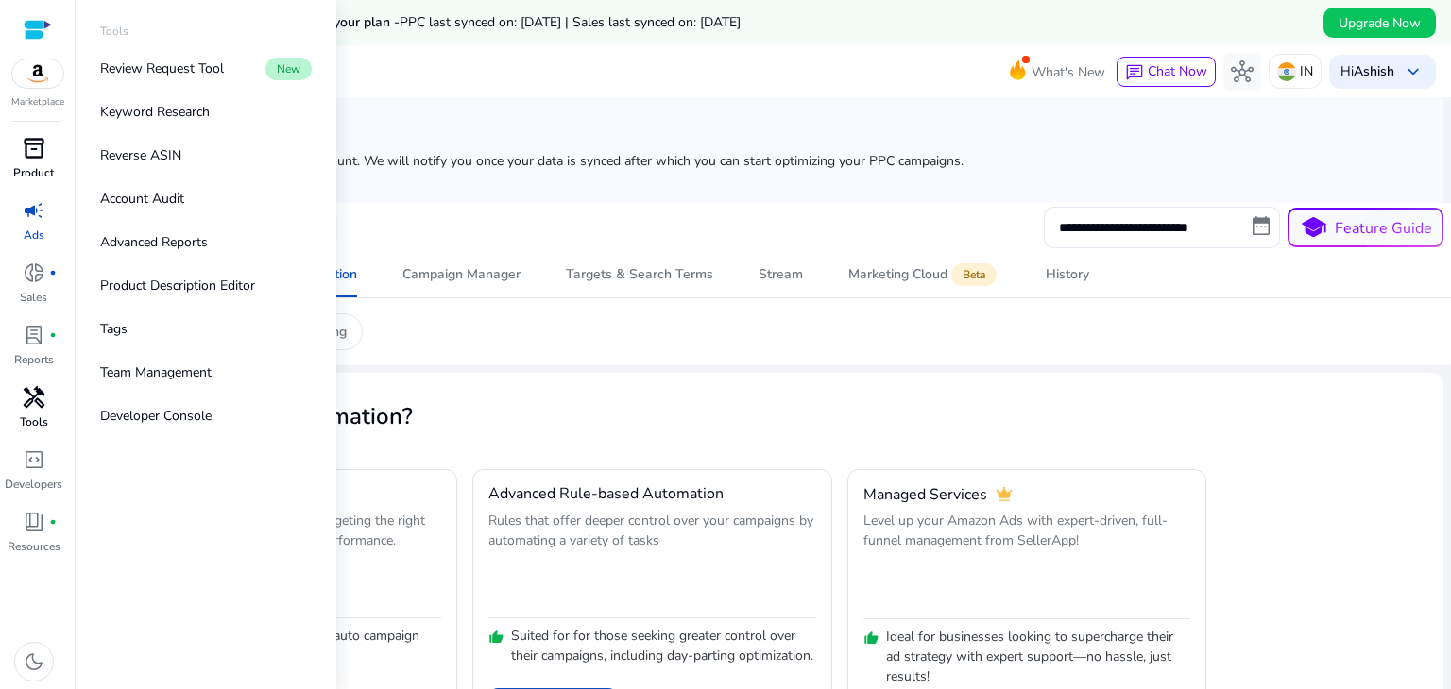
click at [37, 409] on span "handyman" at bounding box center [34, 397] width 23 height 23
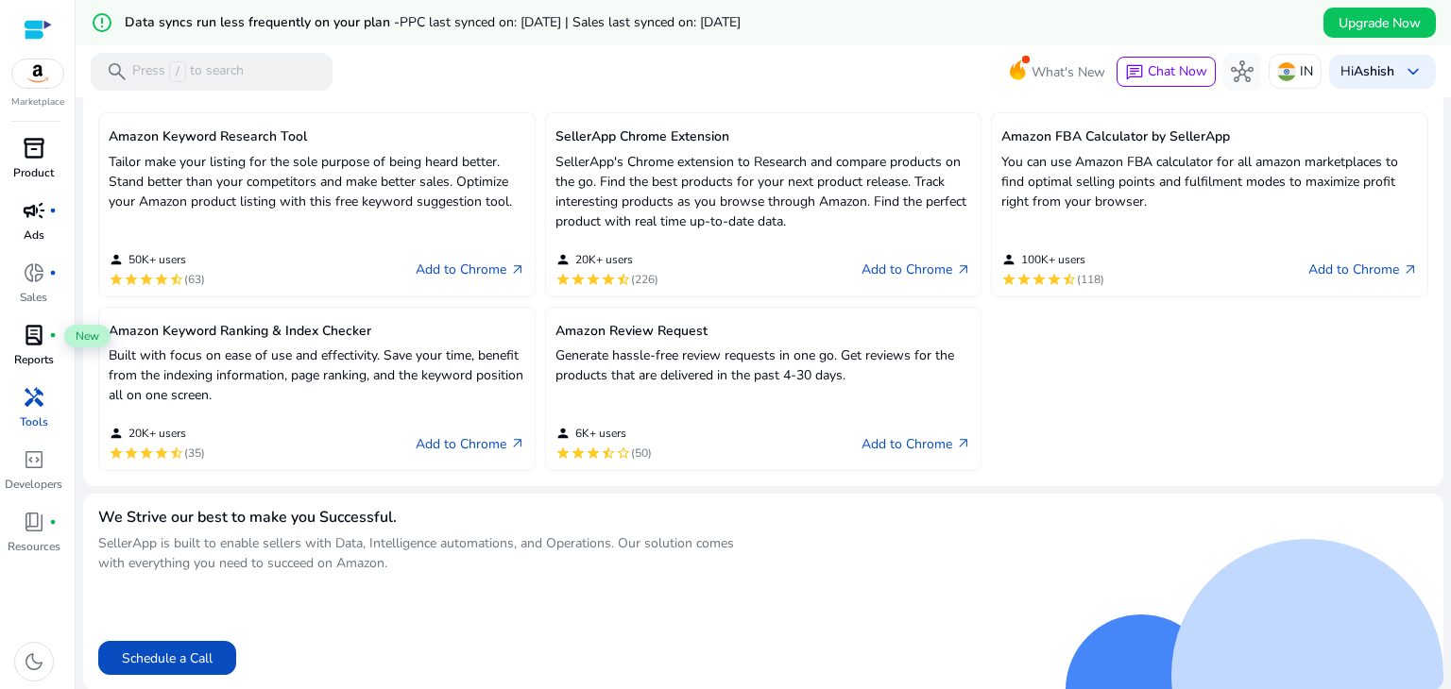
click at [32, 346] on span "lab_profile" at bounding box center [34, 335] width 23 height 23
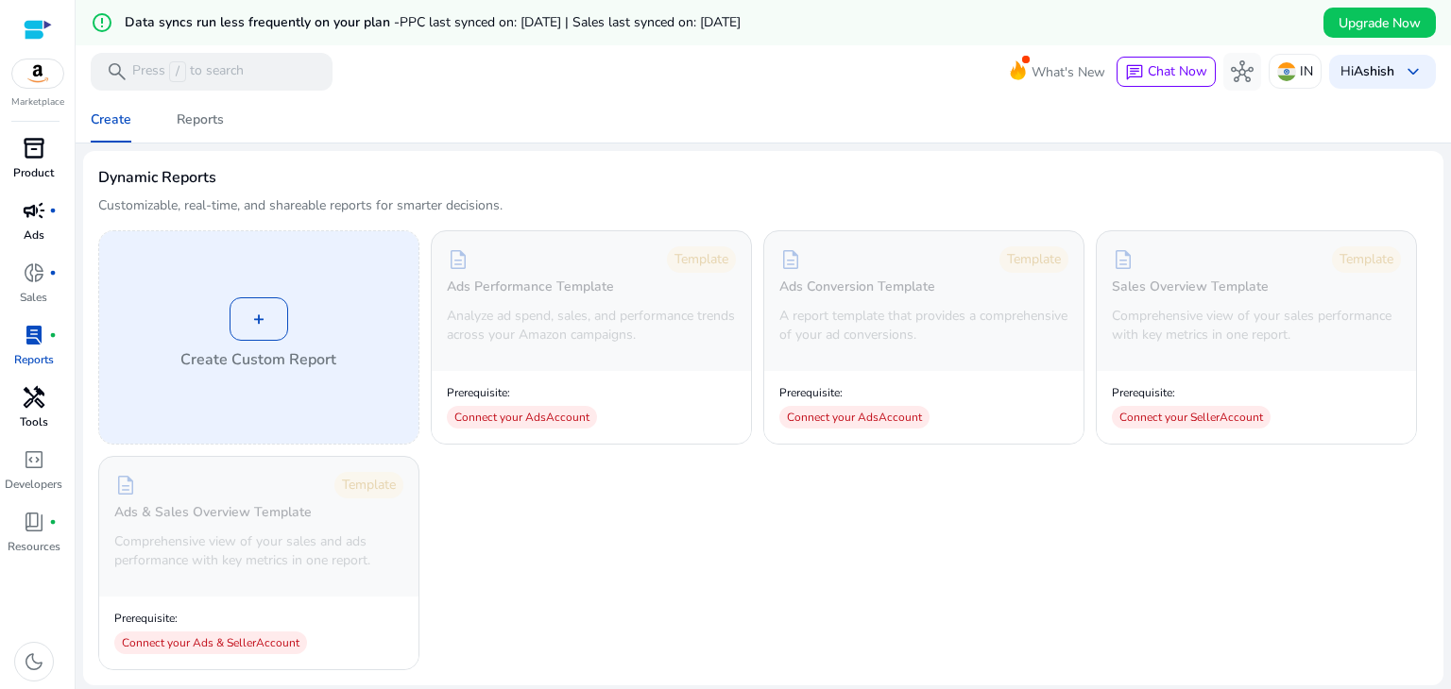
click at [264, 310] on div "+" at bounding box center [258, 318] width 59 height 43
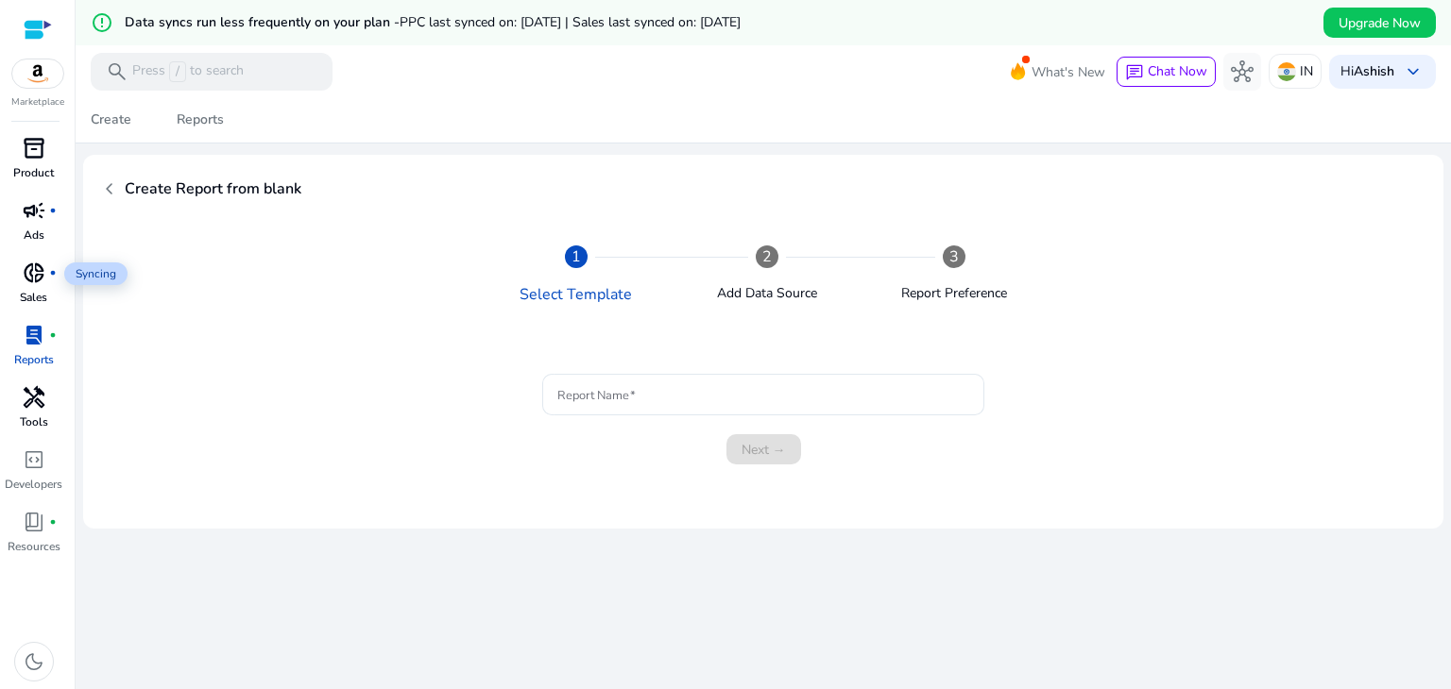
click at [54, 270] on span "fiber_manual_record" at bounding box center [53, 273] width 8 height 8
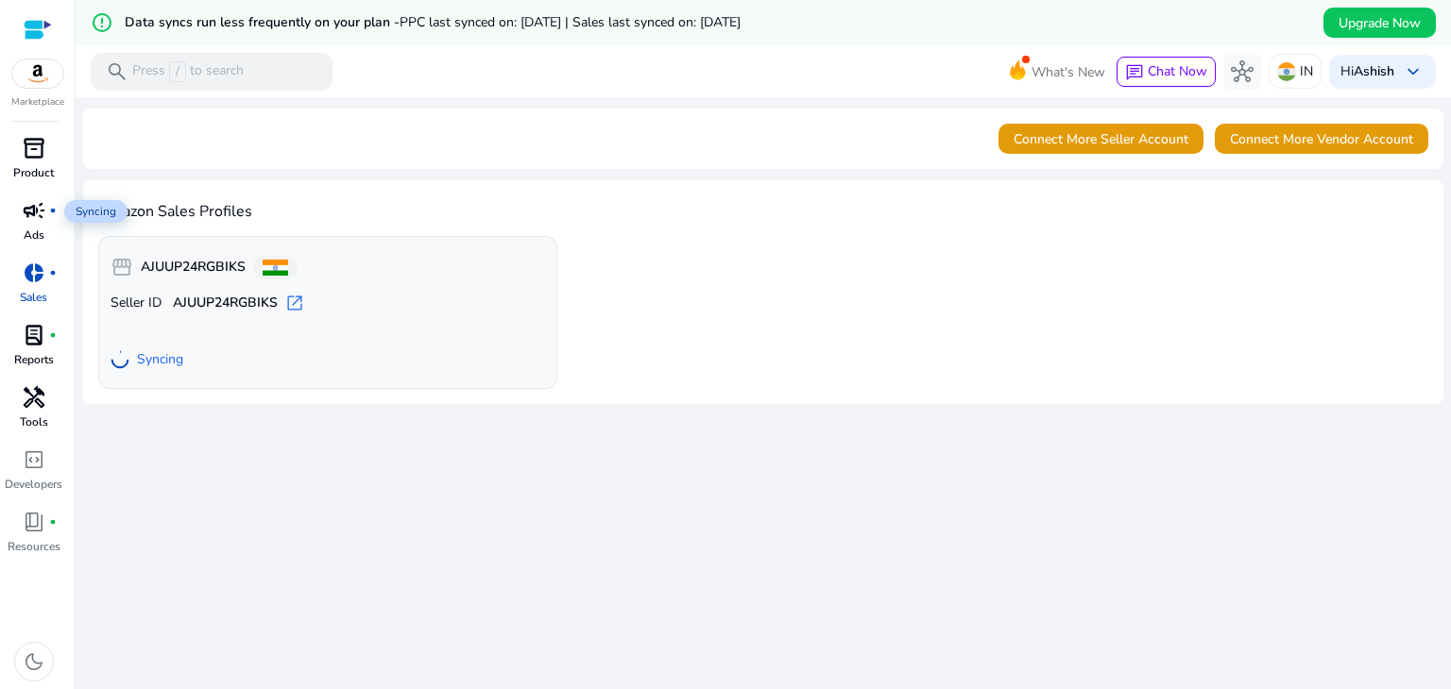
click at [27, 210] on span "campaign" at bounding box center [34, 210] width 23 height 23
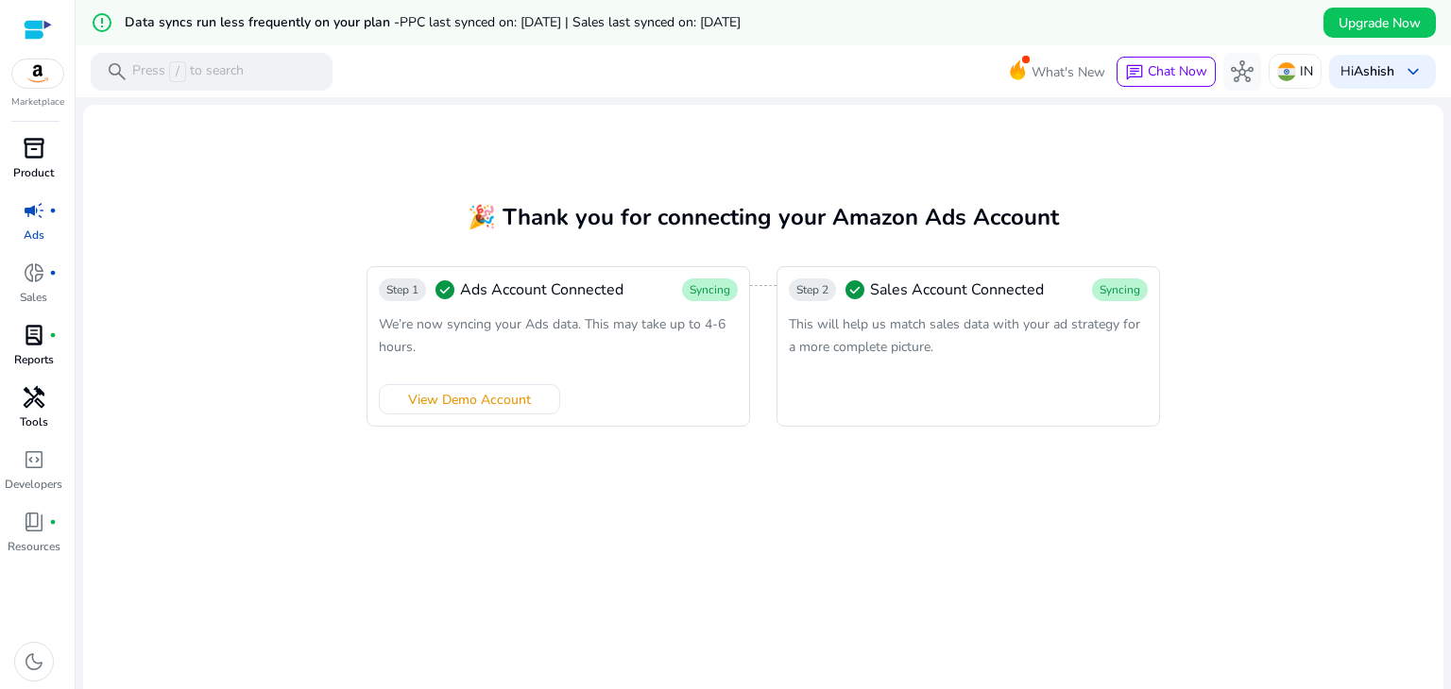
click at [169, 340] on mat-card "🎉 Thank you for connecting your Amazon Ads Account Step 1 check_circle Ads Acco…" at bounding box center [763, 425] width 1360 height 641
click at [42, 152] on span "inventory_2" at bounding box center [34, 148] width 23 height 23
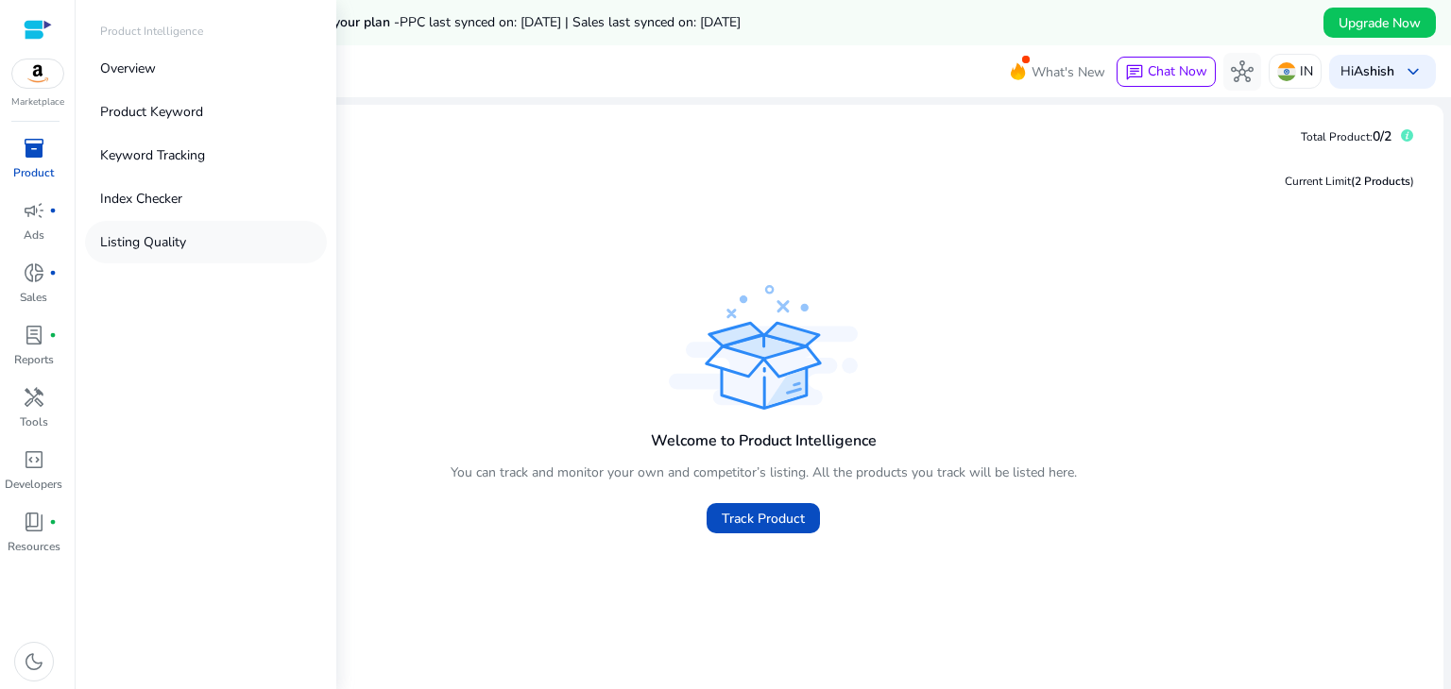
click at [200, 245] on link "Listing Quality" at bounding box center [206, 242] width 242 height 42
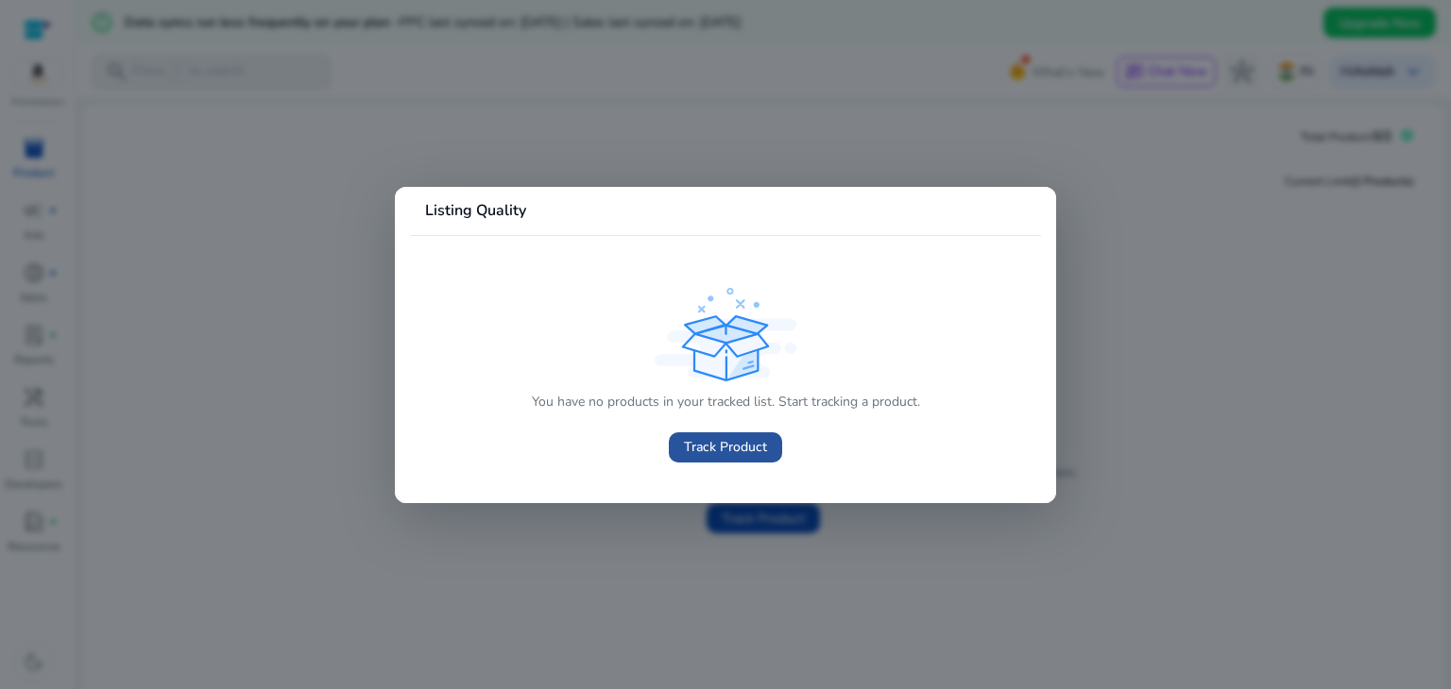
click at [726, 454] on span "Track Product" at bounding box center [725, 447] width 83 height 20
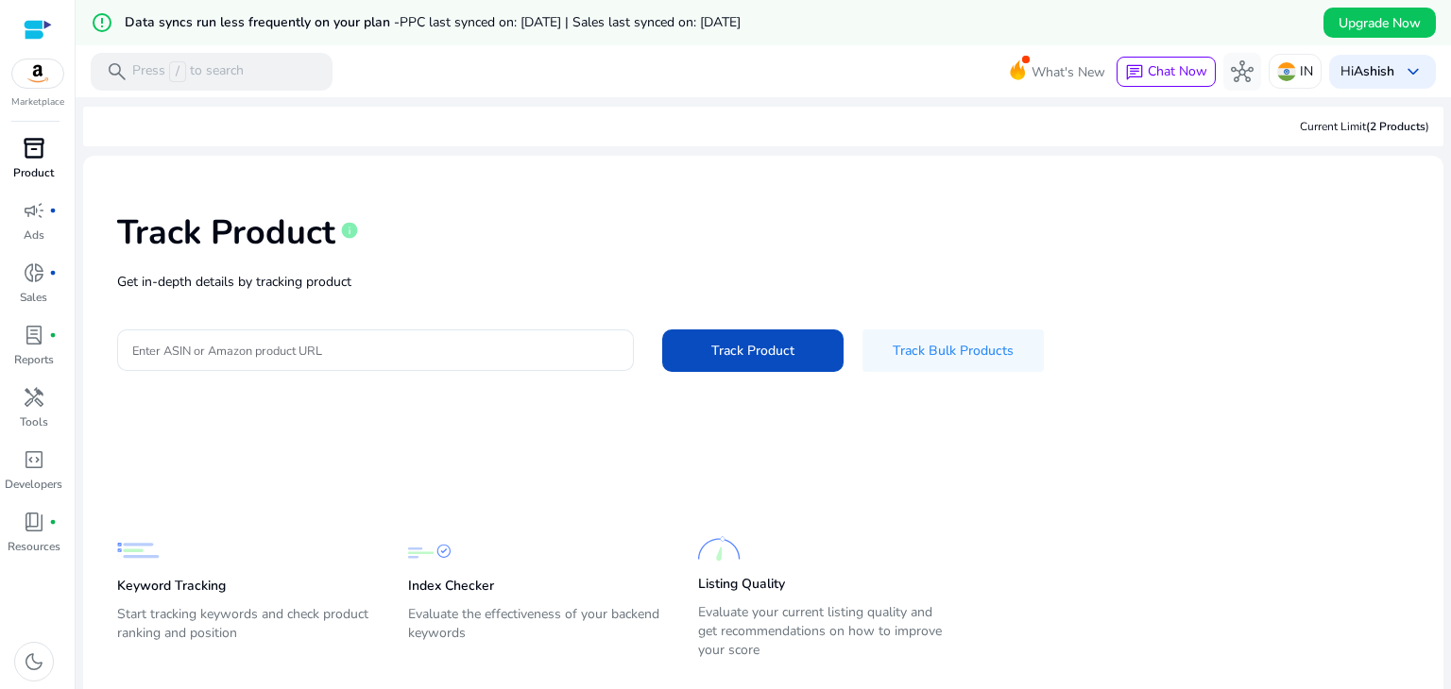
scroll to position [45, 0]
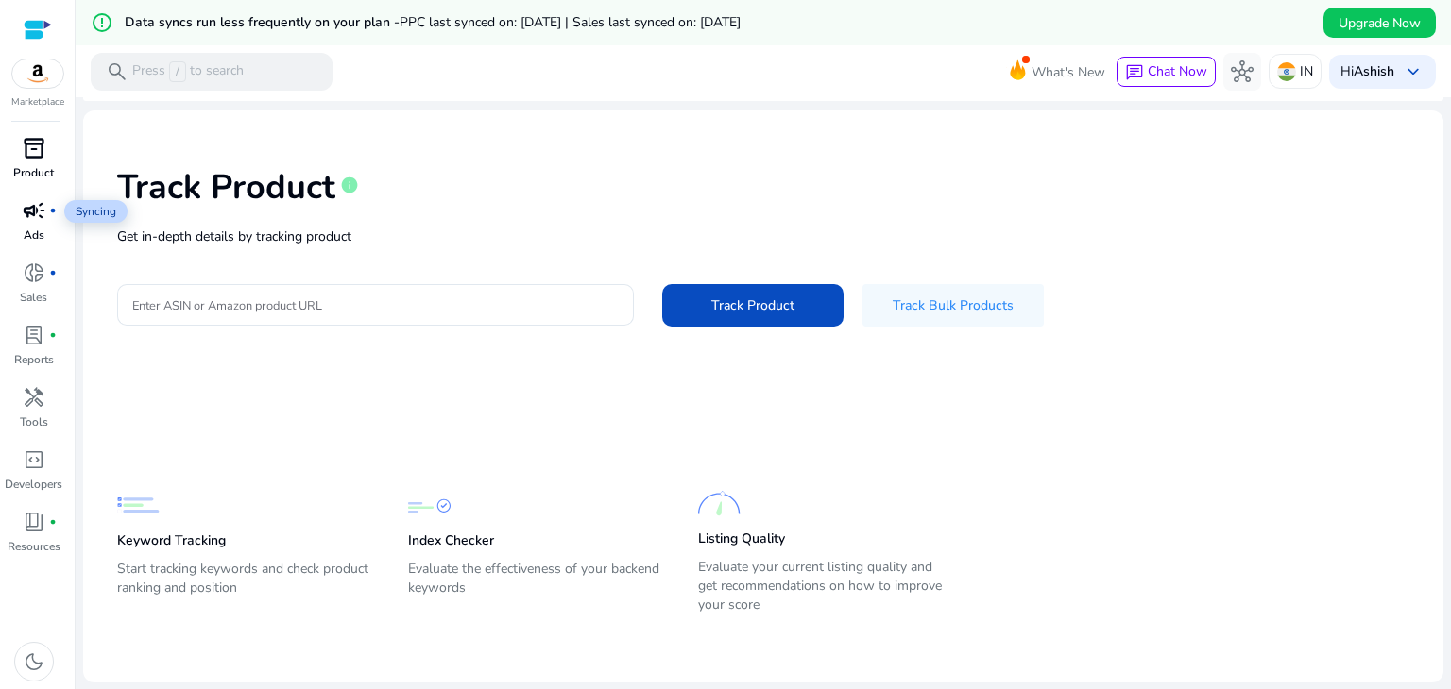
click at [33, 216] on span "campaign" at bounding box center [34, 210] width 23 height 23
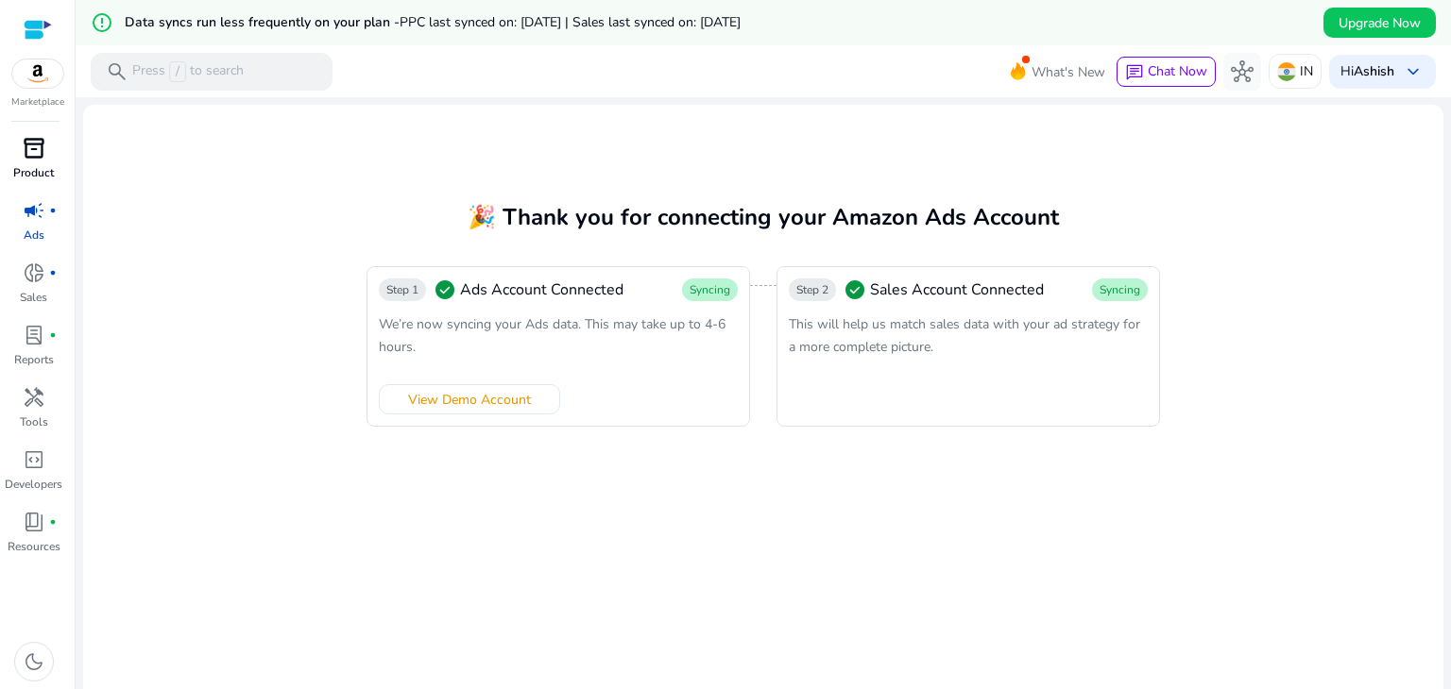
click at [276, 396] on mat-card "🎉 Thank you for connecting your Amazon Ads Account Step 1 check_circle Ads Acco…" at bounding box center [763, 425] width 1360 height 641
click at [685, 518] on mat-card "🎉 Thank you for connecting your Amazon Ads Account Step 1 check_circle Ads Acco…" at bounding box center [763, 425] width 1360 height 641
click at [193, 416] on mat-card "🎉 Thank you for connecting your Amazon Ads Account Step 1 check_circle Ads Acco…" at bounding box center [763, 425] width 1360 height 641
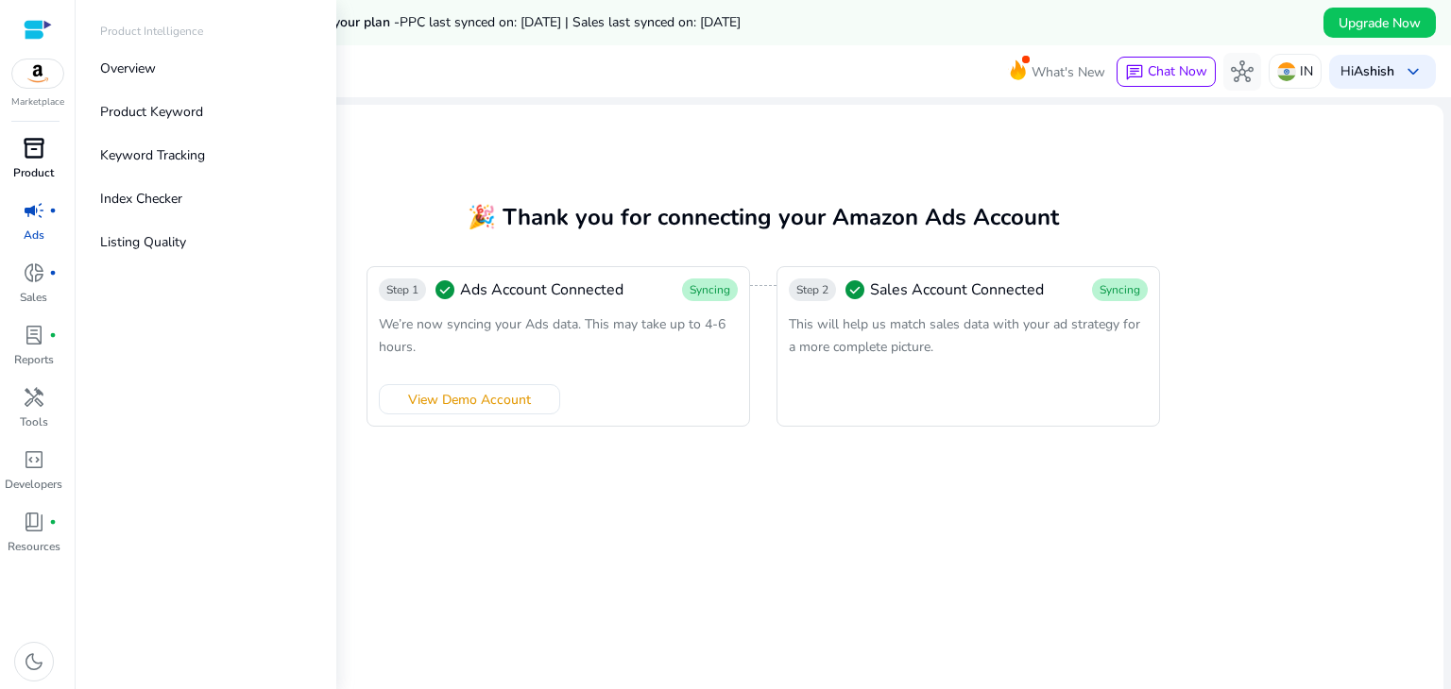
click at [26, 145] on span "inventory_2" at bounding box center [34, 148] width 23 height 23
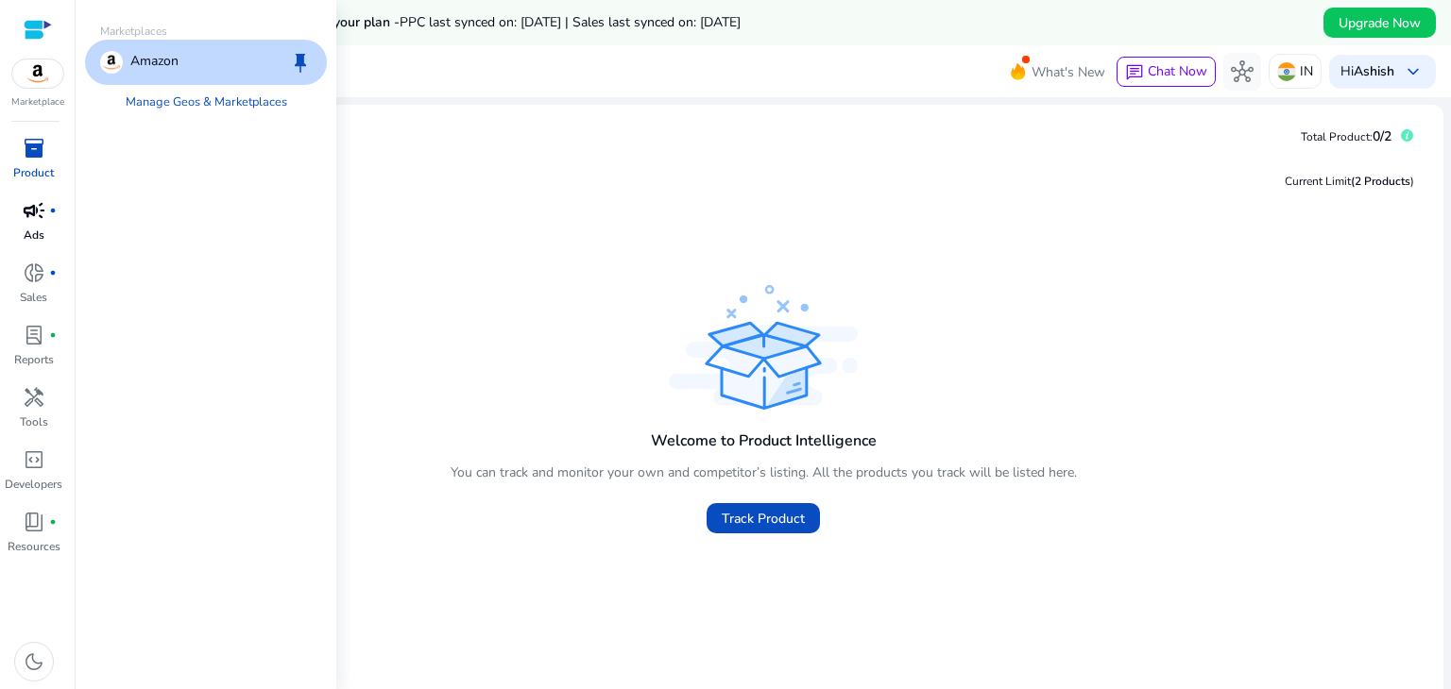
click at [39, 83] on img at bounding box center [37, 73] width 51 height 28
click at [151, 61] on p "Amazon" at bounding box center [154, 62] width 48 height 23
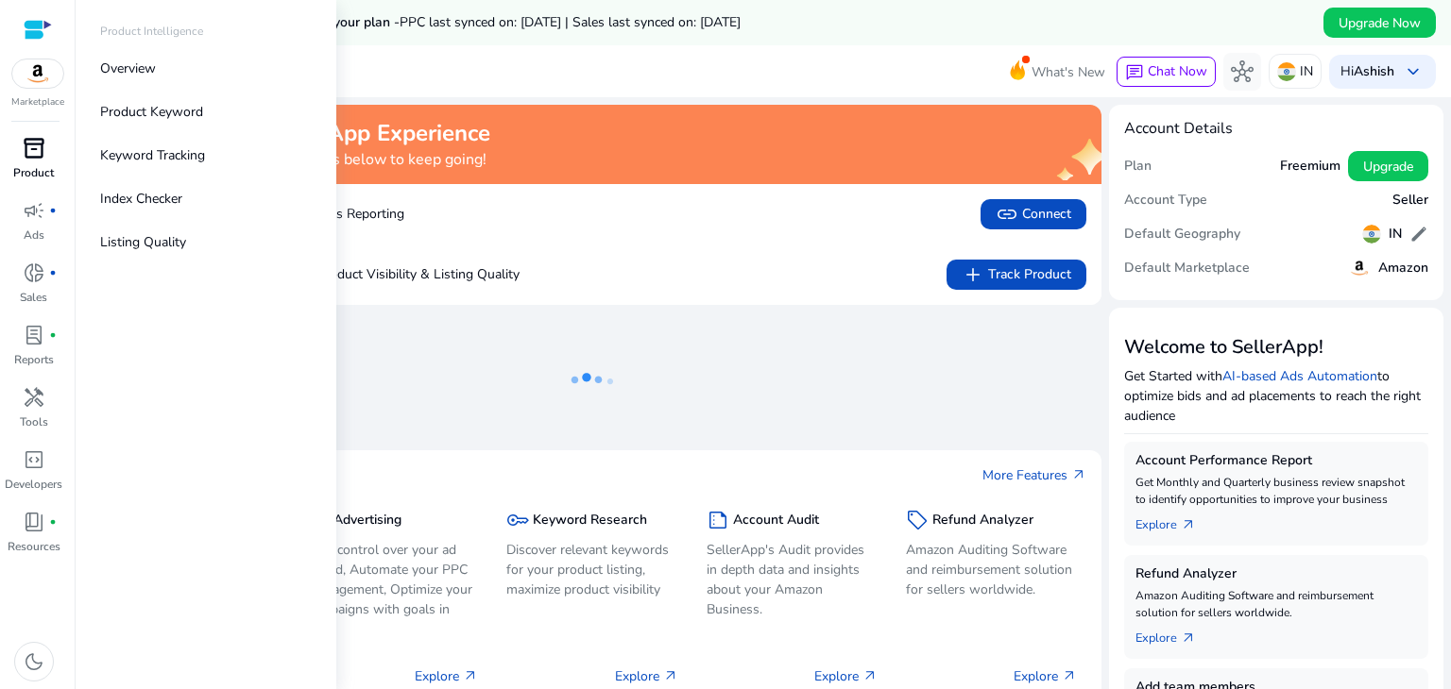
click at [25, 162] on div "inventory_2" at bounding box center [34, 148] width 53 height 30
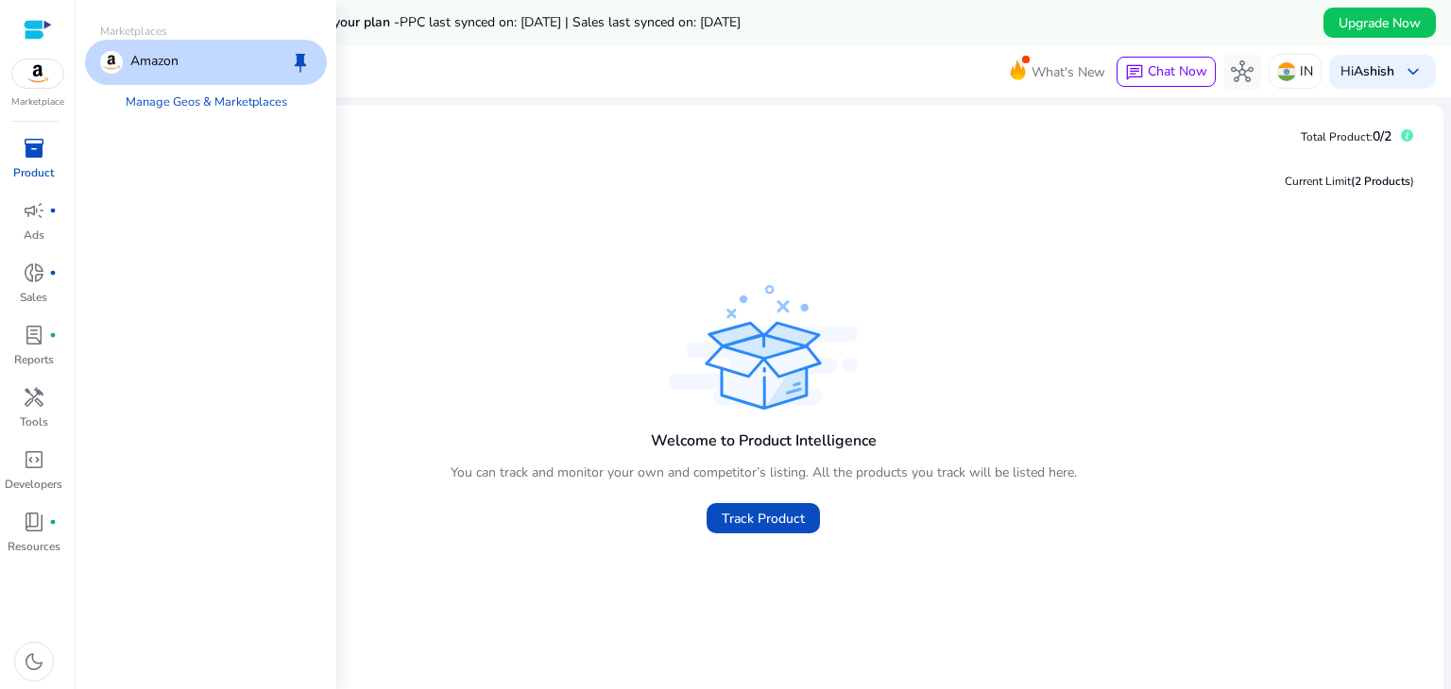
click at [45, 80] on img at bounding box center [37, 73] width 51 height 28
